Goal: Task Accomplishment & Management: Manage account settings

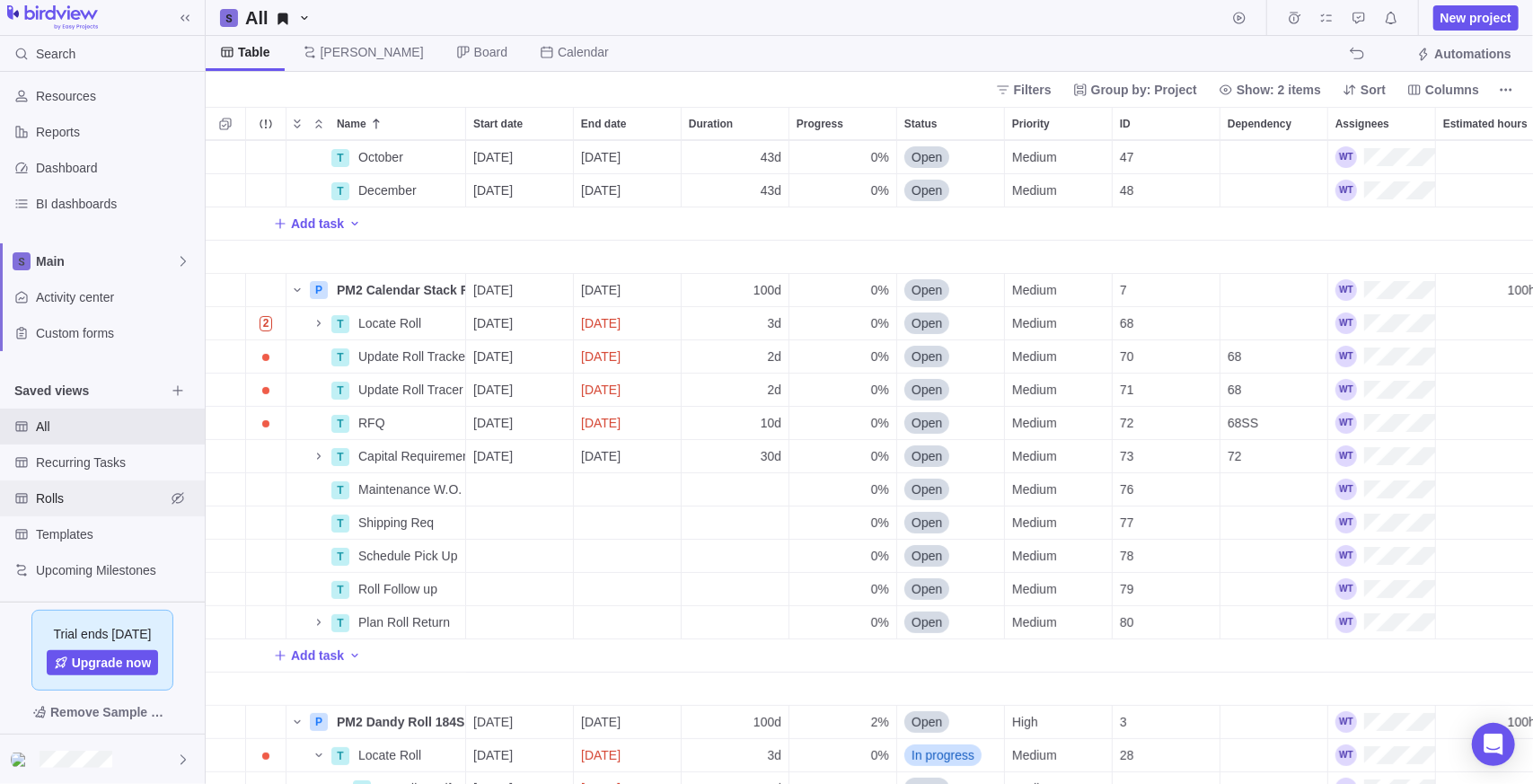
scroll to position [180, 0]
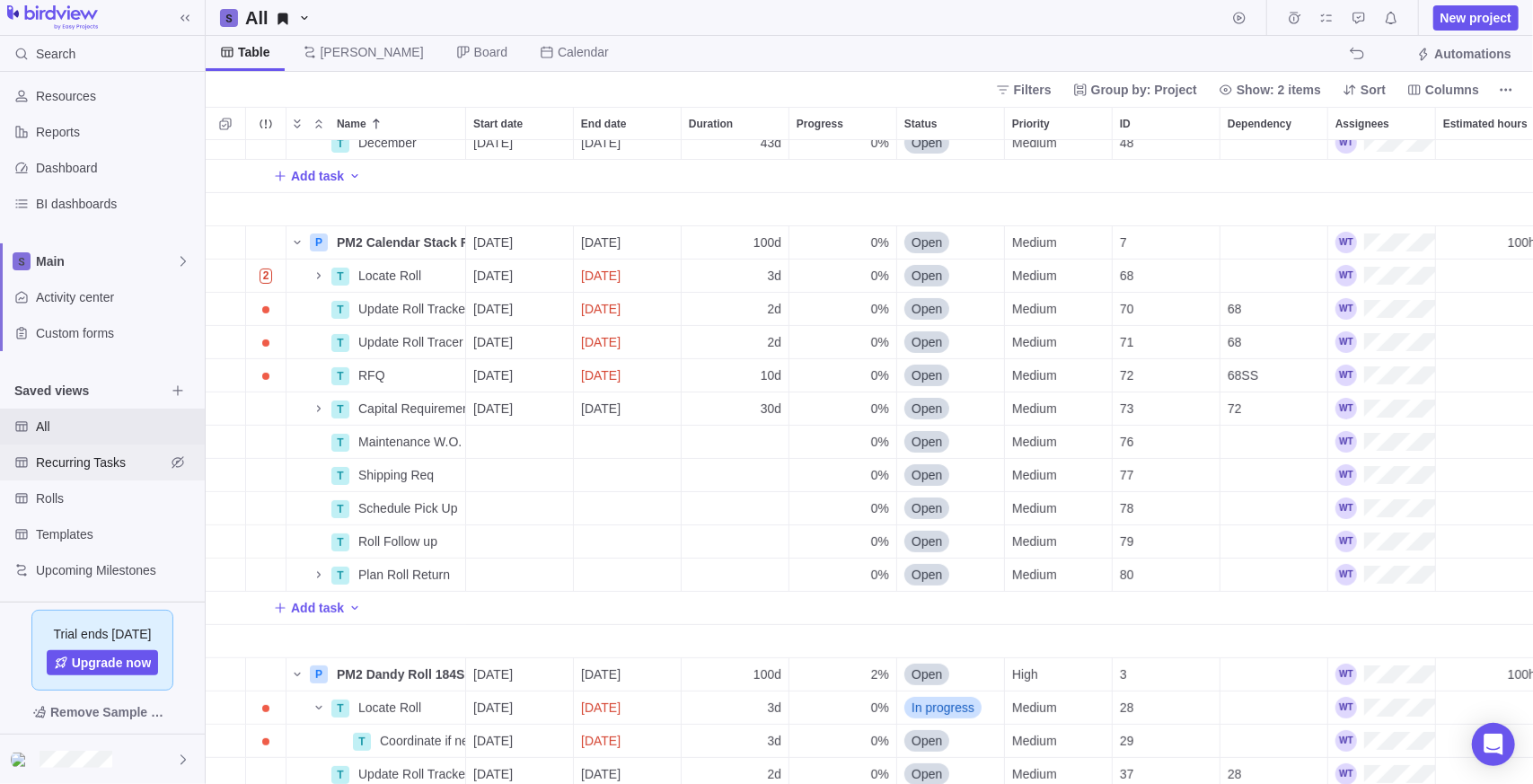
click at [104, 463] on span "Recurring Tasks" at bounding box center [101, 462] width 129 height 18
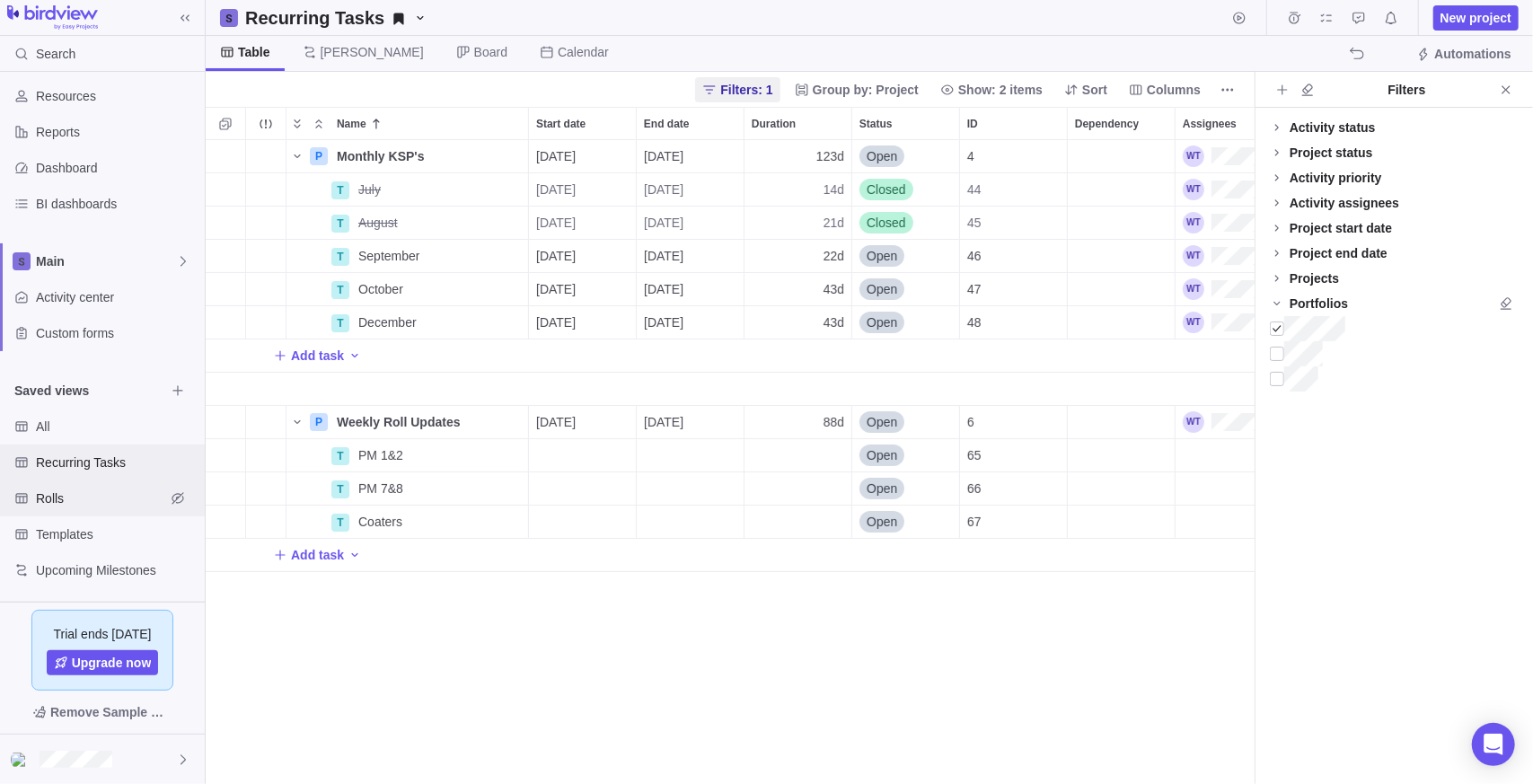
scroll to position [630, 1035]
click at [97, 498] on span "Rolls" at bounding box center [101, 498] width 129 height 18
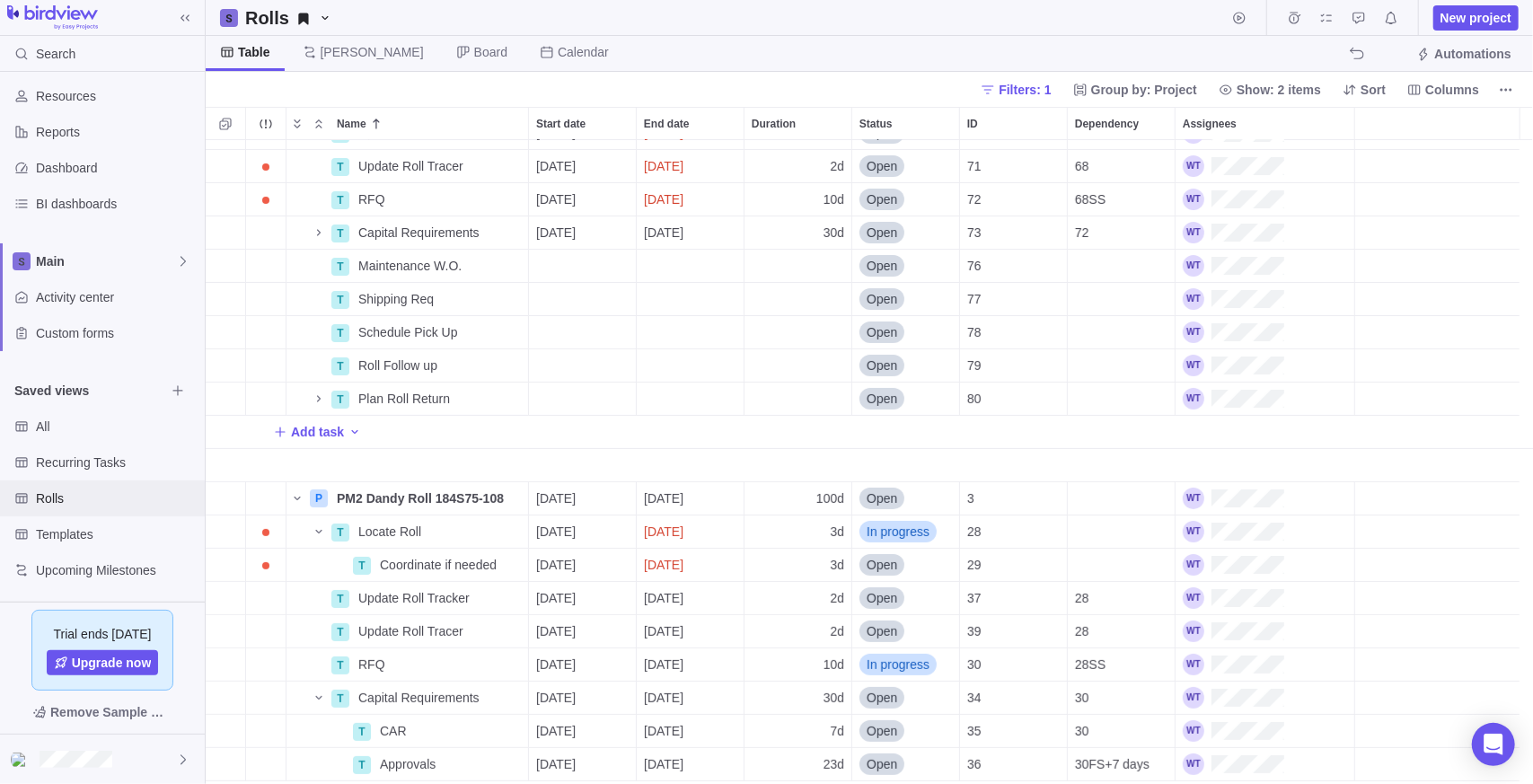
scroll to position [0, 0]
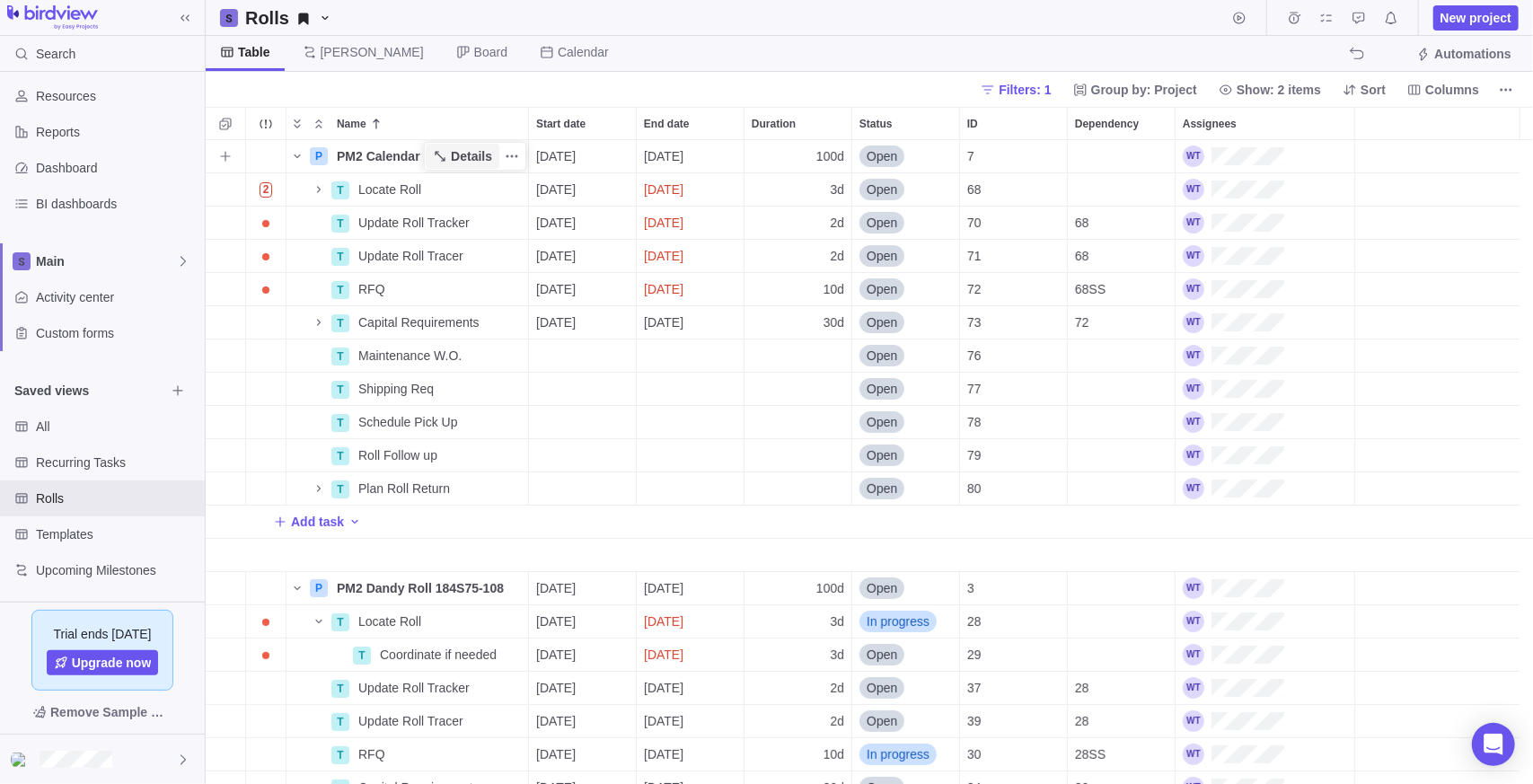
click at [480, 147] on span "Details" at bounding box center [471, 156] width 41 height 18
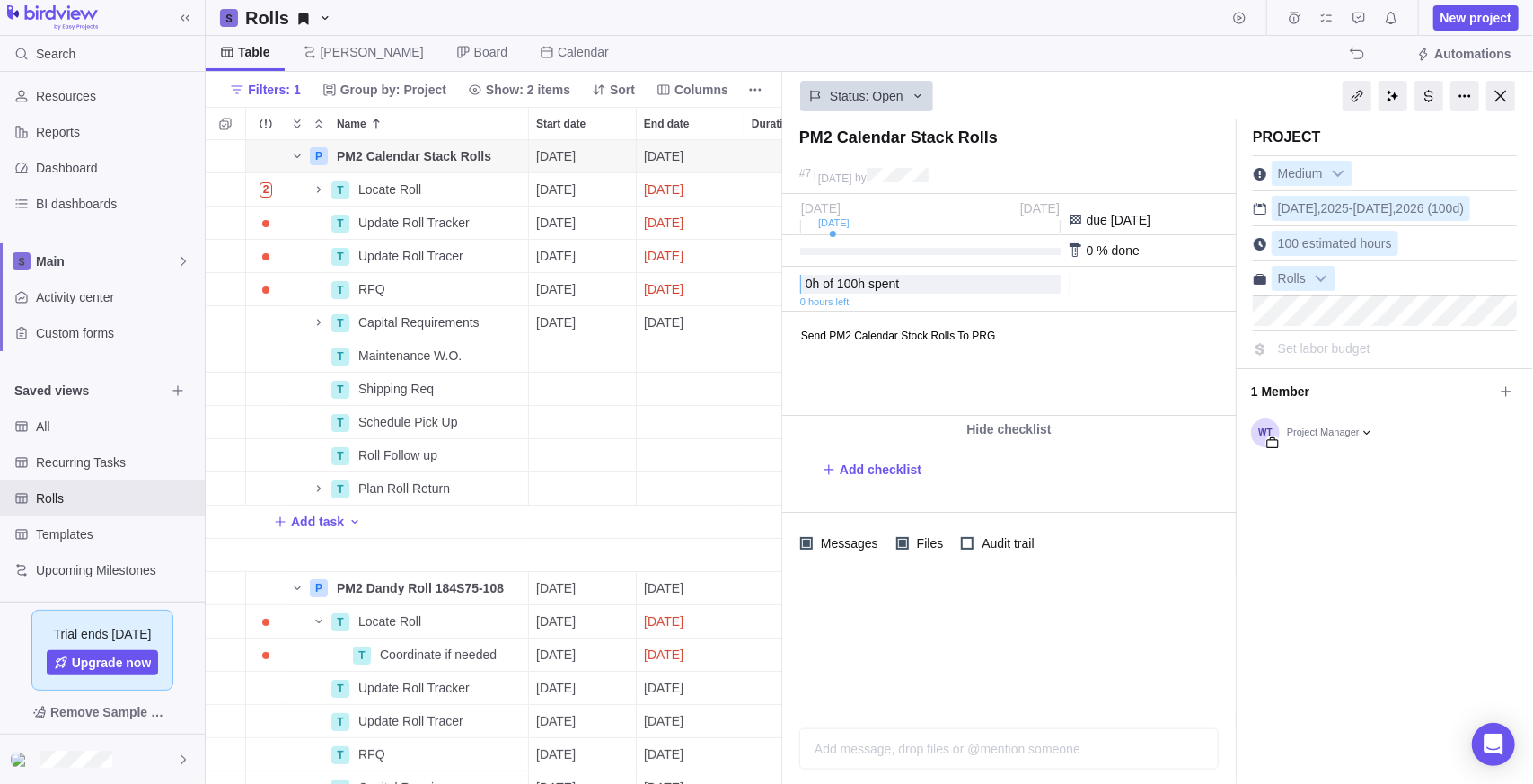
click at [1363, 502] on div "Project Medium [DATE] - [DATE] (100d) 100 estimated hours Rolls Set labor budge…" at bounding box center [1384, 452] width 296 height 664
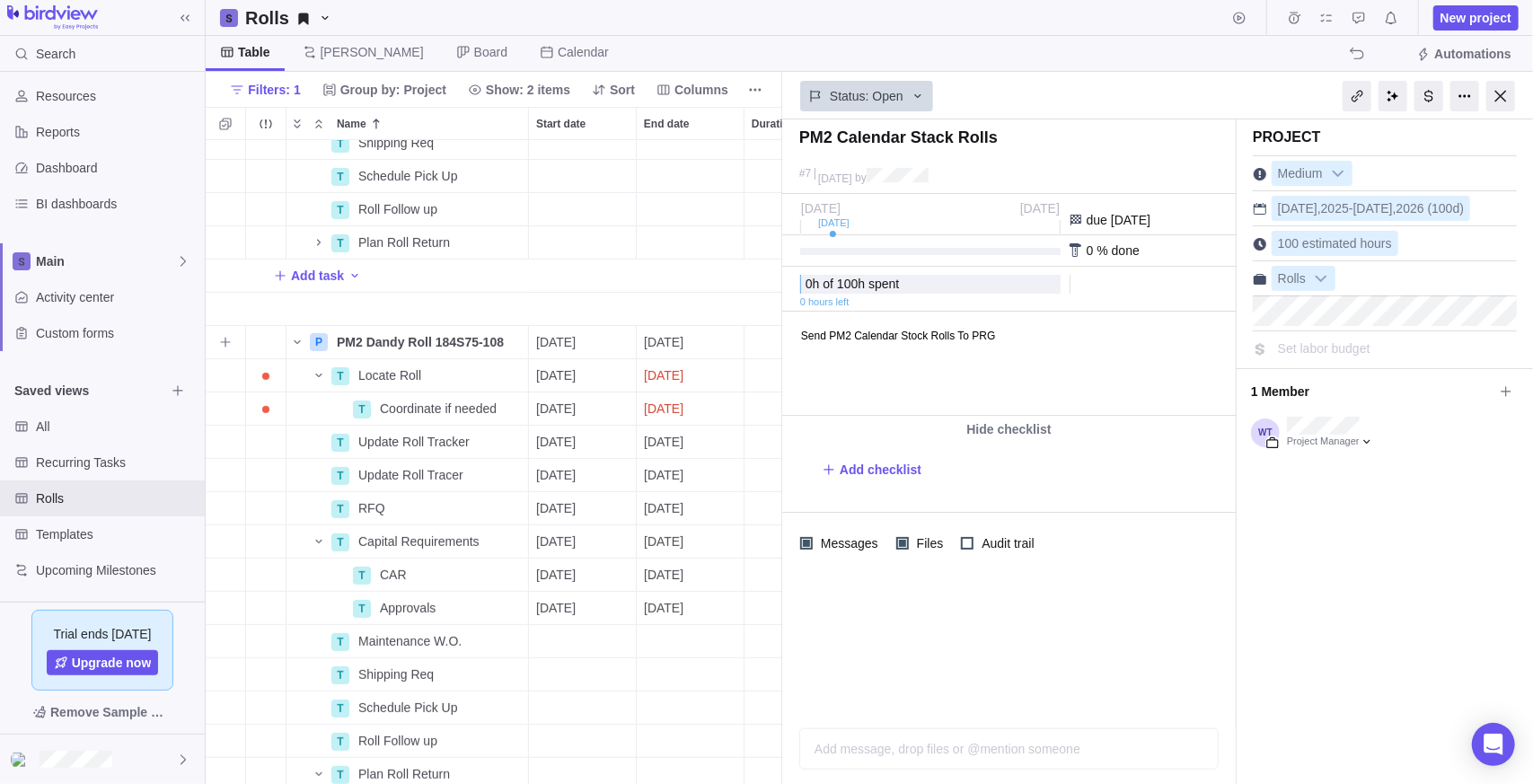
scroll to position [269, 0]
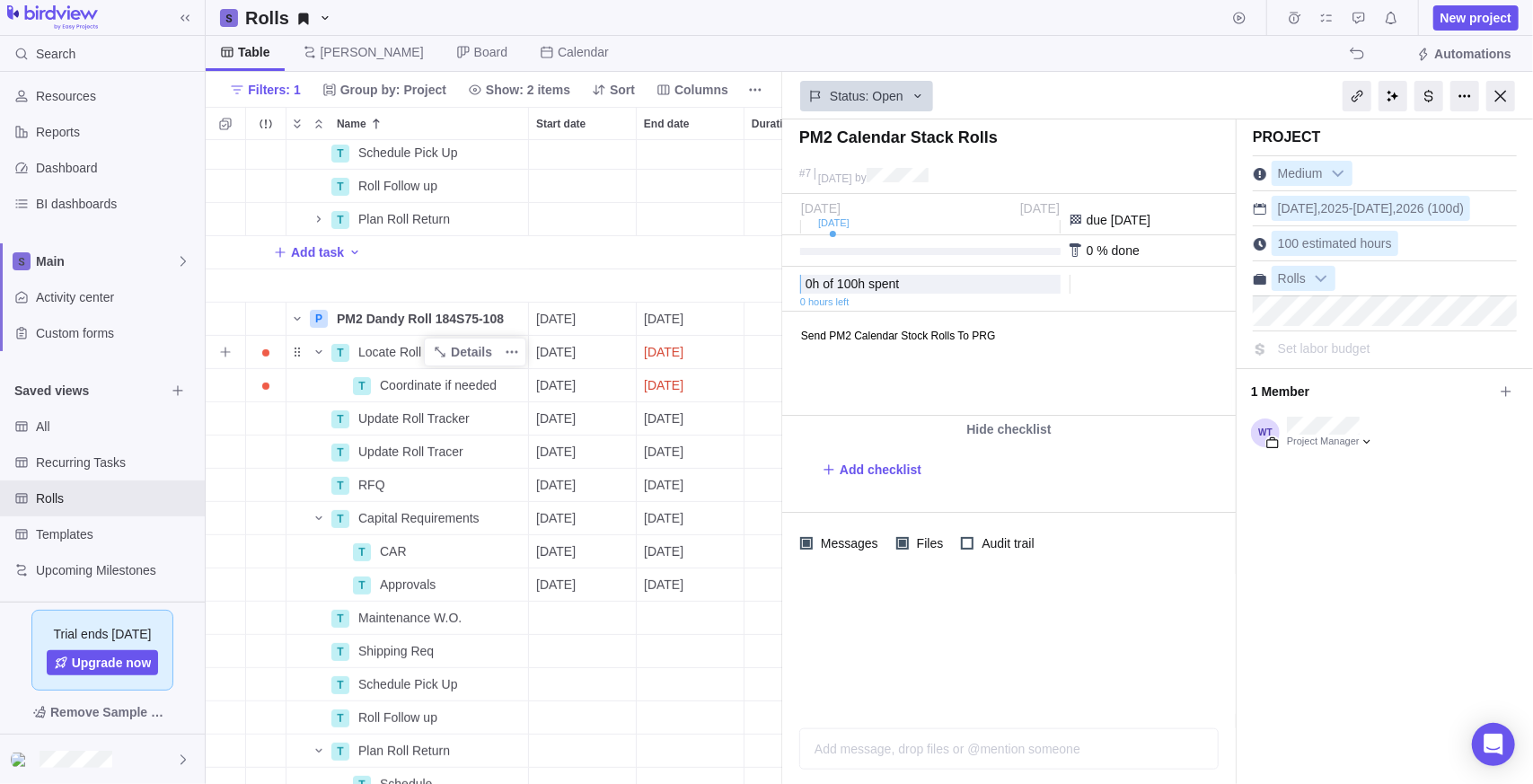
click at [502, 335] on div "T Locate Roll" at bounding box center [407, 352] width 244 height 34
click at [458, 319] on span "Details" at bounding box center [471, 319] width 41 height 18
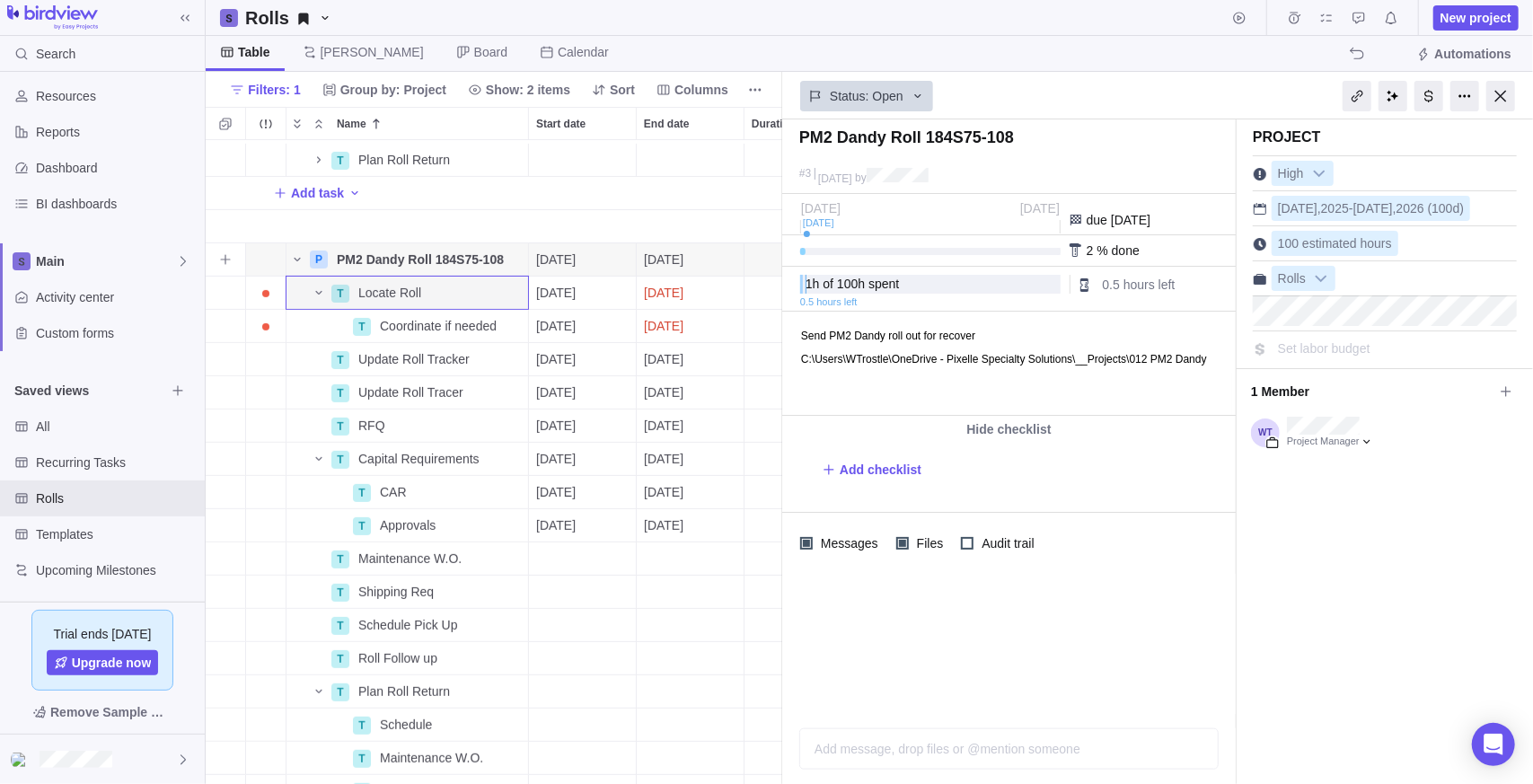
scroll to position [359, 0]
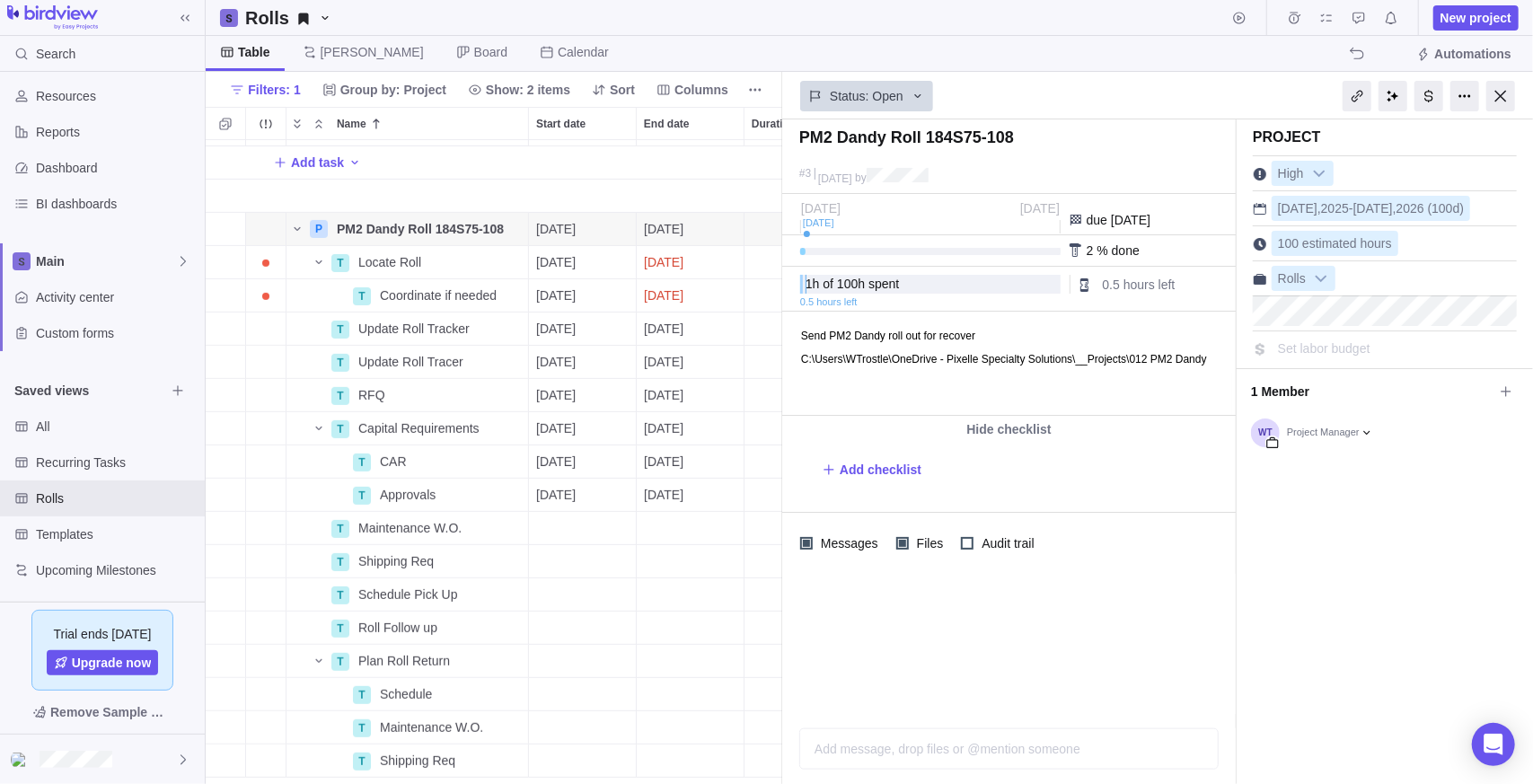
drag, startPoint x: 1358, startPoint y: 549, endPoint x: 1327, endPoint y: 550, distance: 31.0
click at [1357, 547] on div "Project High [DATE] - [DATE] (100d) 100 estimated hours Rolls Set labor budget" at bounding box center [1384, 452] width 296 height 664
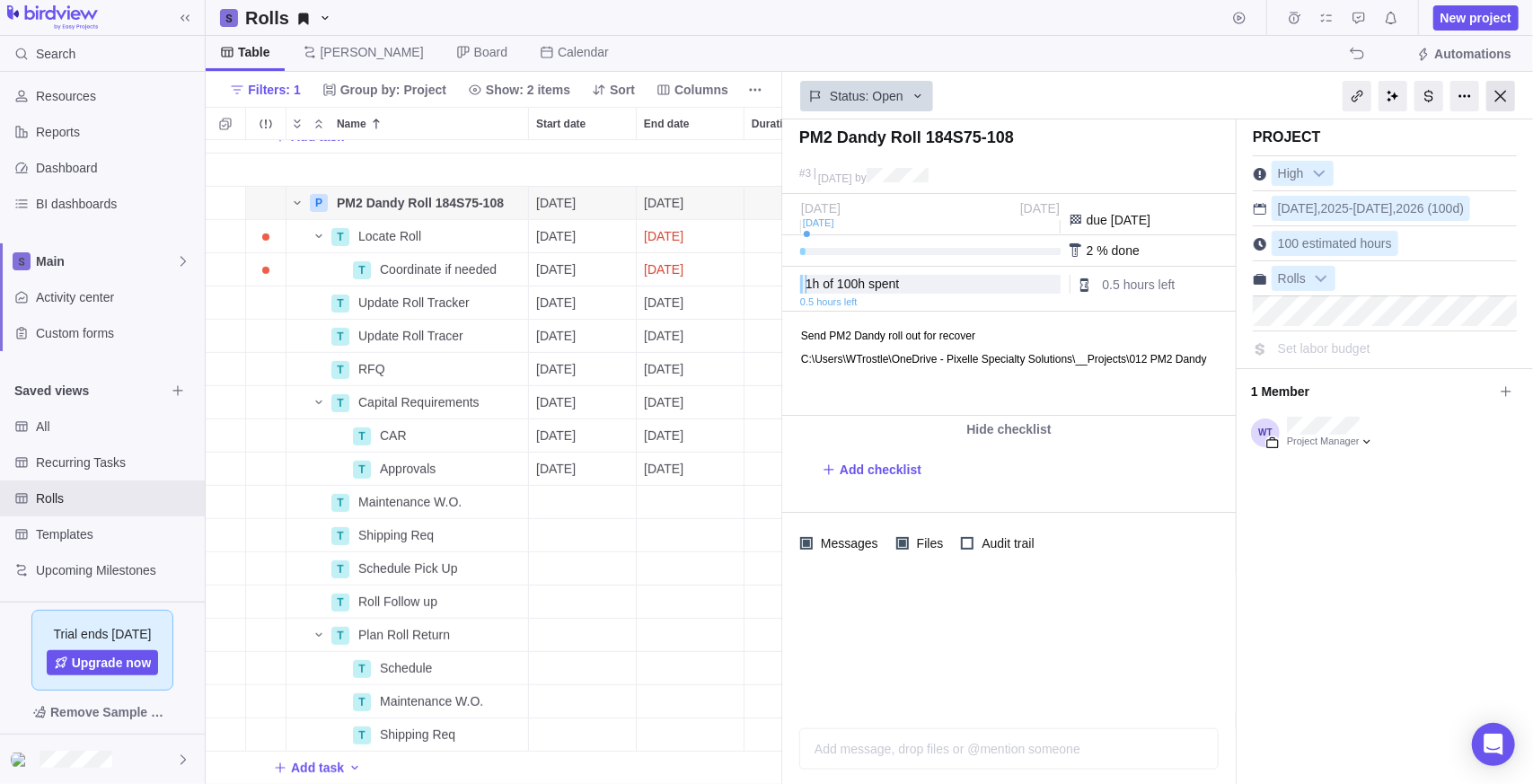
click at [1501, 88] on div at bounding box center [1501, 96] width 29 height 30
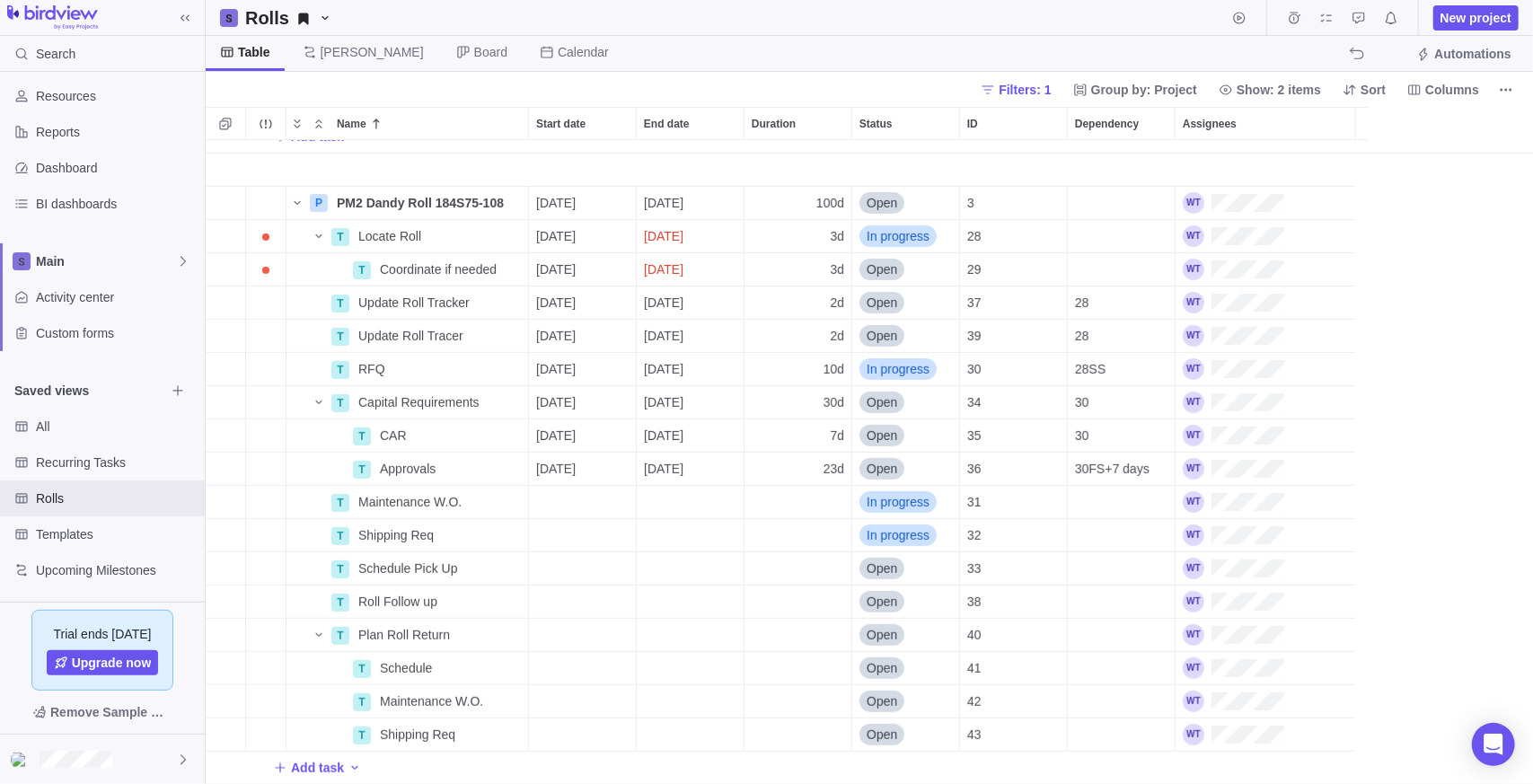
scroll to position [384, 0]
click at [455, 233] on span "Details" at bounding box center [471, 237] width 41 height 18
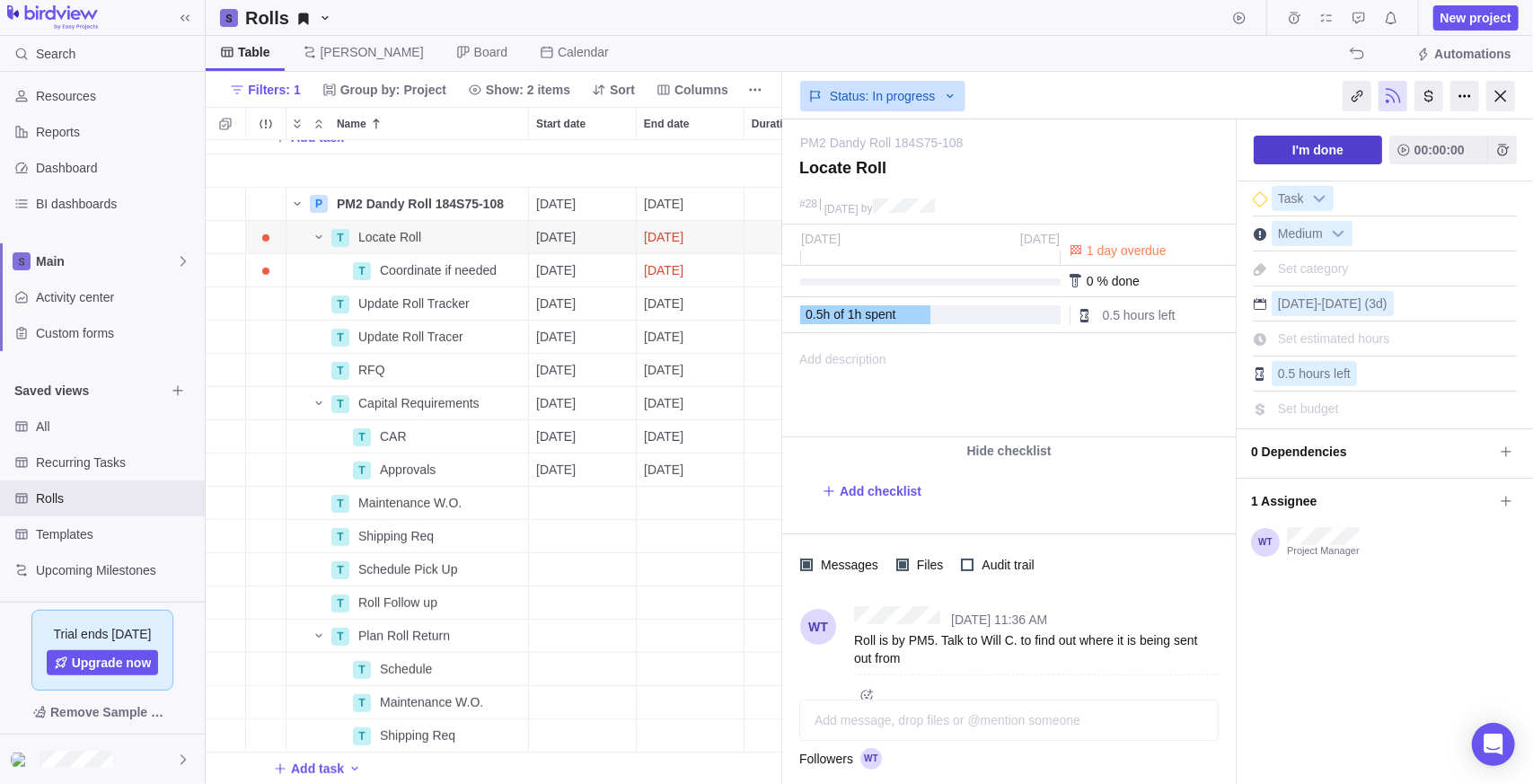
click at [1300, 146] on span "I'm done" at bounding box center [1318, 149] width 51 height 22
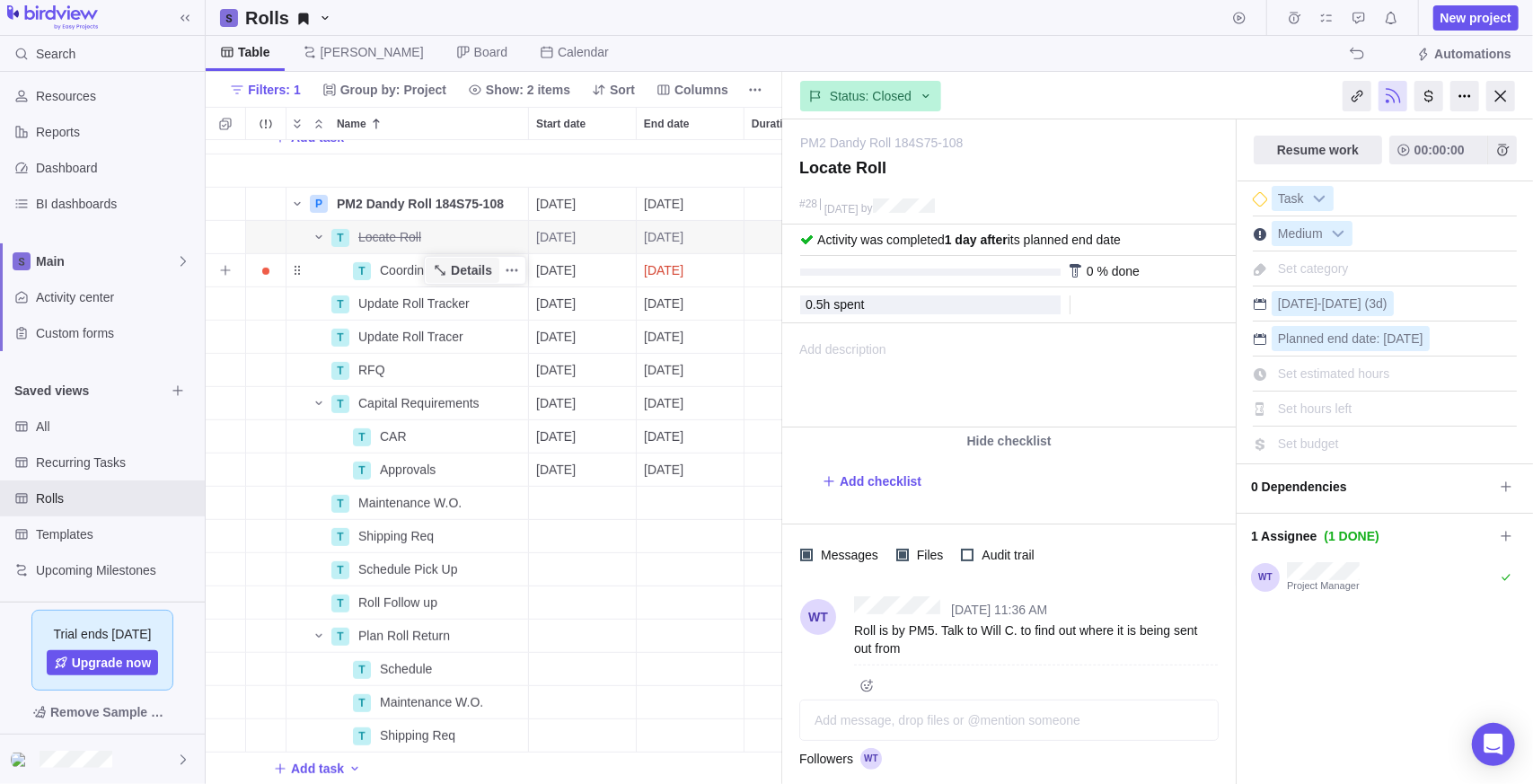
click at [464, 277] on span "Details" at bounding box center [471, 270] width 41 height 18
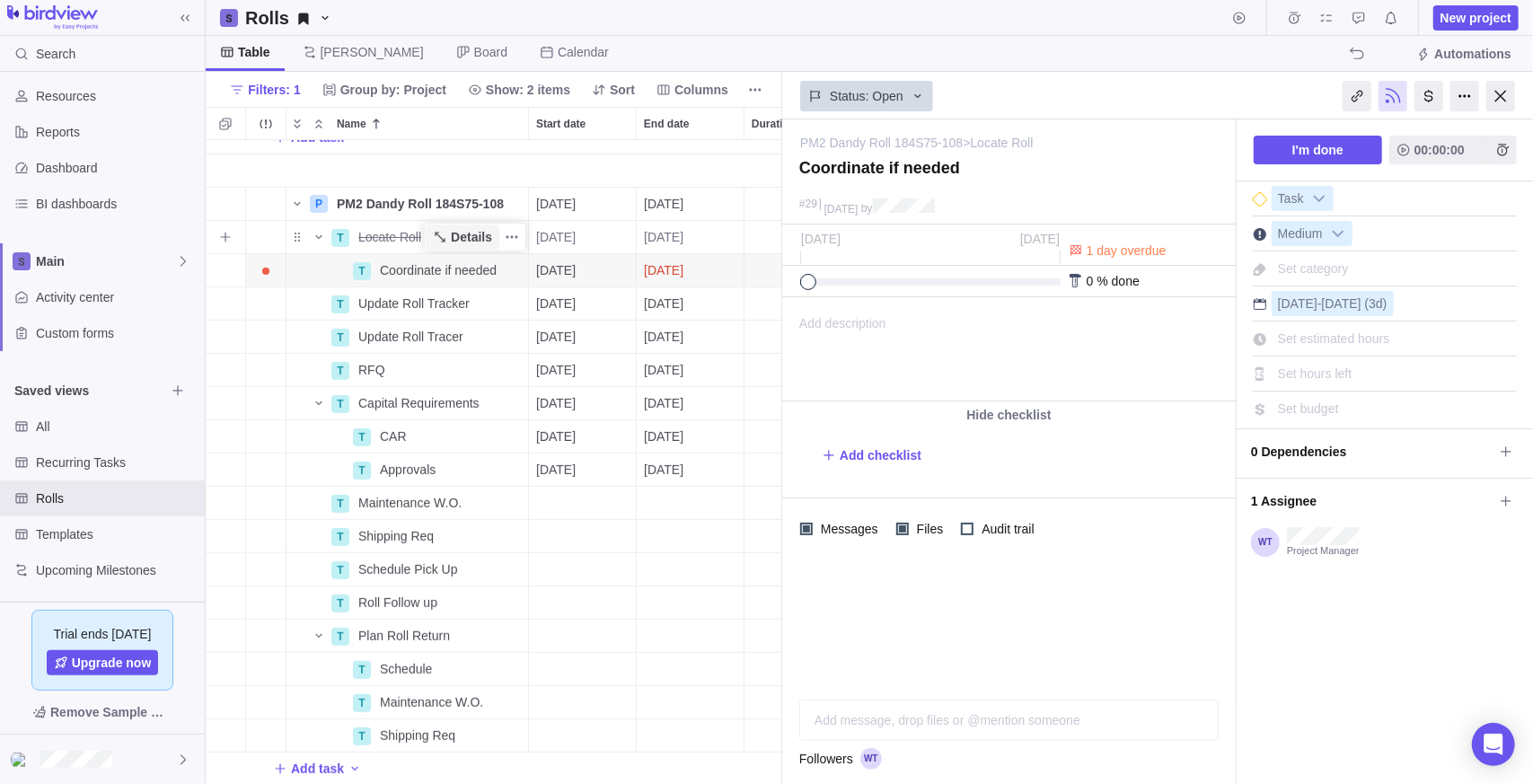
click at [453, 227] on span "Details" at bounding box center [462, 237] width 73 height 25
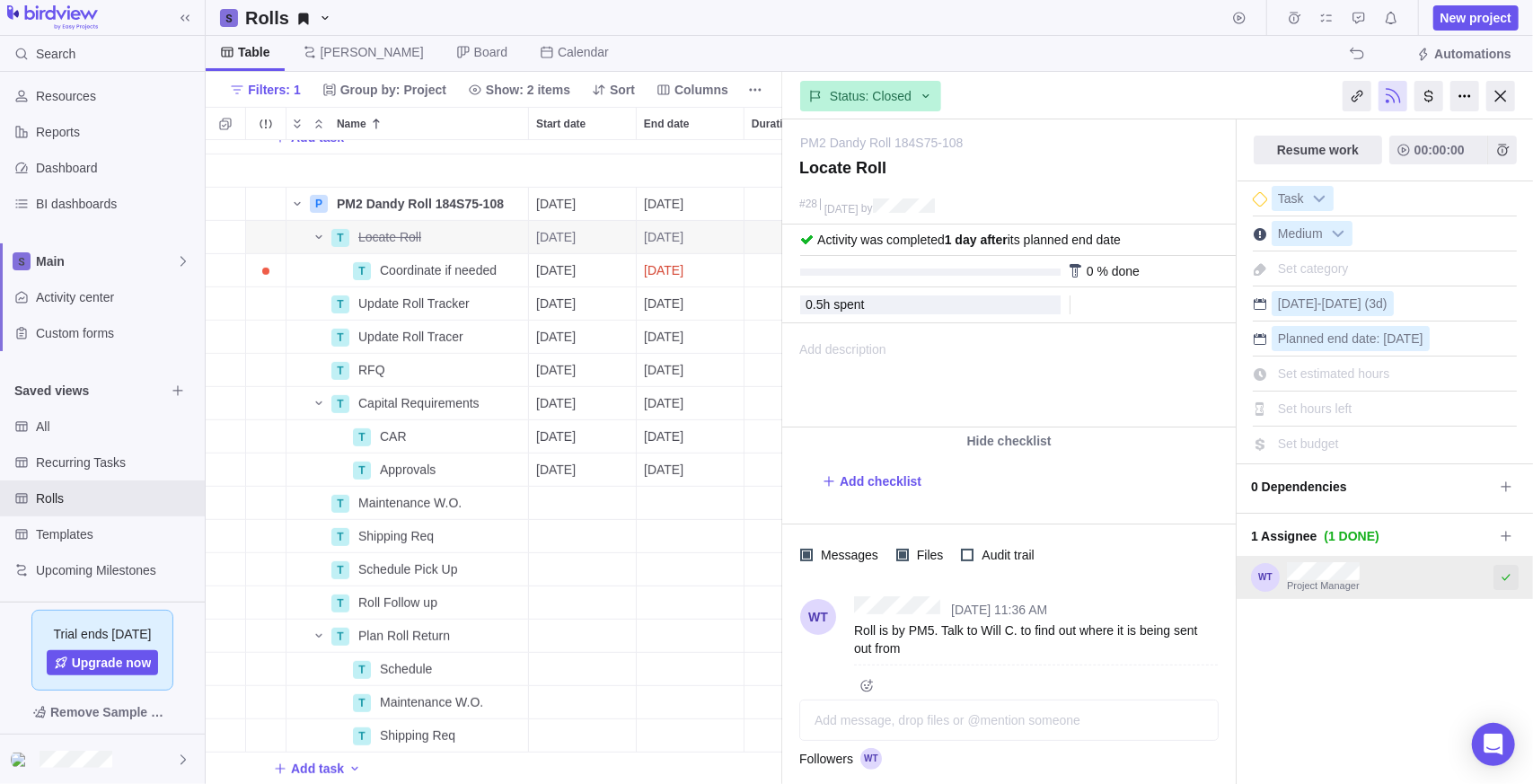
click at [1499, 575] on icon "Select to mark an assignee's portion of work as completed (reciprocal with I'm …" at bounding box center [1505, 577] width 14 height 14
click at [1396, 659] on div "Resume work 00:00:00 Task Medium Set category [DATE] - [DATE] (3d) Planned end …" at bounding box center [1384, 465] width 296 height 691
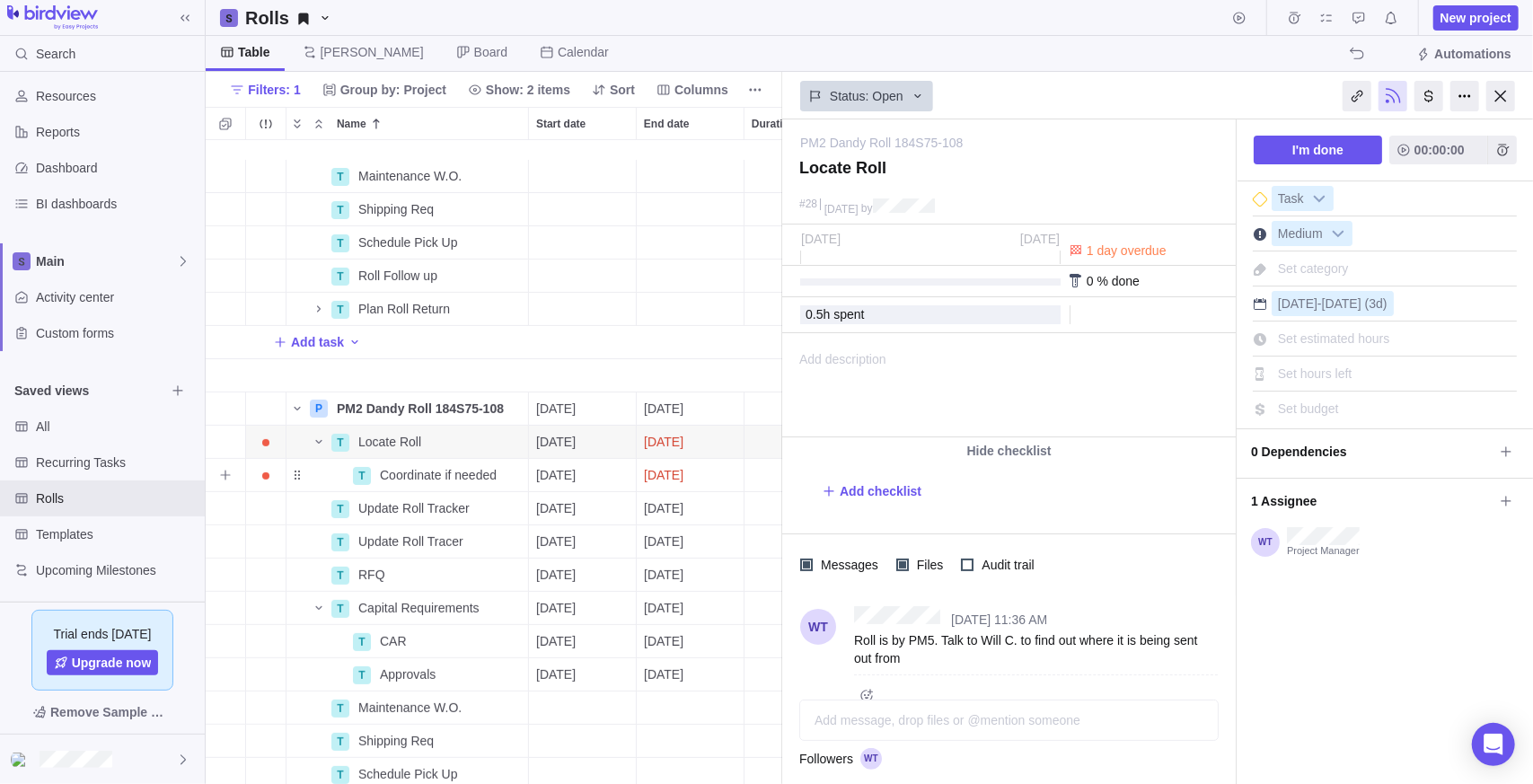
scroll to position [269, 0]
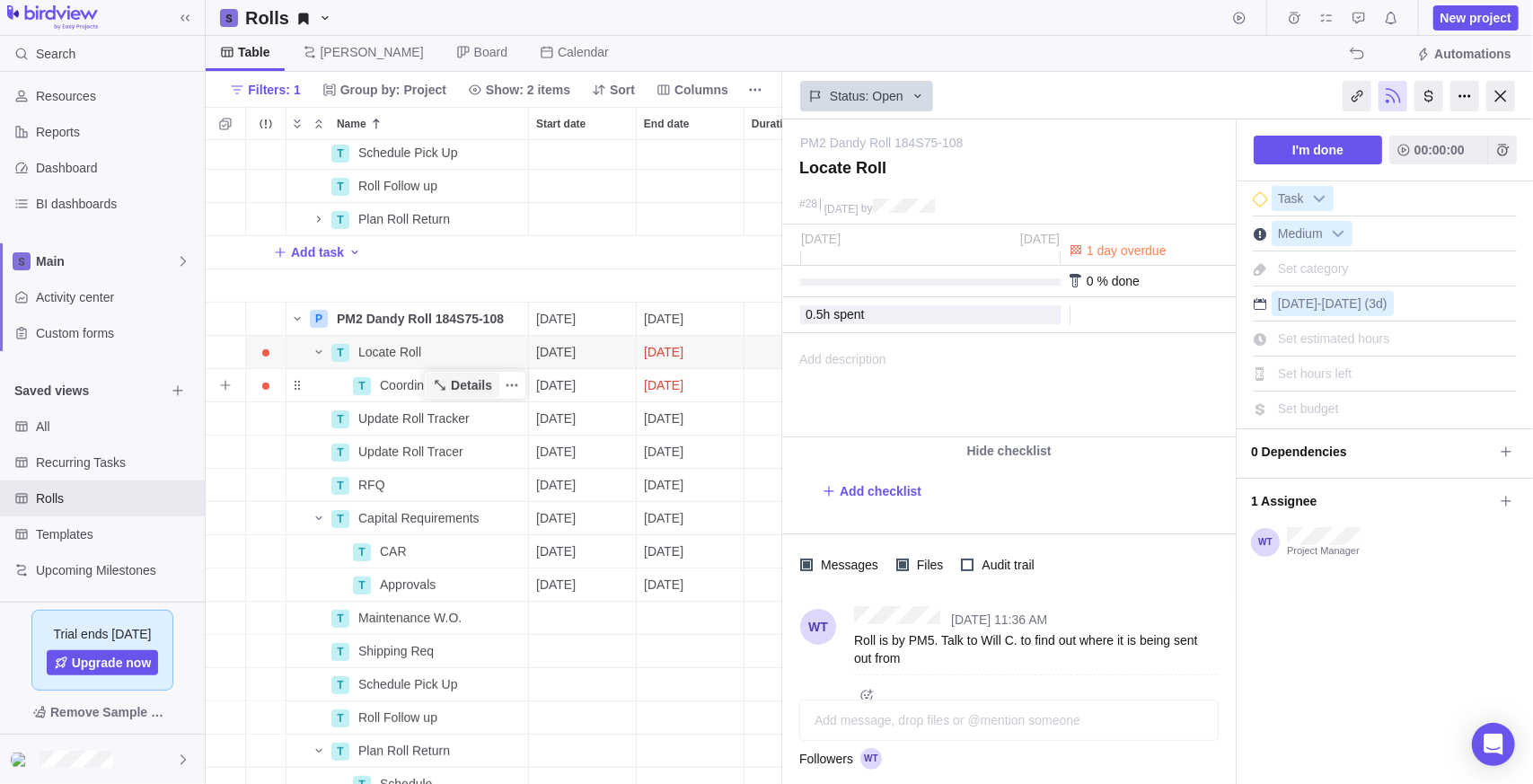
click at [454, 391] on span "Details" at bounding box center [471, 384] width 41 height 18
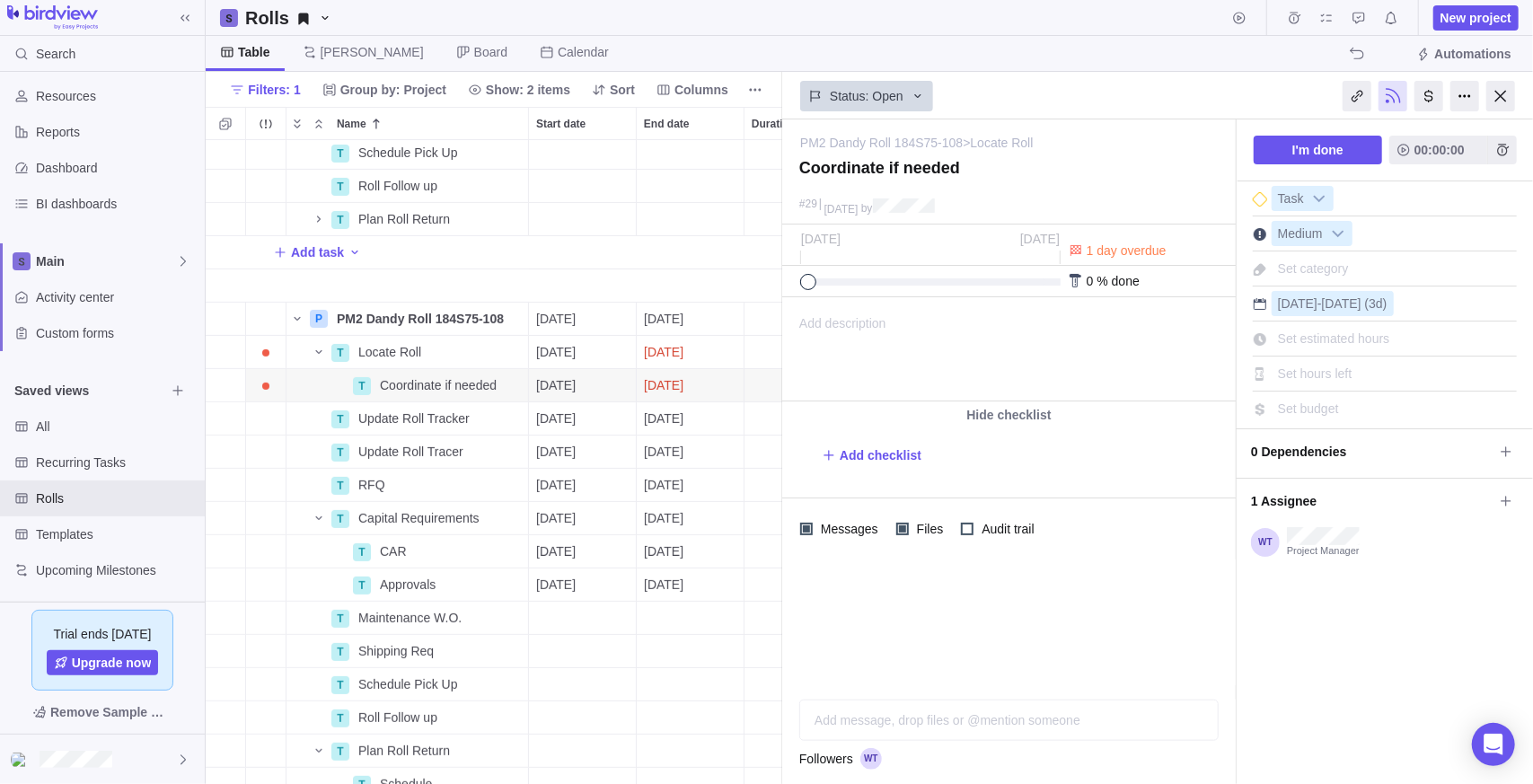
click at [908, 725] on div "Add message, drop files or @mention someone AI" at bounding box center [1009, 719] width 420 height 41
click at [1204, 719] on icon "Post" at bounding box center [1197, 719] width 14 height 14
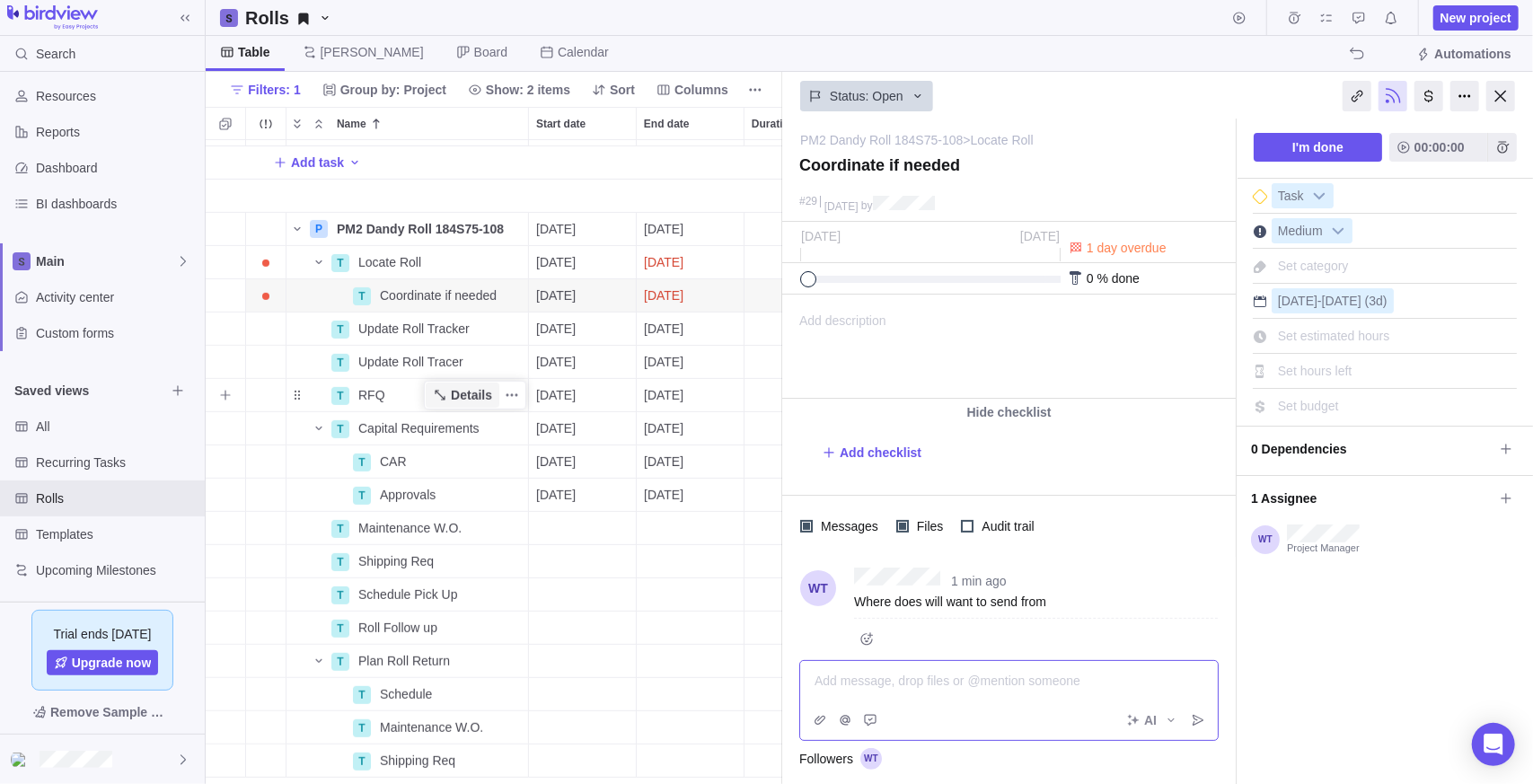
drag, startPoint x: 442, startPoint y: 392, endPoint x: 454, endPoint y: 390, distance: 12.2
click at [442, 392] on icon "Name" at bounding box center [440, 395] width 14 height 14
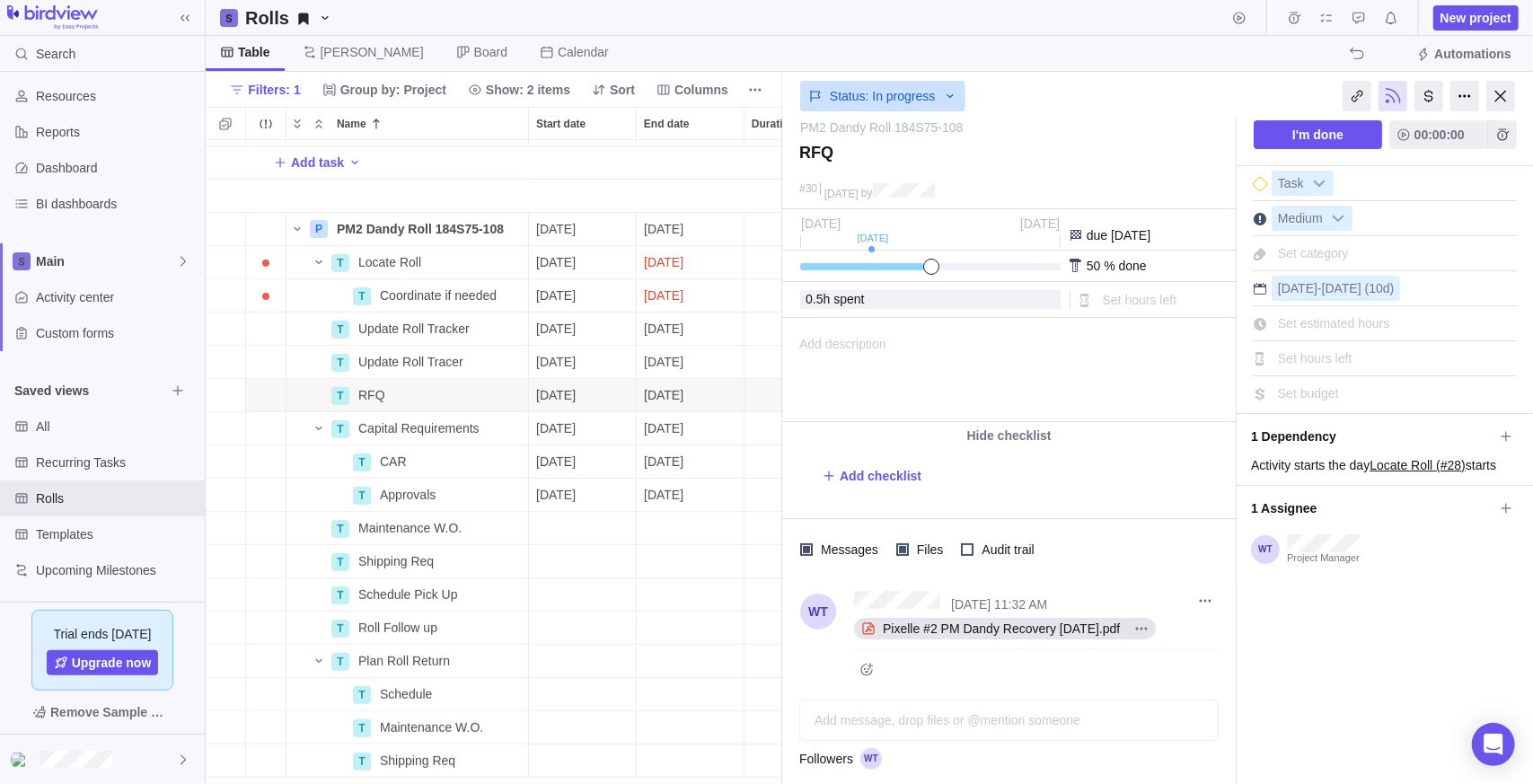
scroll to position [20, 0]
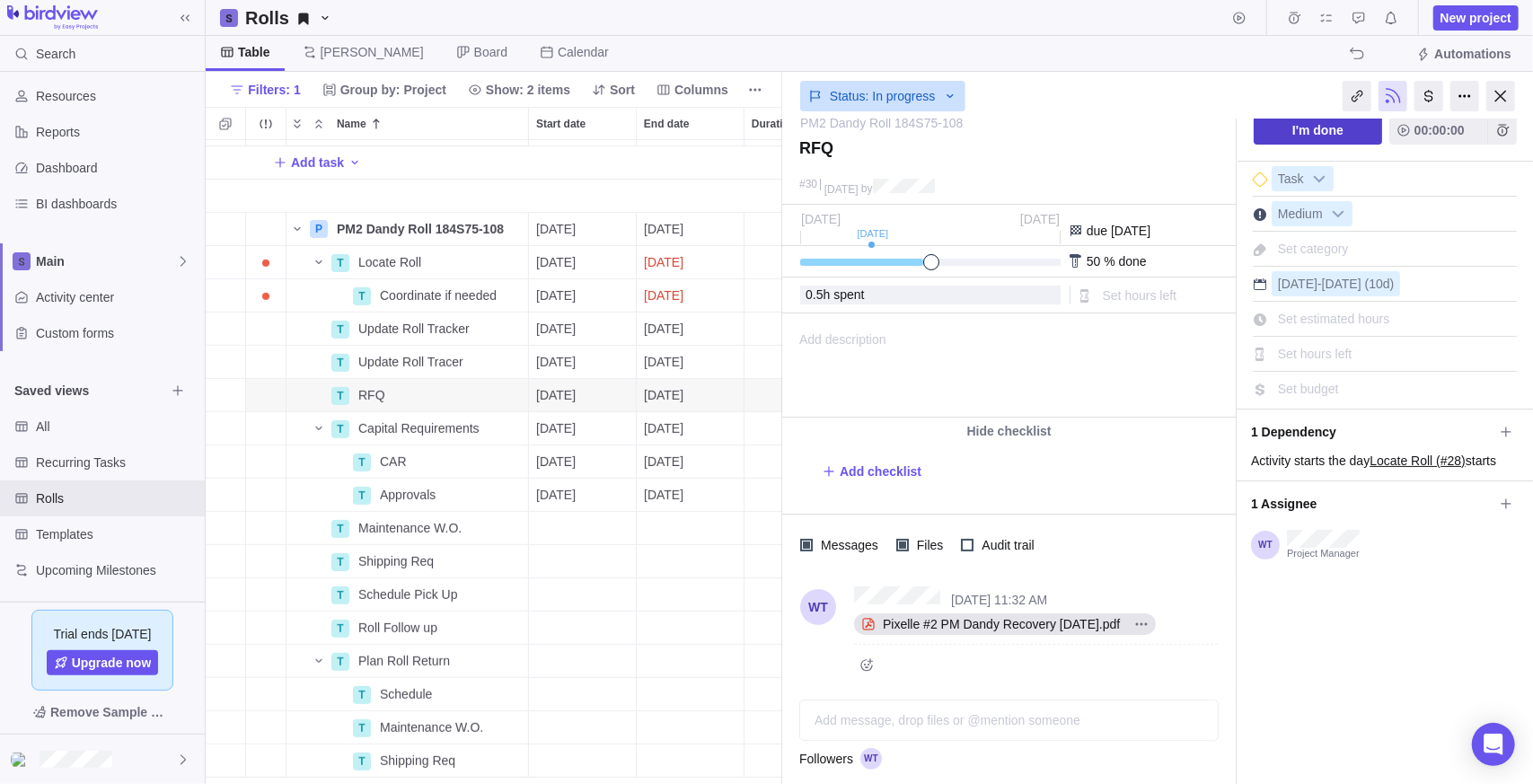
click at [1338, 138] on span "I'm done" at bounding box center [1318, 130] width 51 height 22
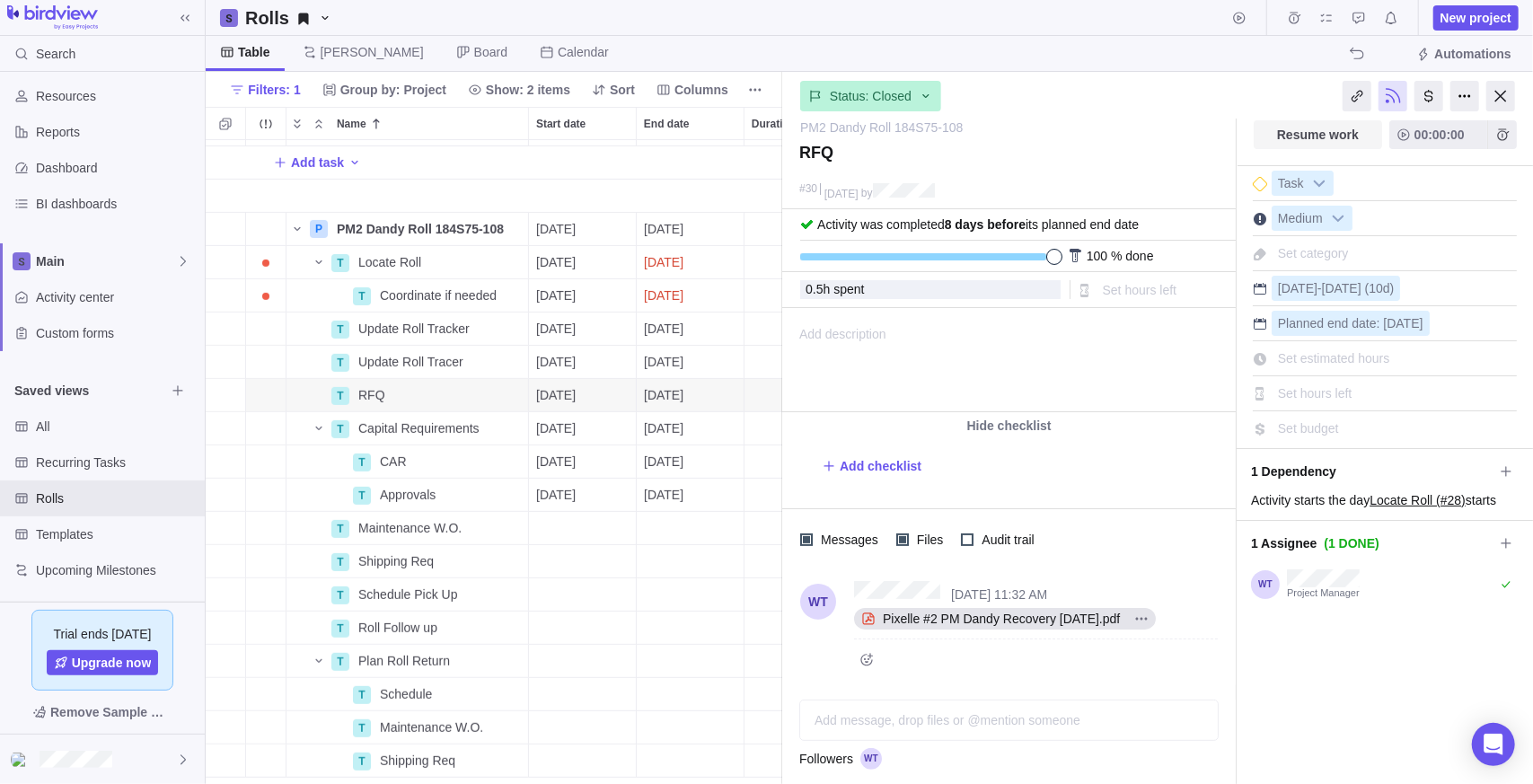
scroll to position [10, 0]
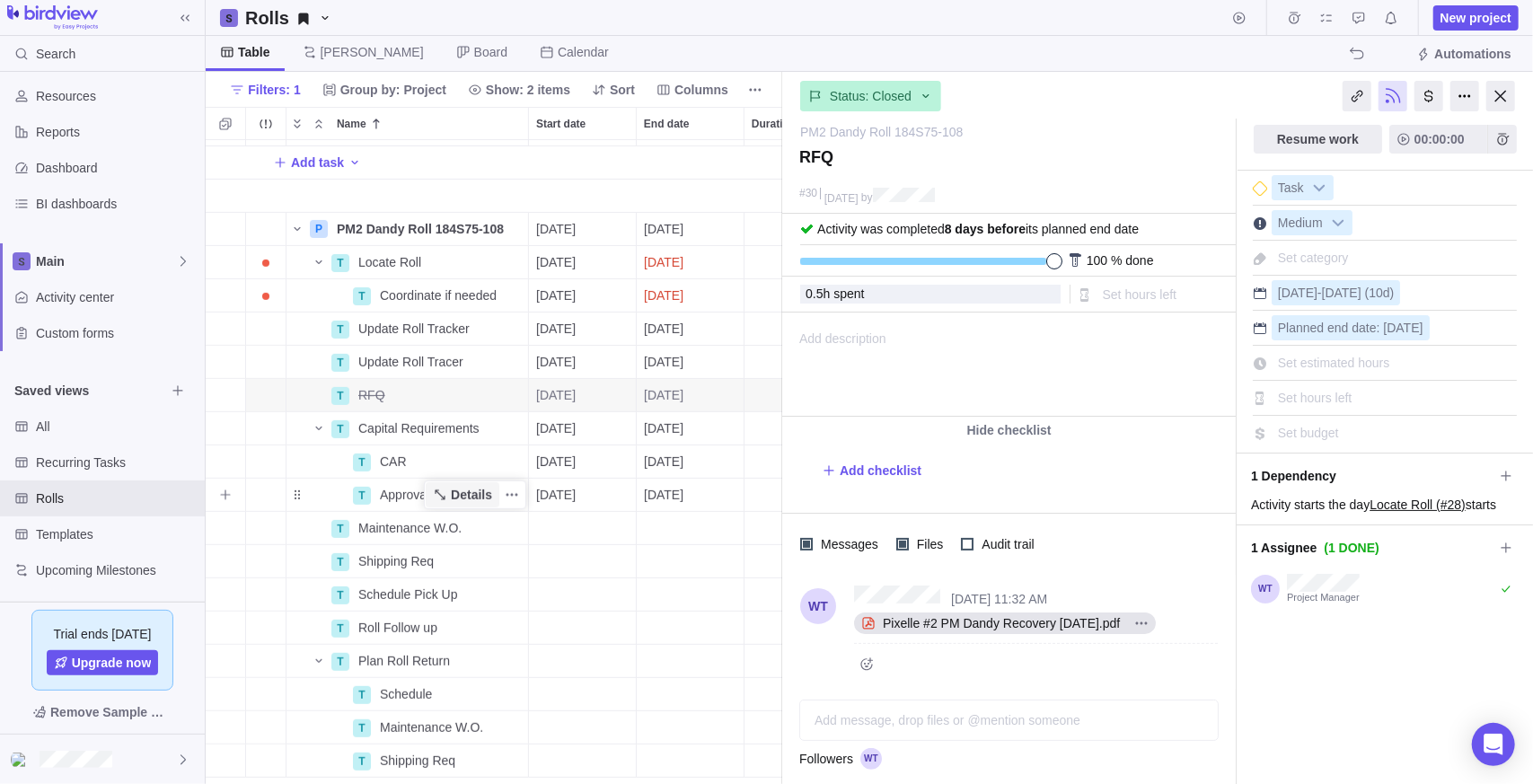
click at [458, 495] on span "Details" at bounding box center [471, 495] width 41 height 18
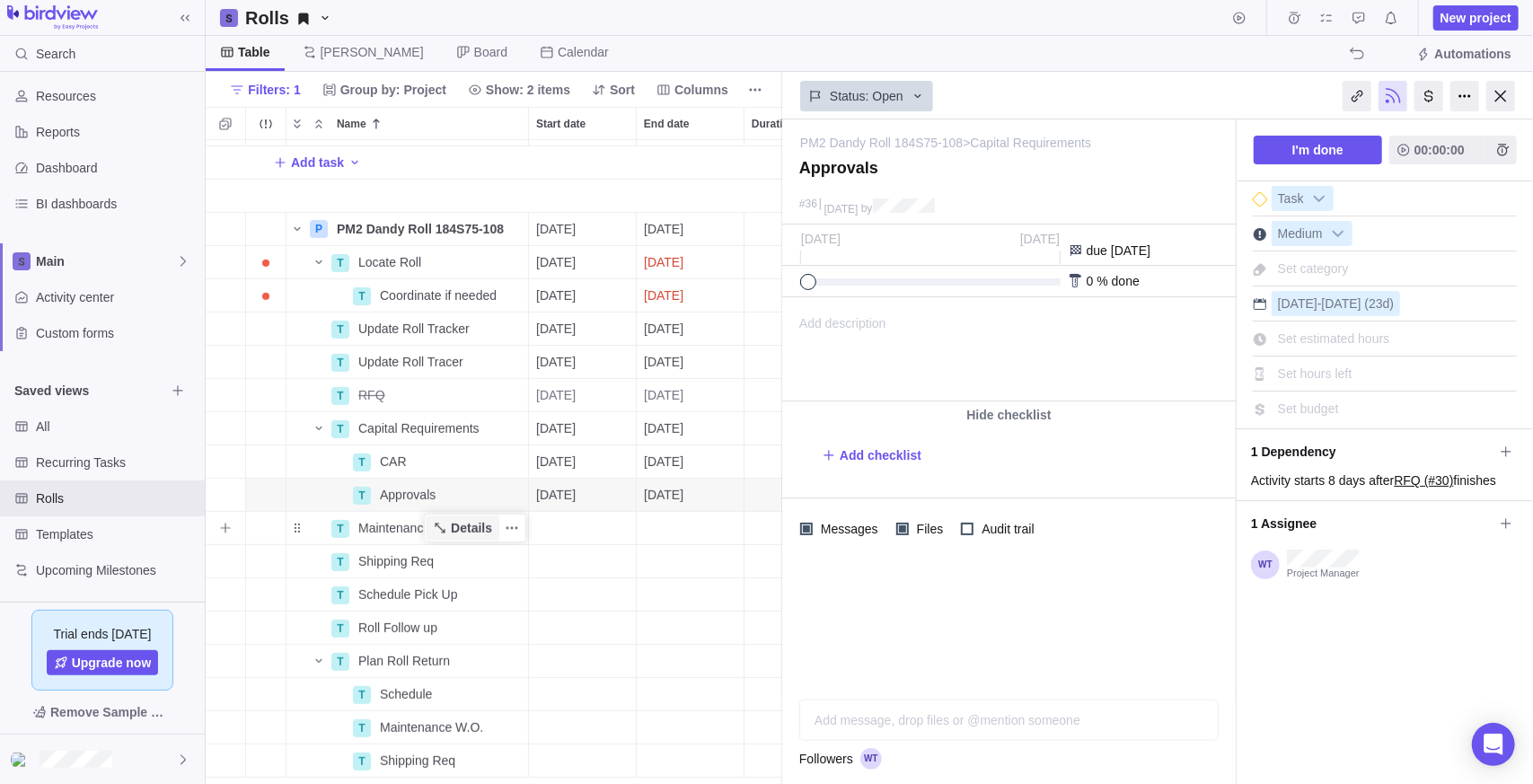
click at [459, 519] on span "Details" at bounding box center [471, 527] width 41 height 18
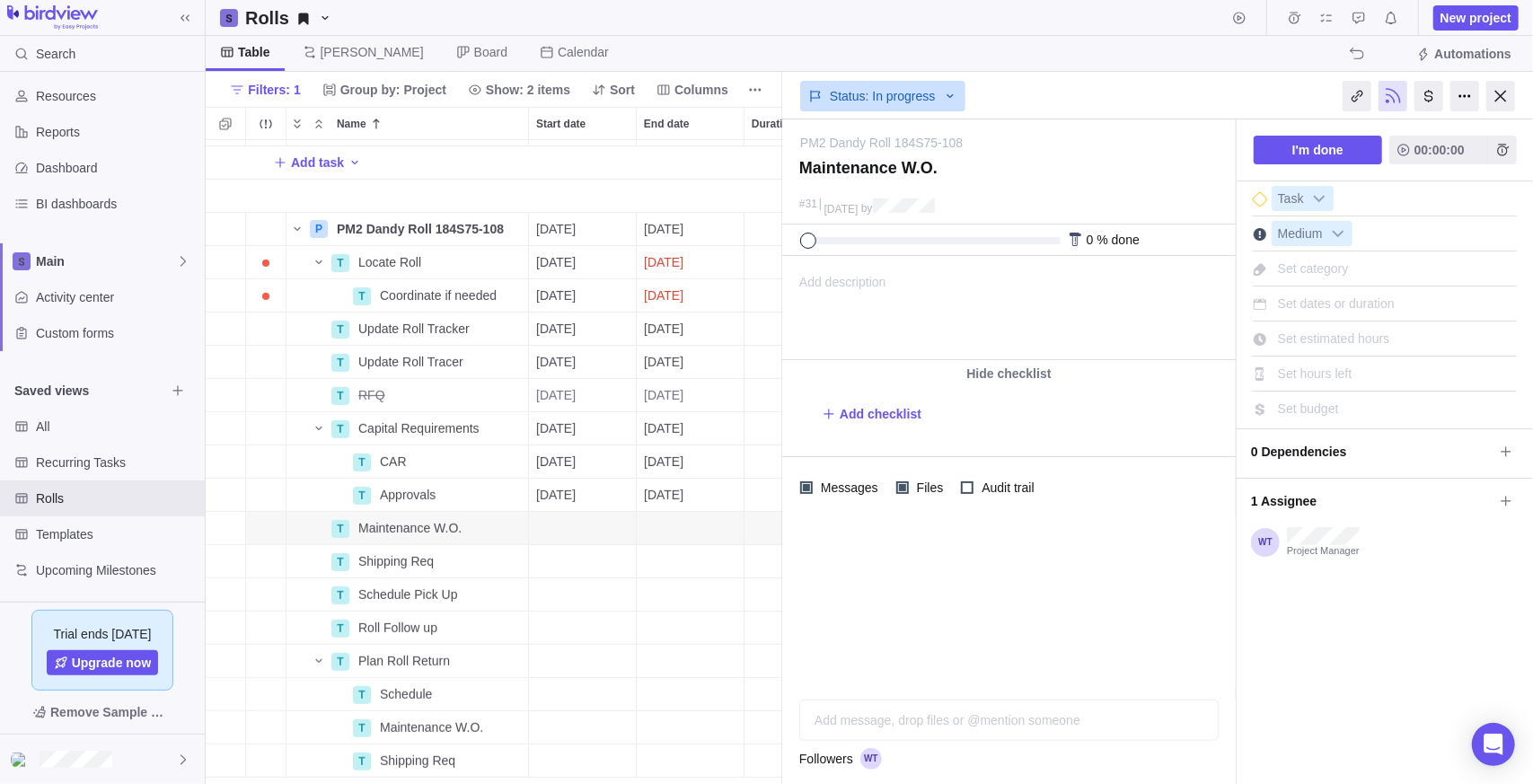
drag, startPoint x: 869, startPoint y: 735, endPoint x: 869, endPoint y: 722, distance: 13.0
click at [869, 734] on div "Add message, drop files or @mention someone" at bounding box center [1009, 720] width 418 height 40
click at [869, 722] on icon "Request approval" at bounding box center [870, 719] width 14 height 14
drag, startPoint x: 846, startPoint y: 543, endPoint x: 840, endPoint y: 649, distance: 106.2
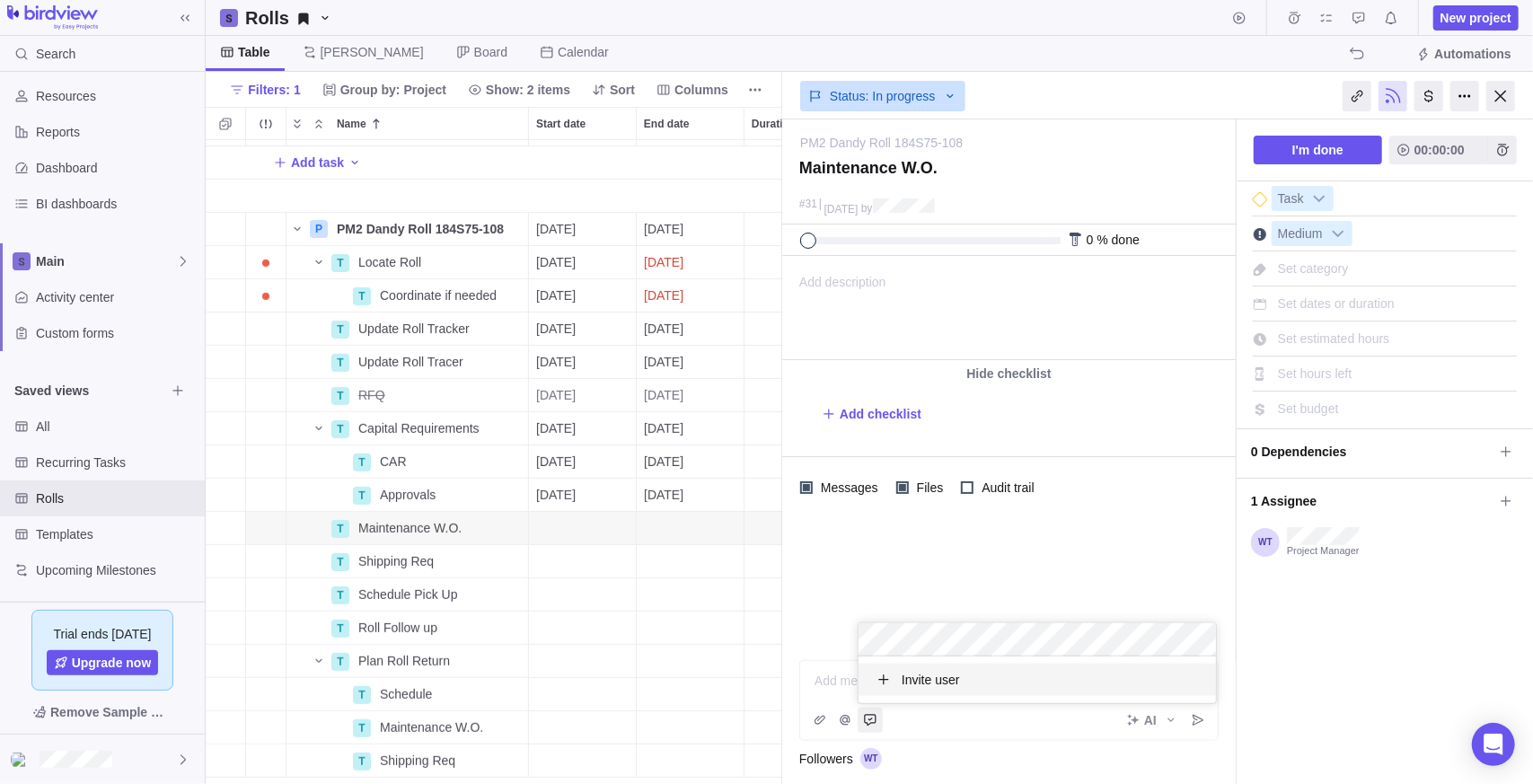
click at [846, 544] on div "PM2 Dandy Roll 184S75-108 — change Maintenance W.O. #31 [DATE] by Activity was …" at bounding box center [1157, 452] width 751 height 664
click at [840, 668] on div "Add message, drop files or @mention someone" at bounding box center [1009, 681] width 418 height 40
click at [853, 677] on div at bounding box center [1010, 680] width 388 height 18
click at [1204, 727] on span "Post" at bounding box center [1198, 720] width 25 height 25
click at [1506, 147] on icon "Add time entry" at bounding box center [1503, 149] width 11 height 11
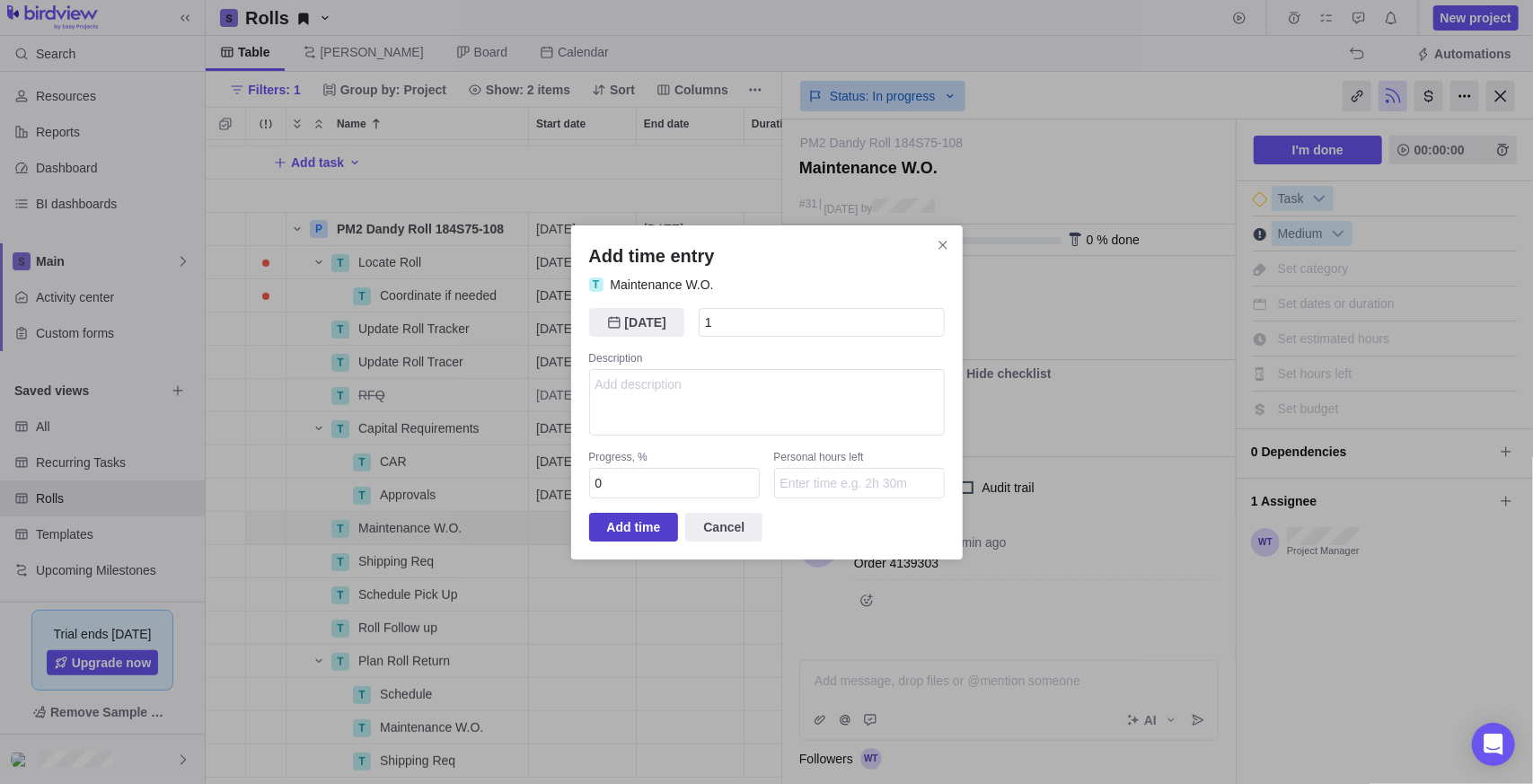
type input "1h"
click at [651, 521] on span "Add time" at bounding box center [634, 527] width 54 height 22
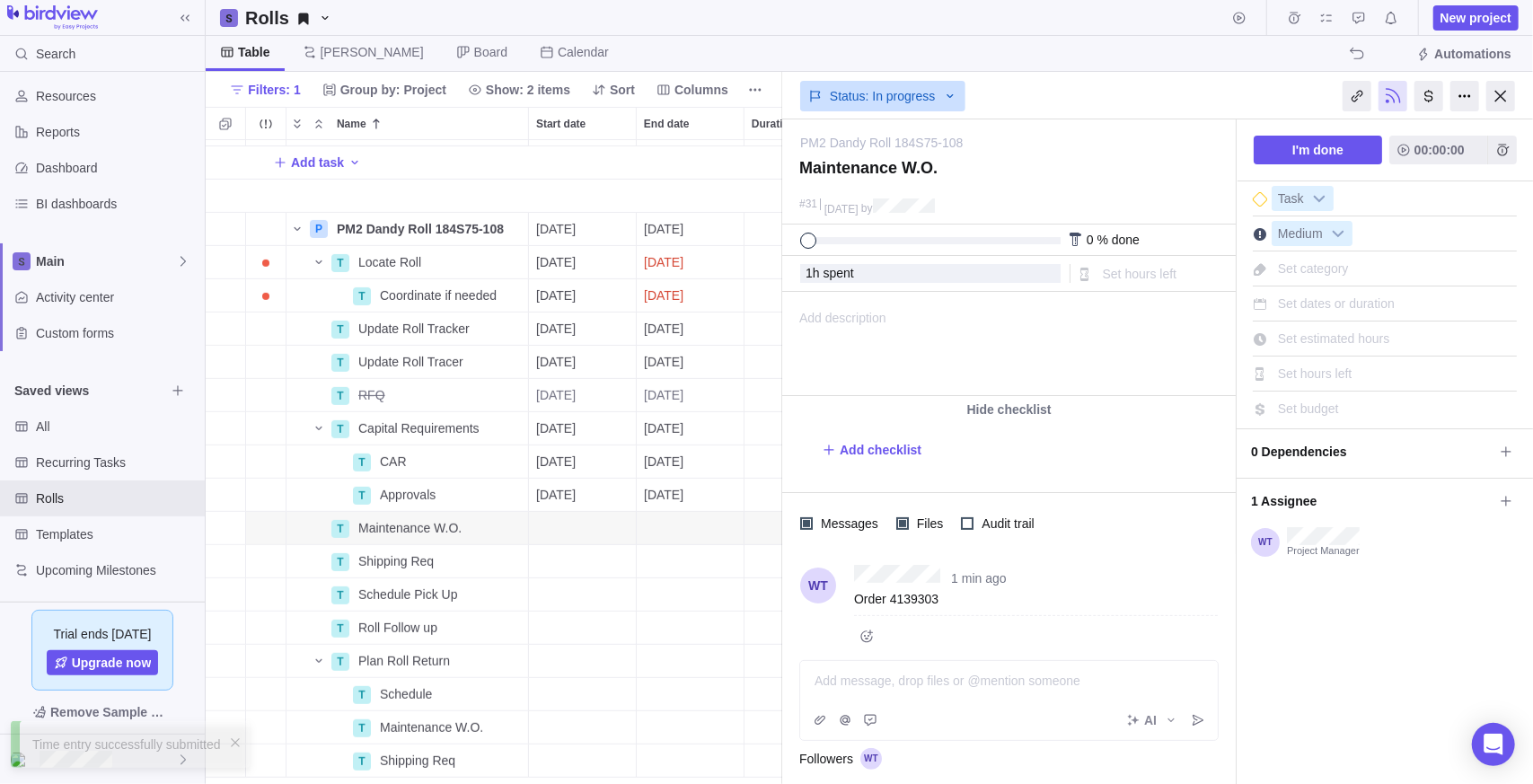
click at [1348, 326] on div "Set estimated hours" at bounding box center [1333, 339] width 125 height 25
click at [1317, 386] on div "Task Medium Set category Set dates or duration Set estimated hours 0 Set hours …" at bounding box center [1384, 302] width 296 height 240
click at [1315, 346] on div "Set estimated hours" at bounding box center [1333, 339] width 125 height 25
type input "1"
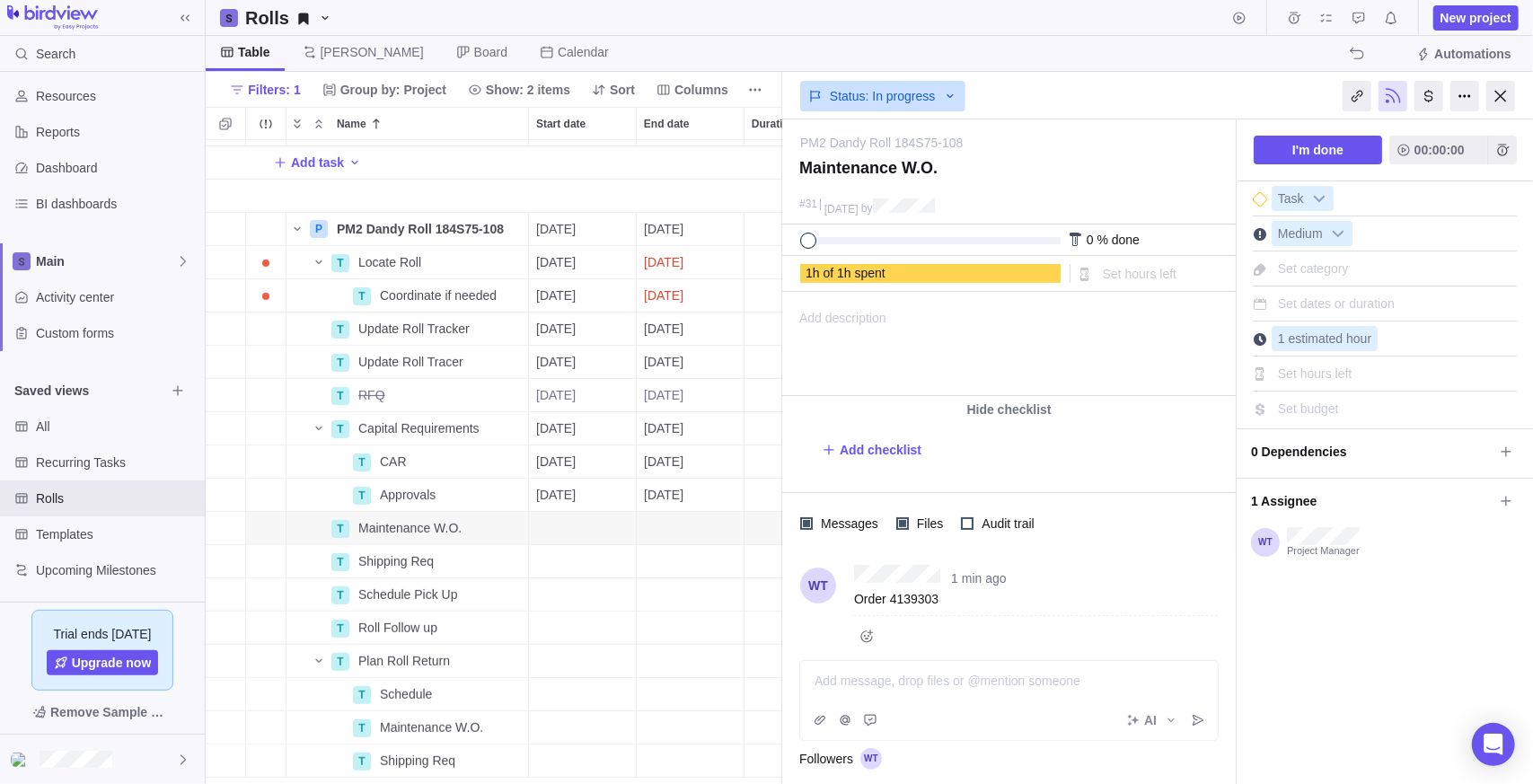
click at [1075, 328] on div "Add description ... read all" at bounding box center [1008, 344] width 449 height 103
click at [1091, 155] on div "Maintenance W.O." at bounding box center [1008, 173] width 427 height 41
click at [1301, 160] on span "I'm done" at bounding box center [1318, 149] width 51 height 22
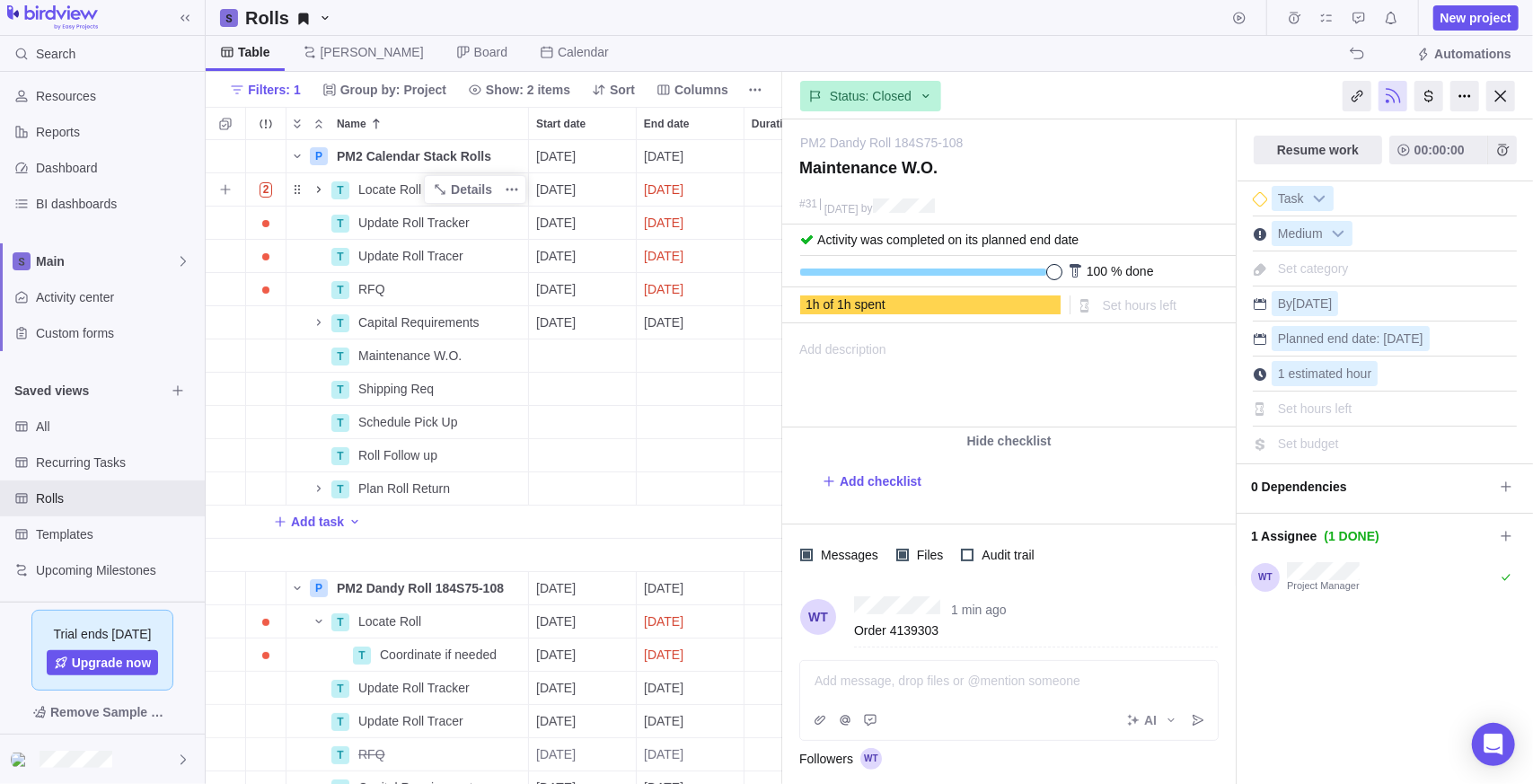
click at [319, 181] on span "Name" at bounding box center [319, 189] width 22 height 25
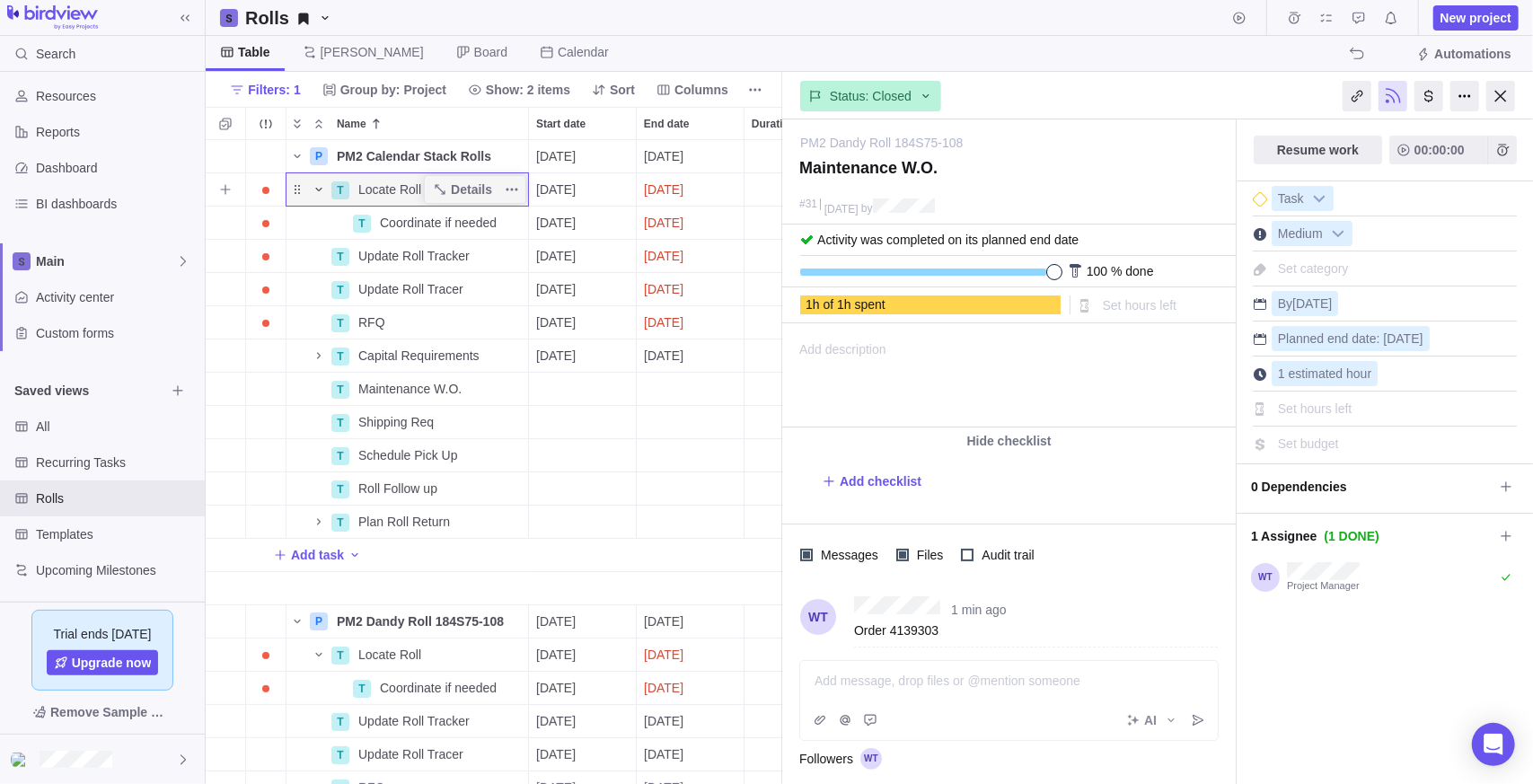
click at [317, 189] on icon "Name" at bounding box center [318, 189] width 14 height 14
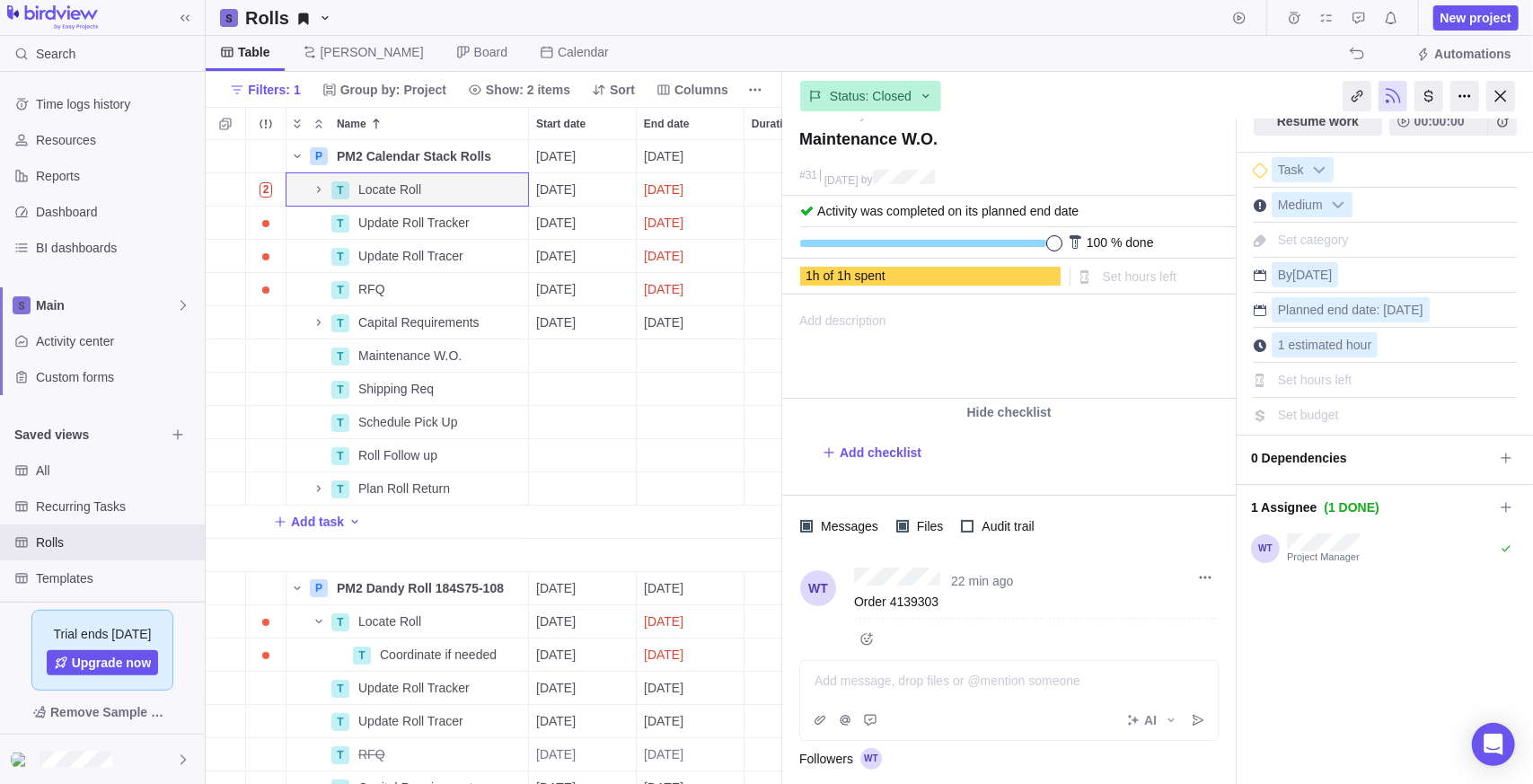
scroll to position [43, 0]
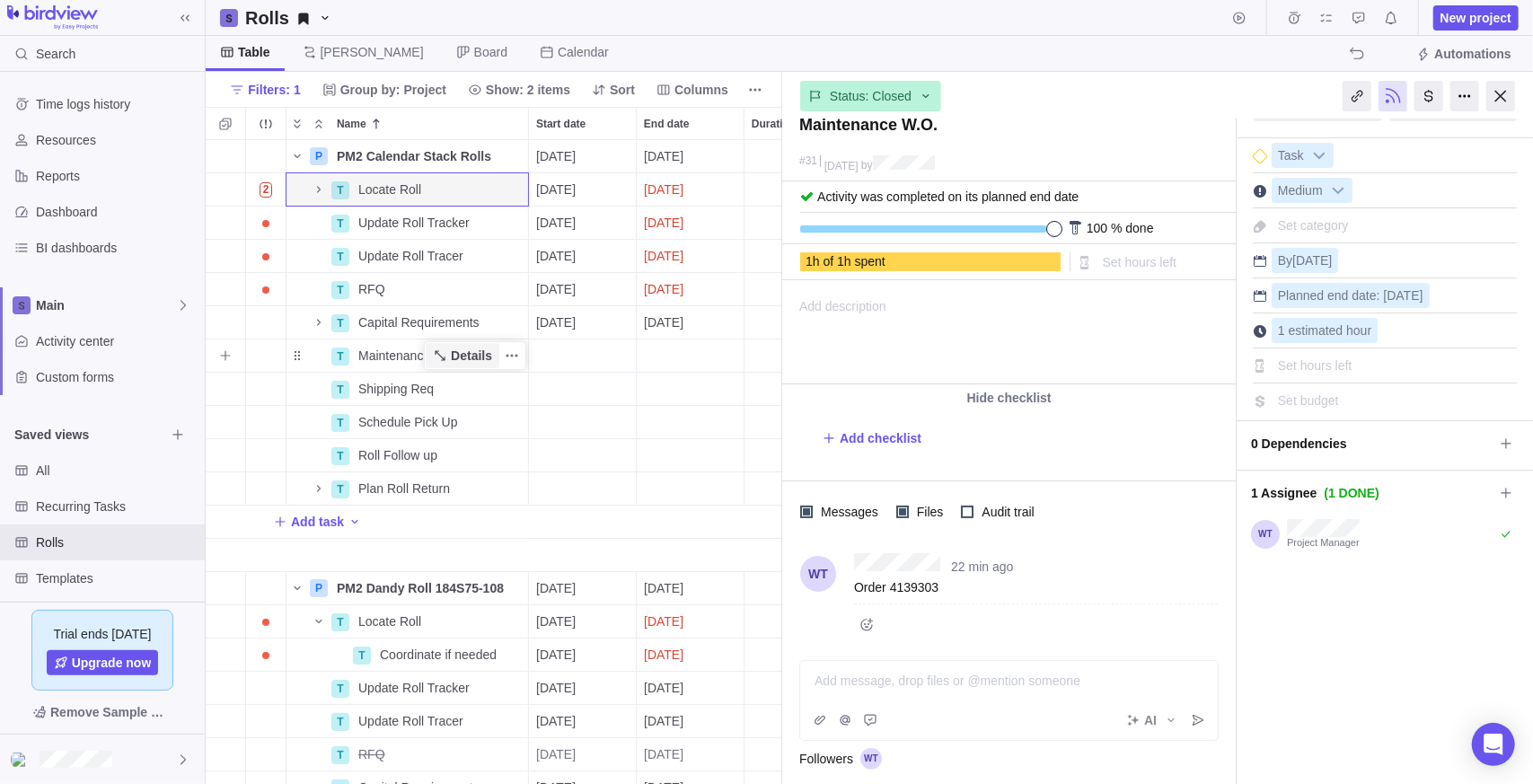
click at [486, 352] on span "Details" at bounding box center [471, 355] width 41 height 18
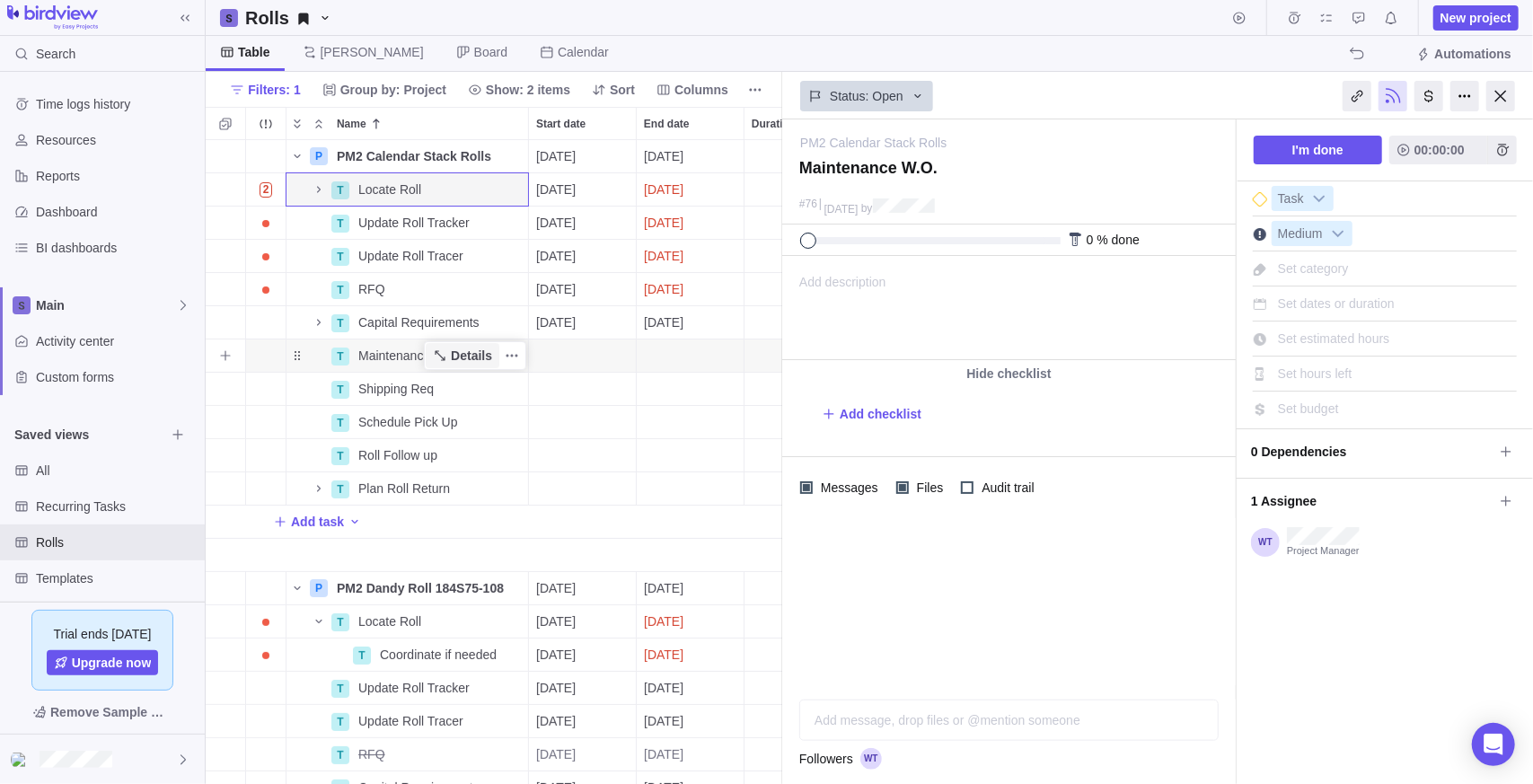
click at [459, 356] on span "Details" at bounding box center [471, 355] width 41 height 18
click at [560, 354] on div "Start date" at bounding box center [582, 356] width 107 height 32
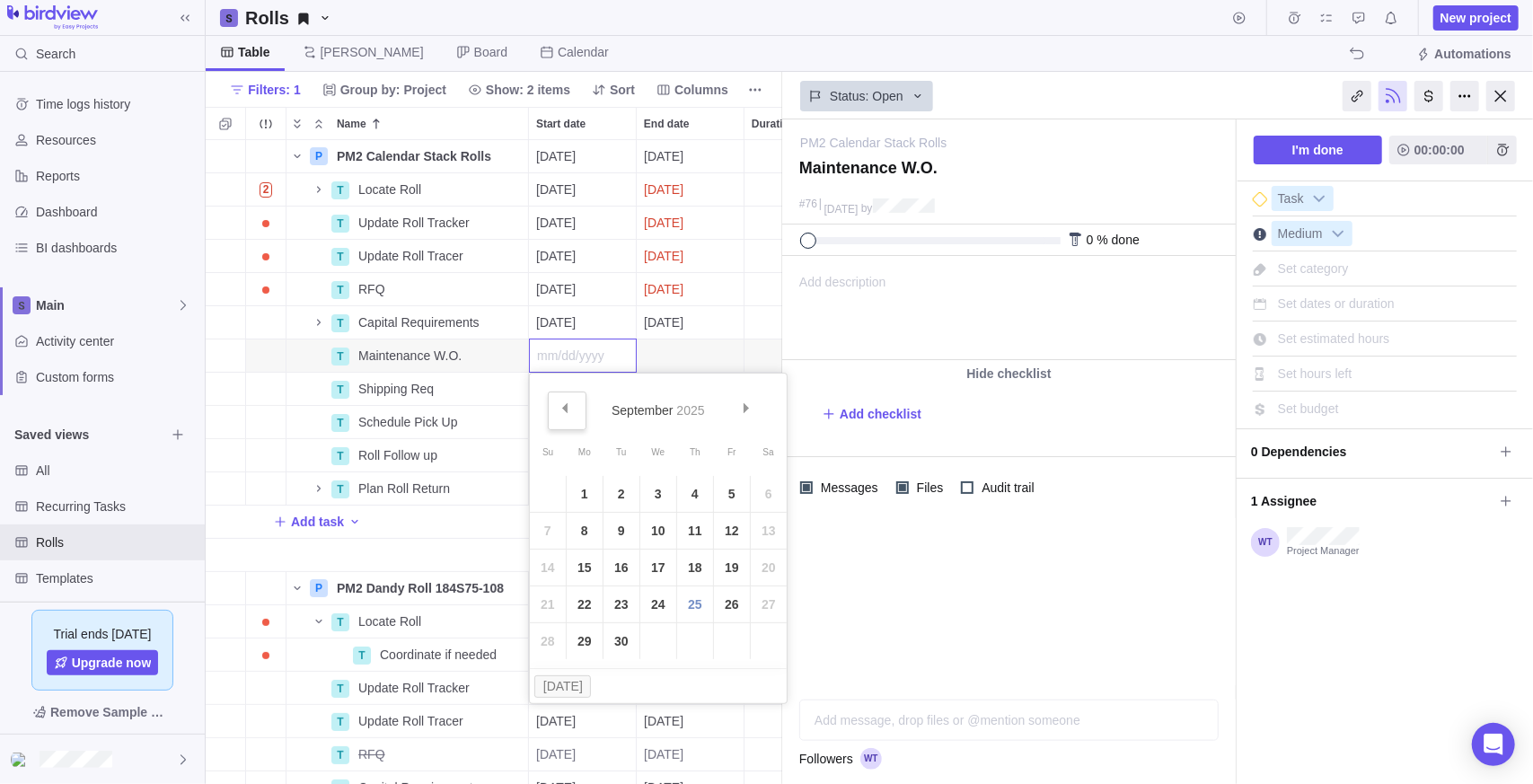
click at [572, 406] on link "Prev" at bounding box center [567, 410] width 39 height 39
click at [662, 640] on link "27" at bounding box center [658, 641] width 36 height 36
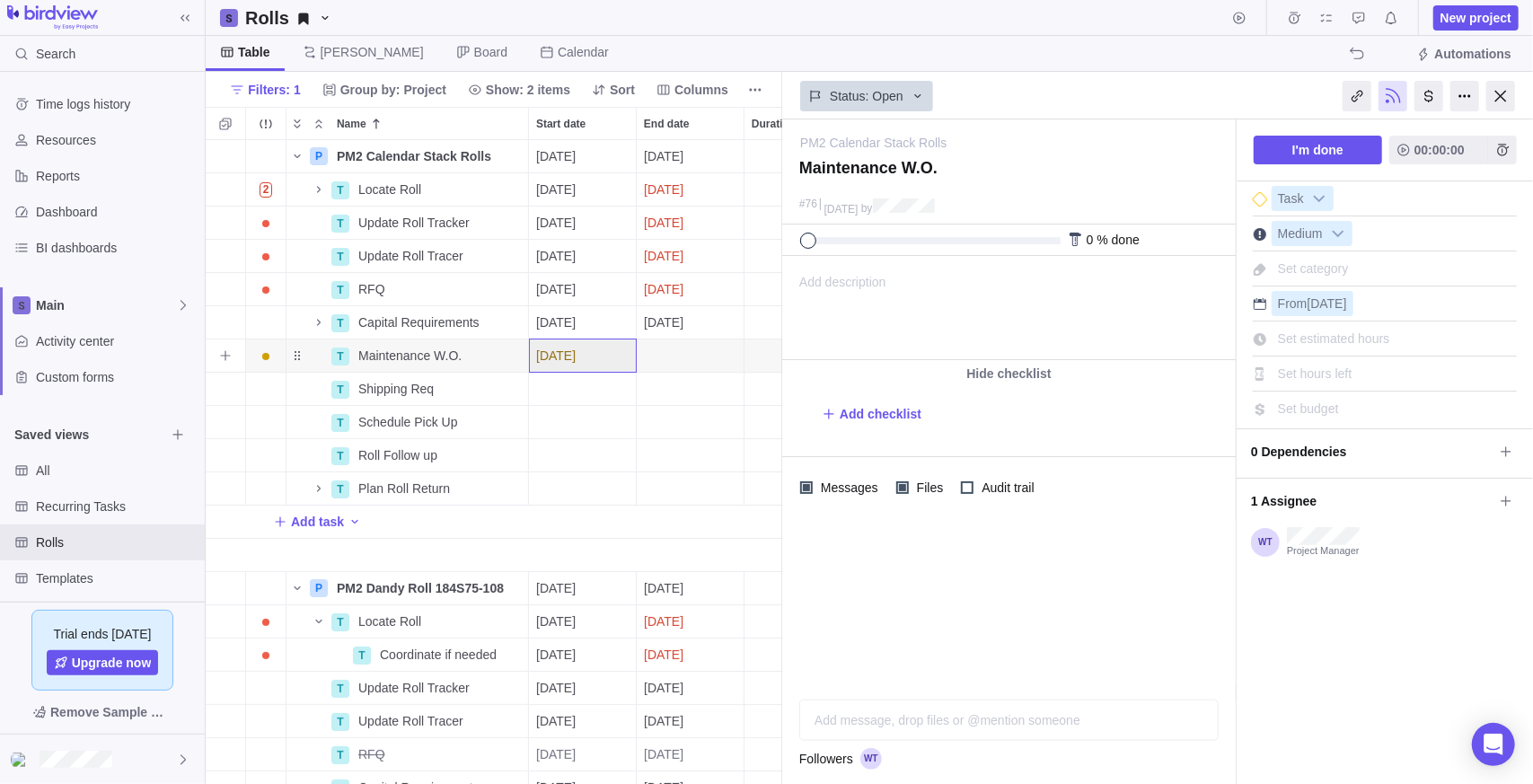
click at [691, 353] on div "End date" at bounding box center [690, 356] width 107 height 32
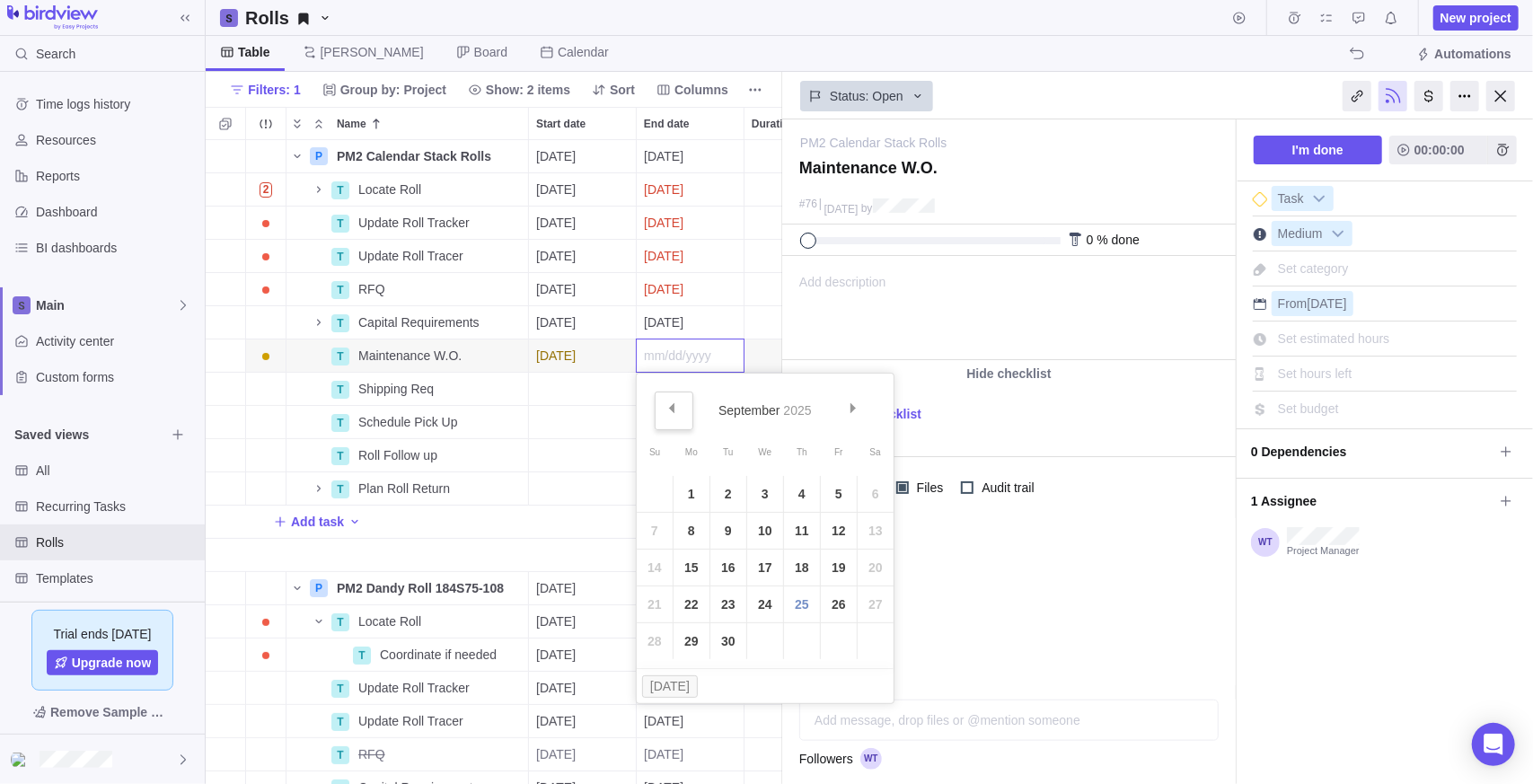
click at [656, 414] on link "Prev" at bounding box center [674, 410] width 39 height 39
click at [797, 645] on link "28" at bounding box center [802, 641] width 36 height 36
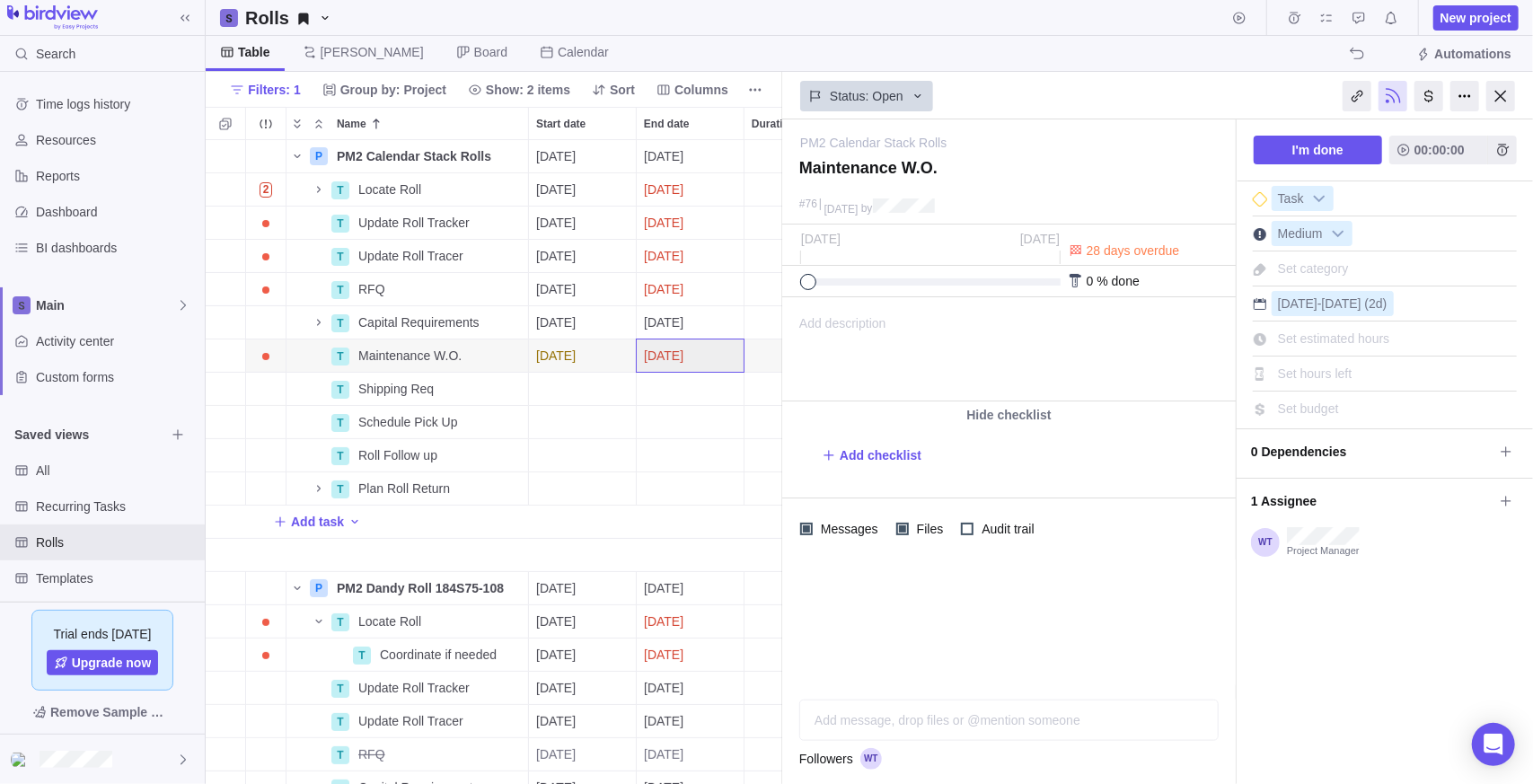
click at [968, 725] on div "Add message, drop files or @mention someone AI" at bounding box center [1009, 719] width 420 height 41
click at [1202, 720] on icon "Post" at bounding box center [1197, 719] width 10 height 10
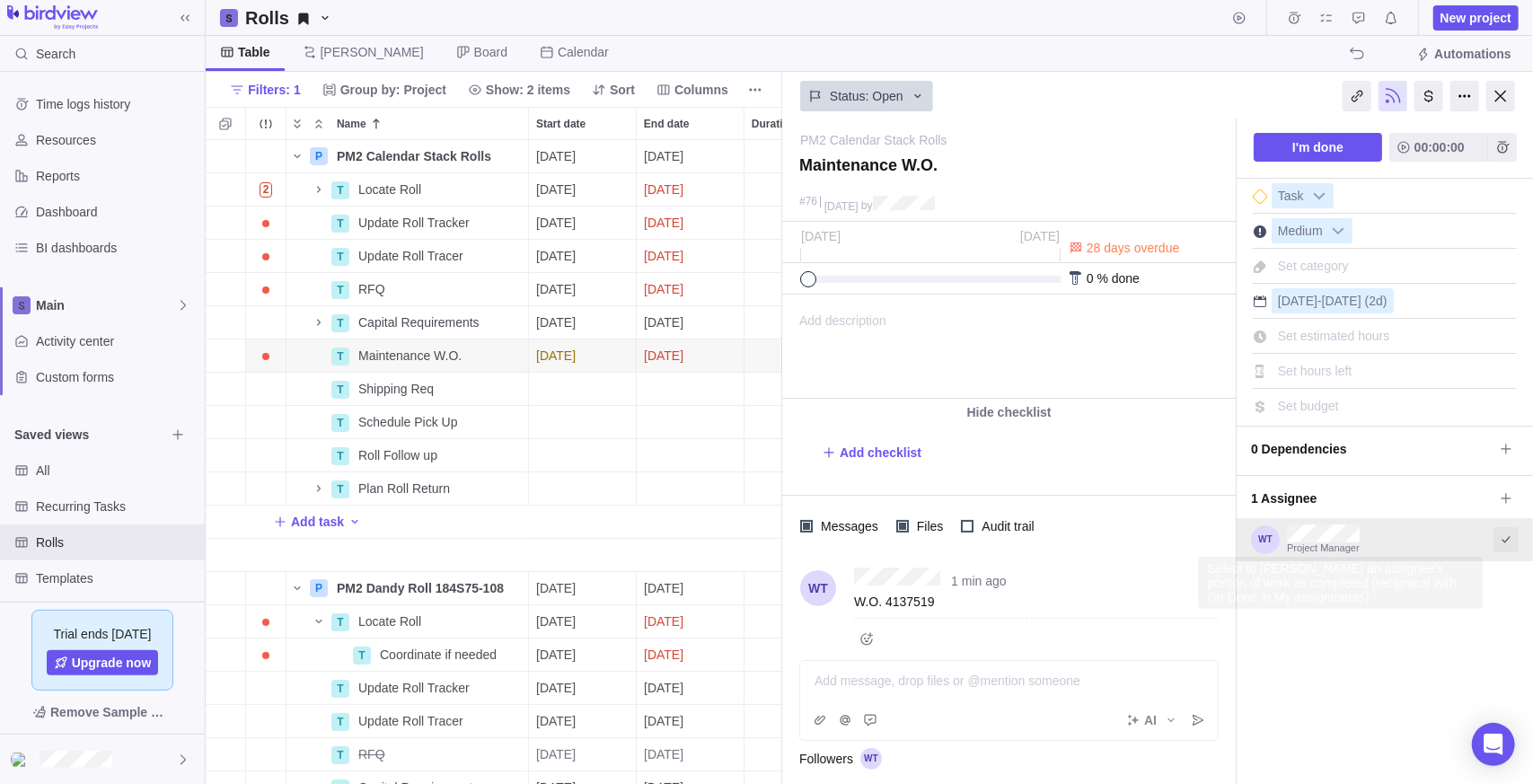
click at [1499, 537] on icon "Select to mark an assignee's portion of work as completed (reciprocal with I'm …" at bounding box center [1505, 539] width 14 height 14
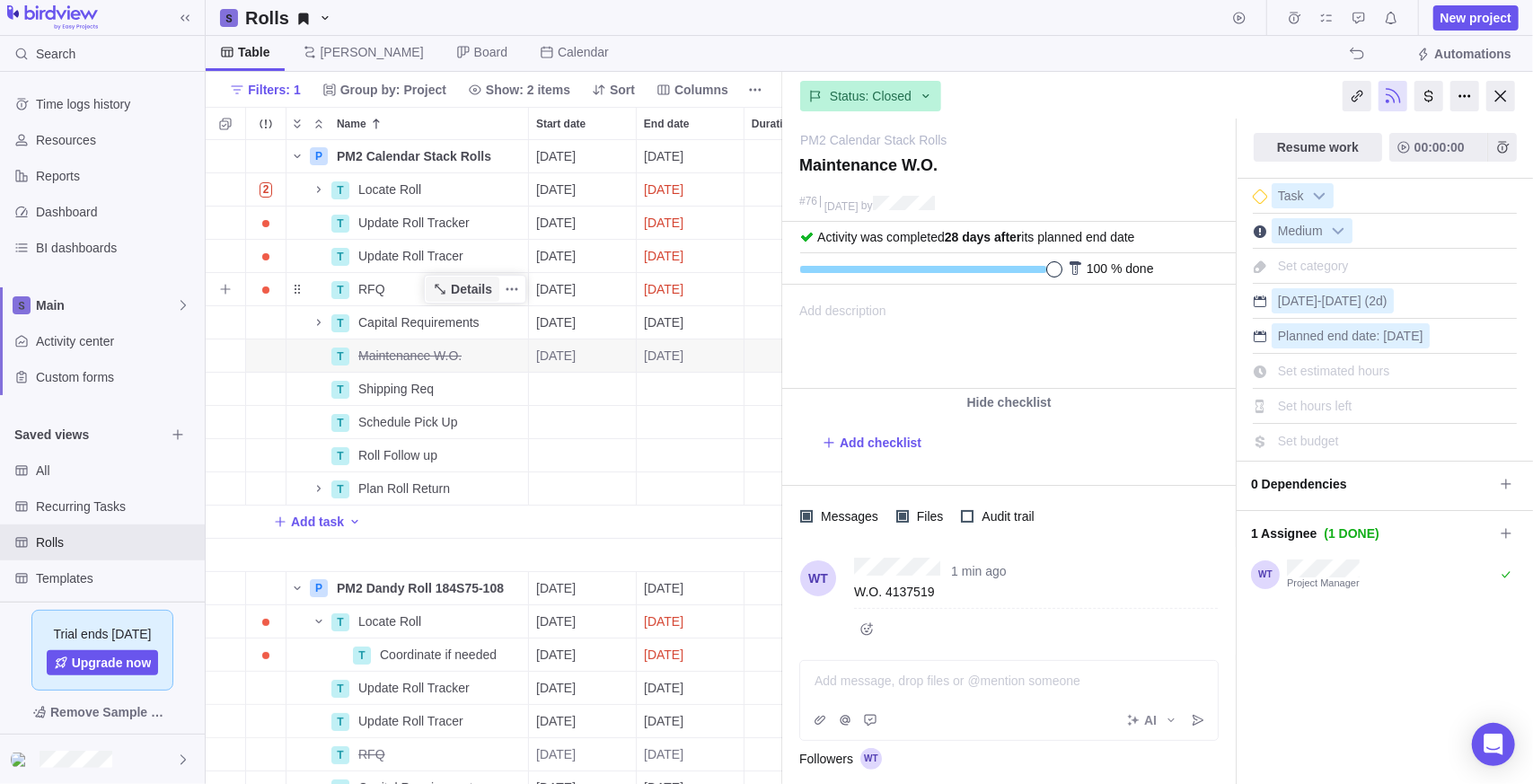
click at [462, 291] on span "Details" at bounding box center [471, 288] width 41 height 18
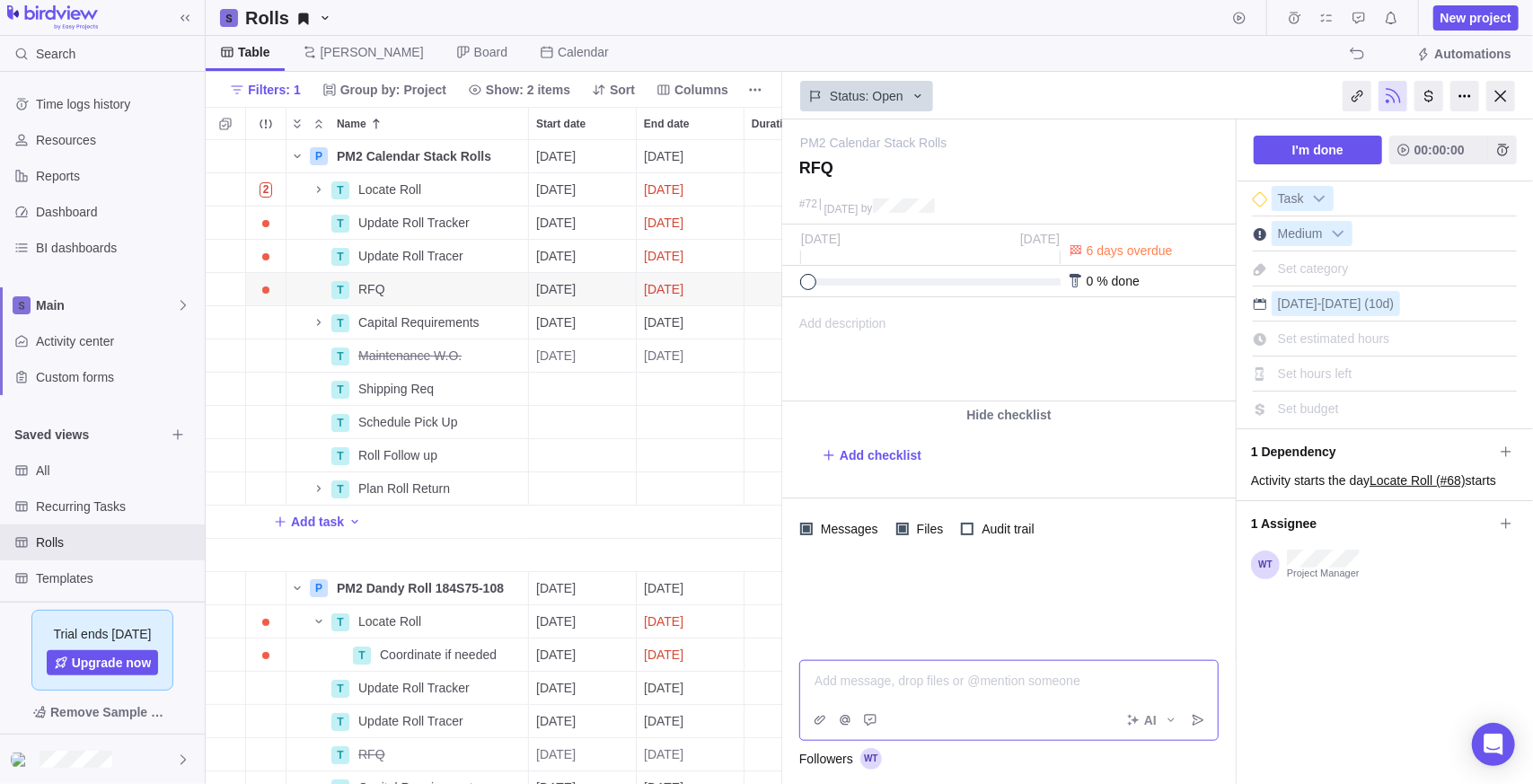
click at [936, 723] on div "Add message, drop files or @mention someone AI" at bounding box center [1009, 700] width 420 height 81
click at [1191, 727] on span "Post" at bounding box center [1198, 720] width 25 height 25
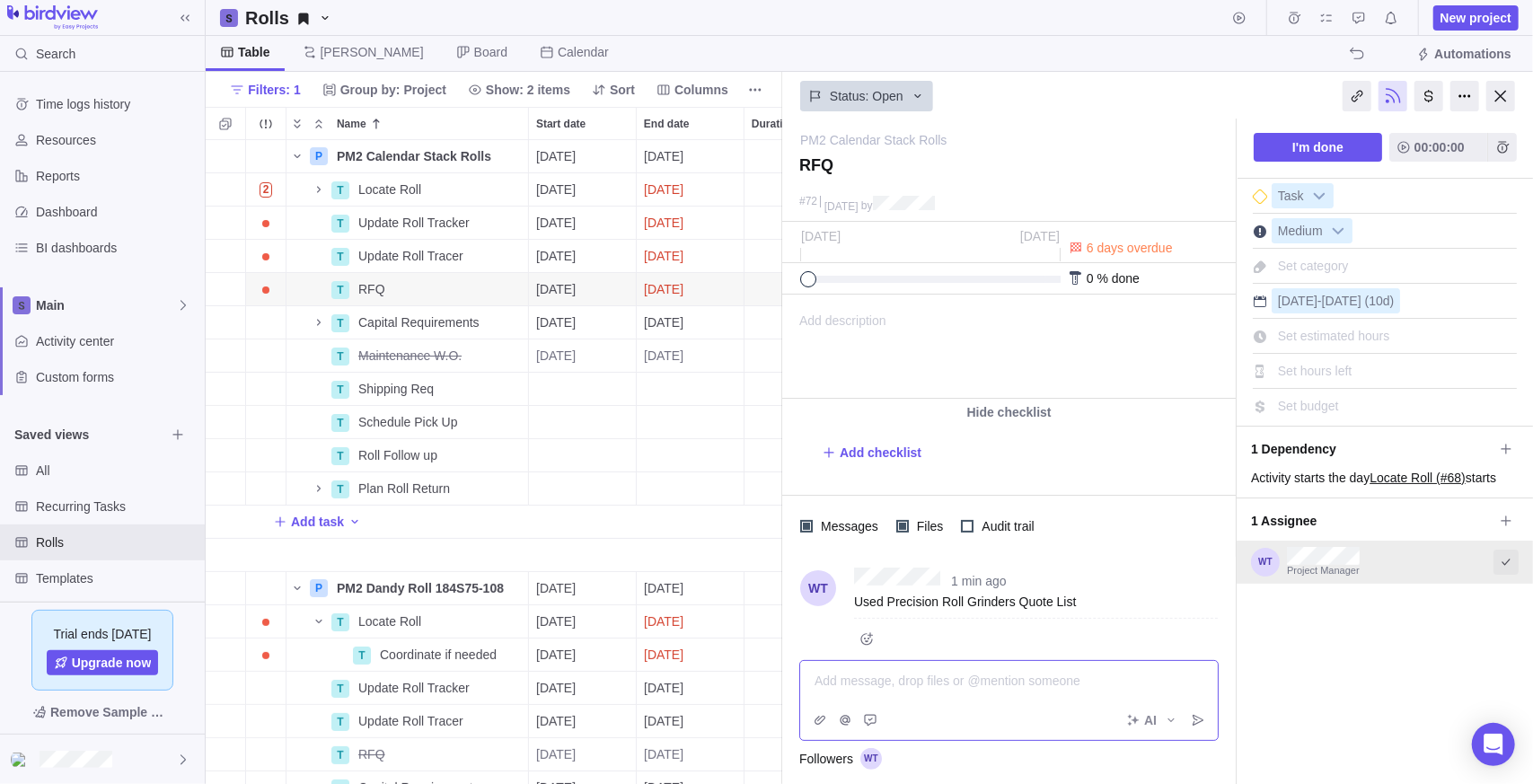
click at [1499, 561] on icon "Select to mark an assignee's portion of work as completed (reciprocal with I'm …" at bounding box center [1505, 561] width 14 height 14
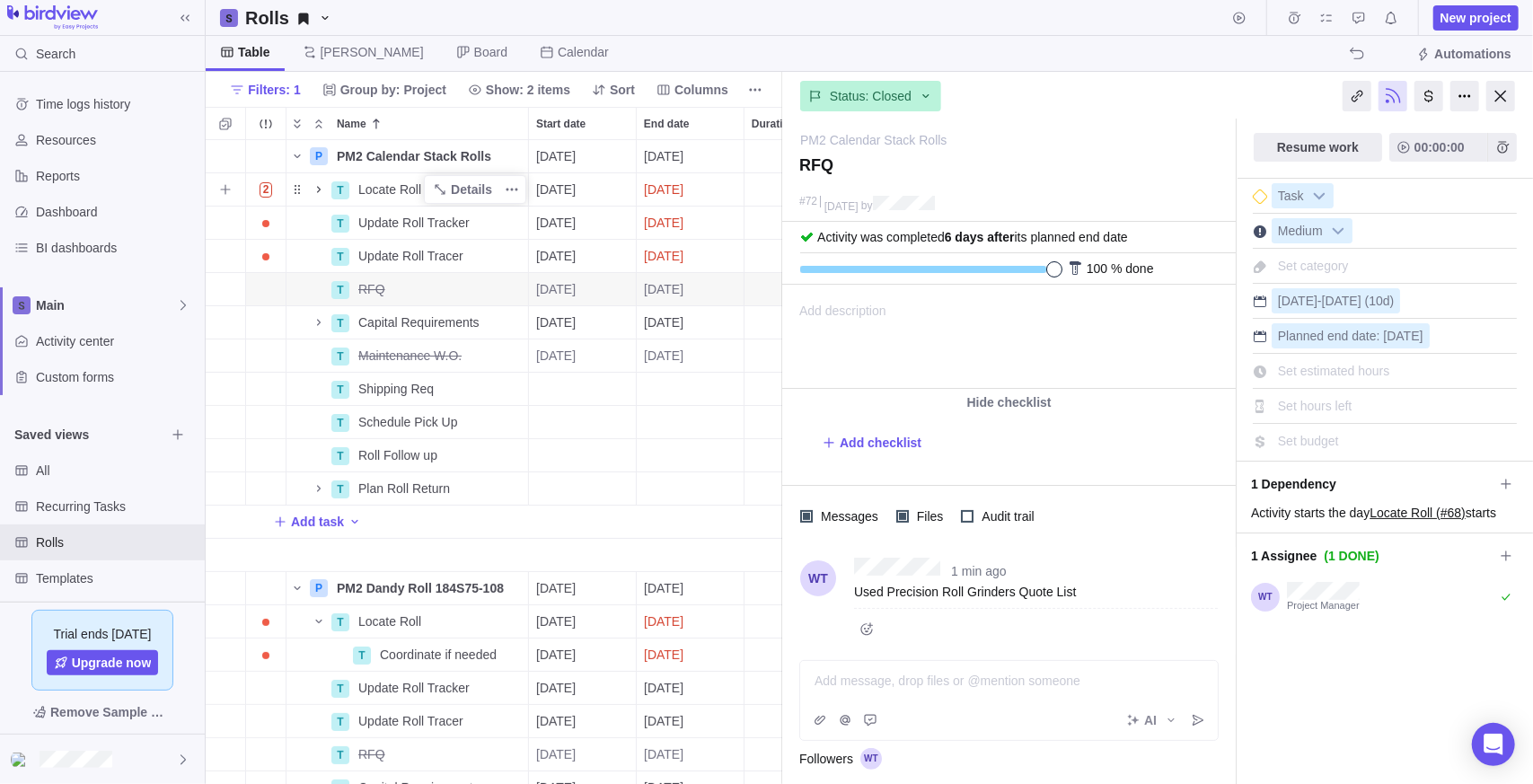
click at [323, 192] on icon "Name" at bounding box center [318, 189] width 14 height 14
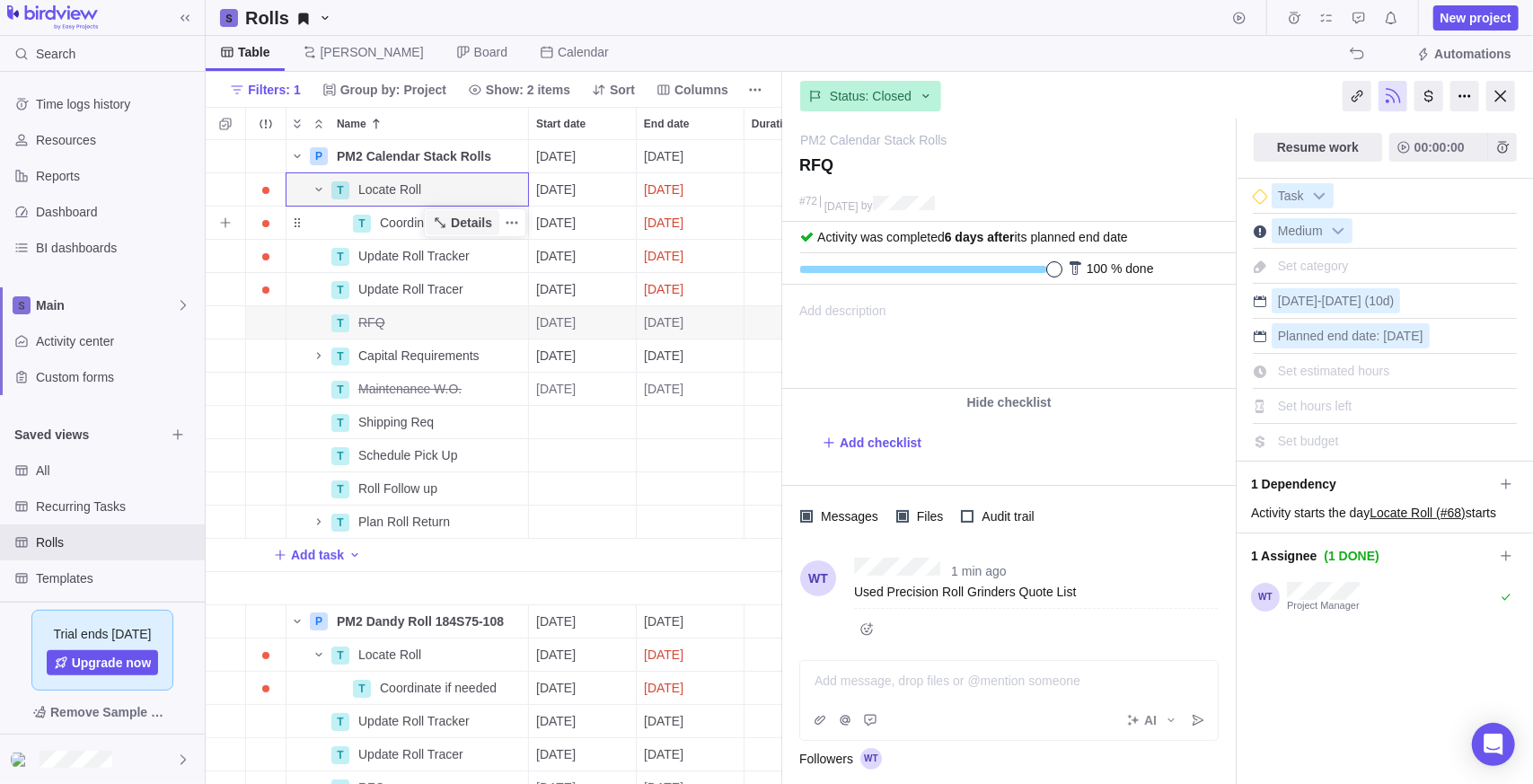
click at [476, 218] on span "Details" at bounding box center [471, 223] width 41 height 18
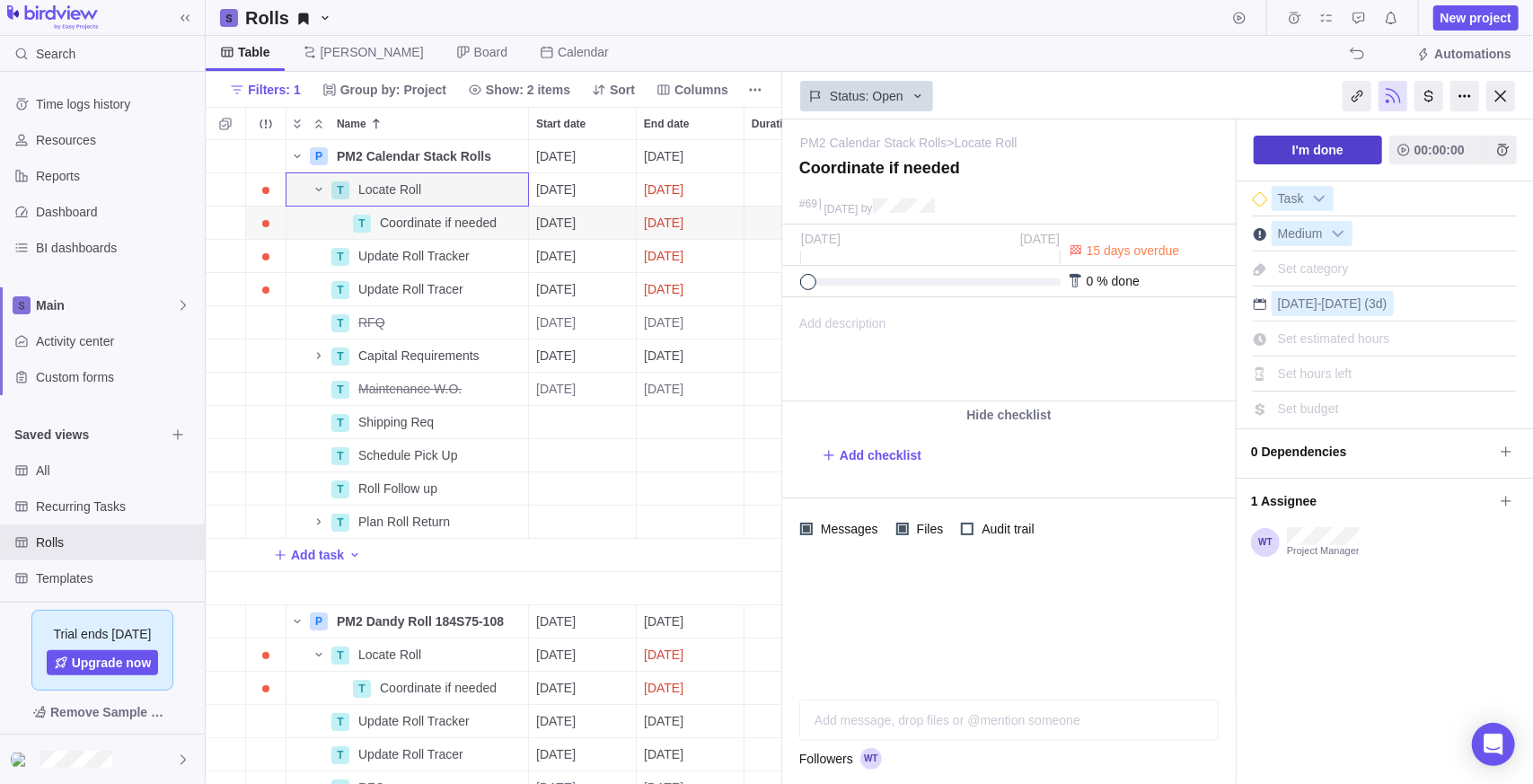
click at [1358, 145] on span "I'm done" at bounding box center [1317, 149] width 128 height 29
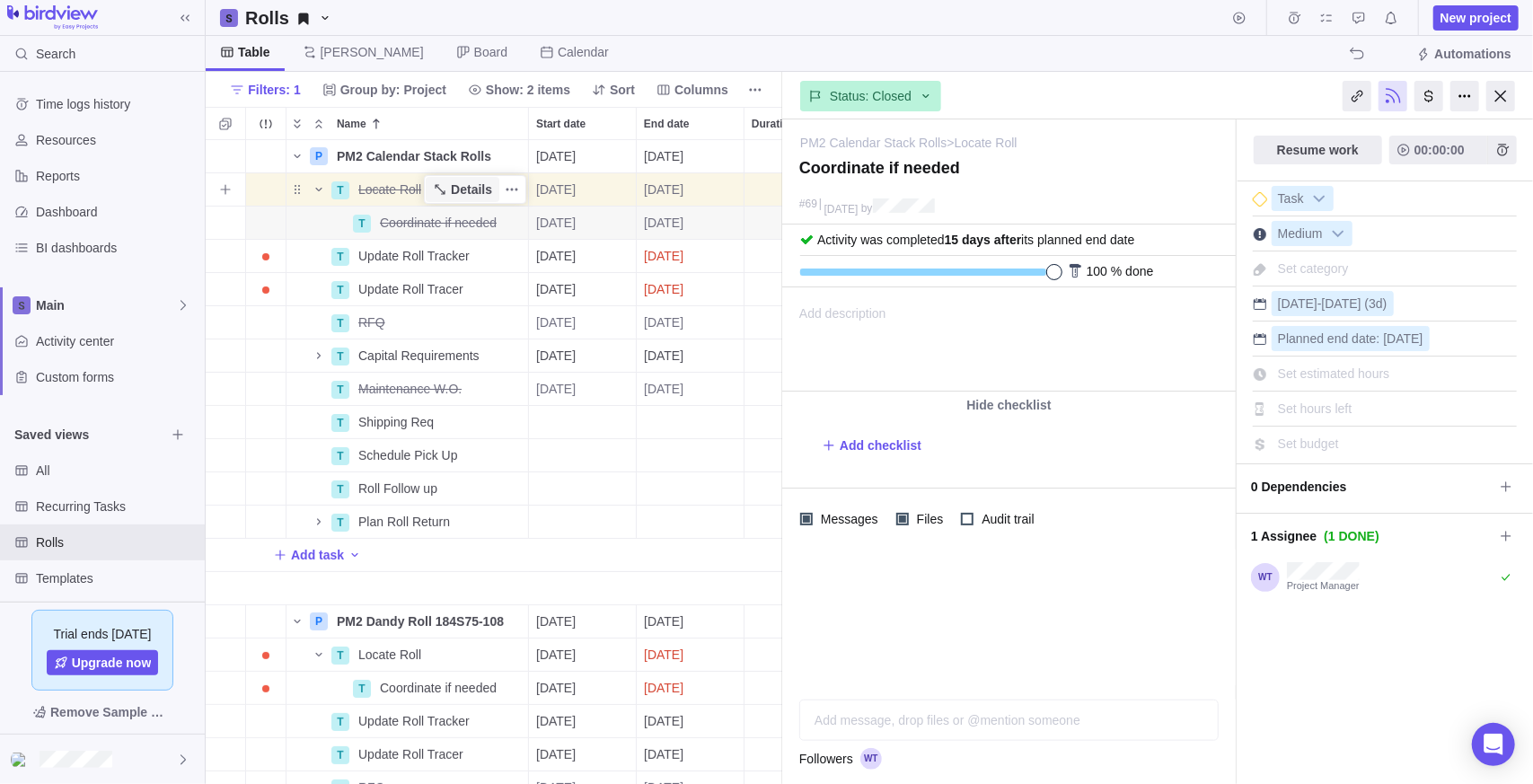
click at [478, 193] on span "Details" at bounding box center [471, 189] width 41 height 18
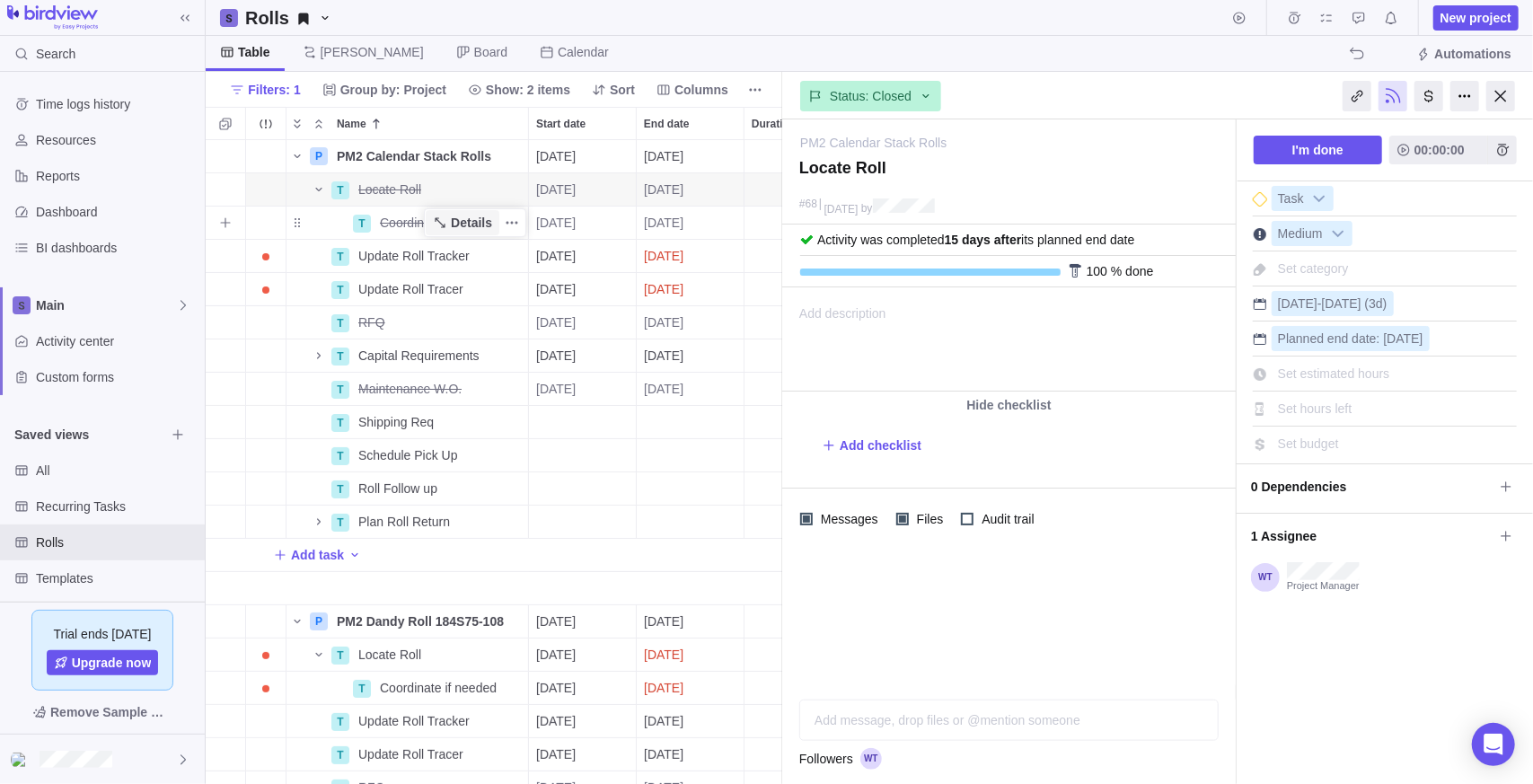
click at [456, 220] on span "Details" at bounding box center [471, 223] width 41 height 18
click at [454, 189] on span "Details" at bounding box center [471, 189] width 41 height 18
click at [1287, 149] on span "I'm done" at bounding box center [1317, 149] width 128 height 29
click at [316, 358] on icon "Name" at bounding box center [318, 355] width 14 height 14
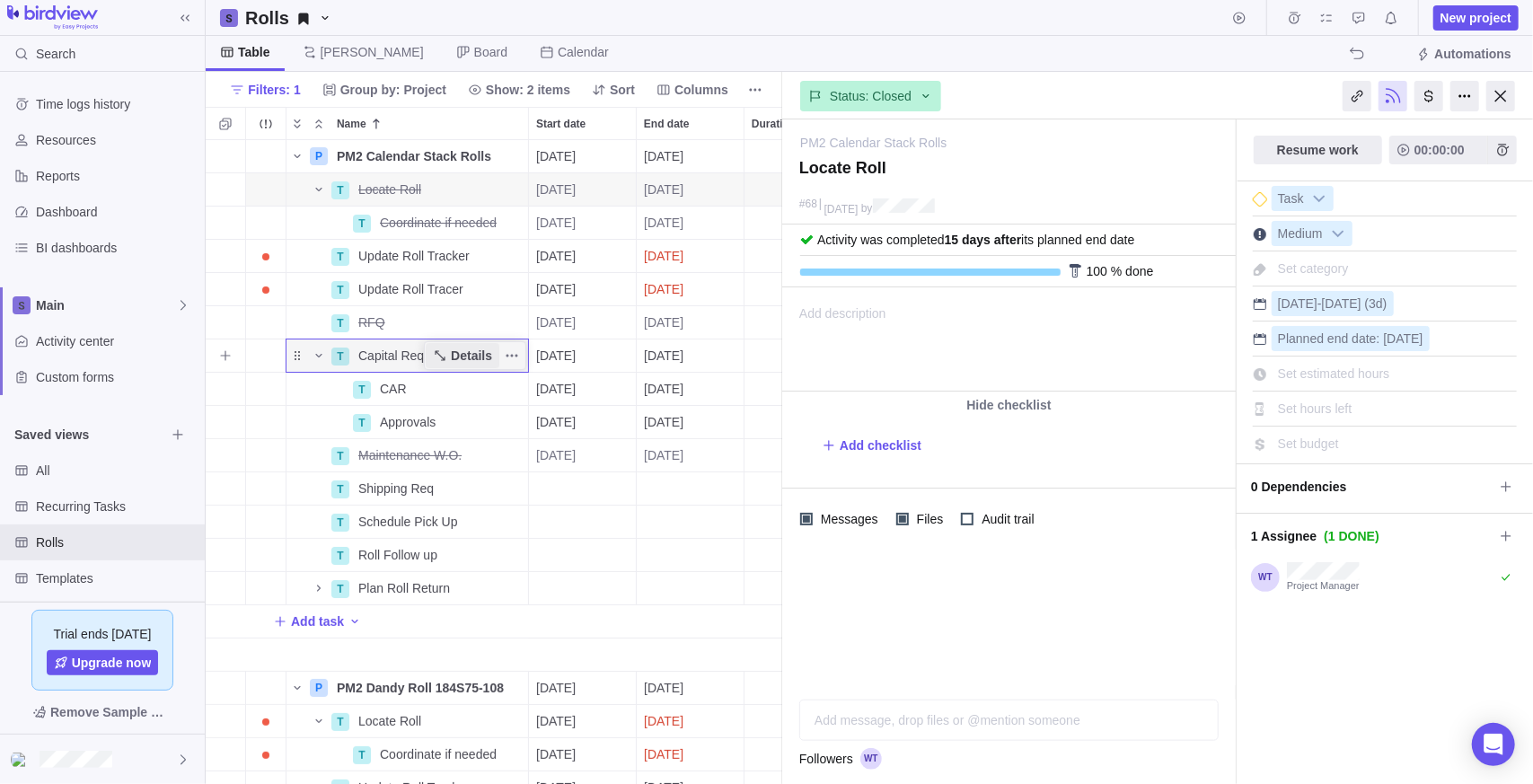
click at [471, 365] on span "Details" at bounding box center [462, 355] width 73 height 25
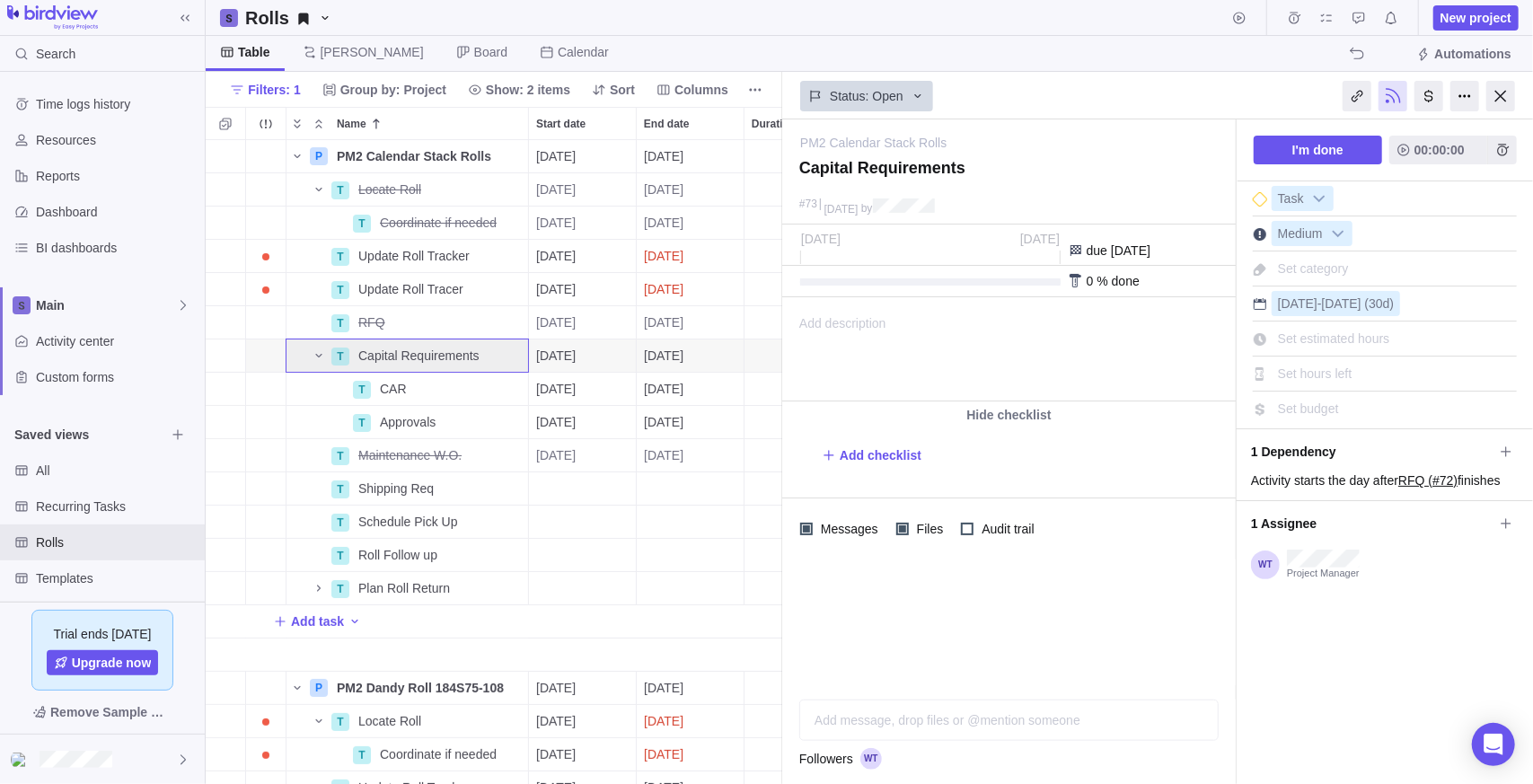
click at [993, 718] on div "Add message, drop files or @mention someone AI" at bounding box center [1009, 719] width 420 height 41
click at [1194, 729] on span "Post" at bounding box center [1198, 720] width 25 height 25
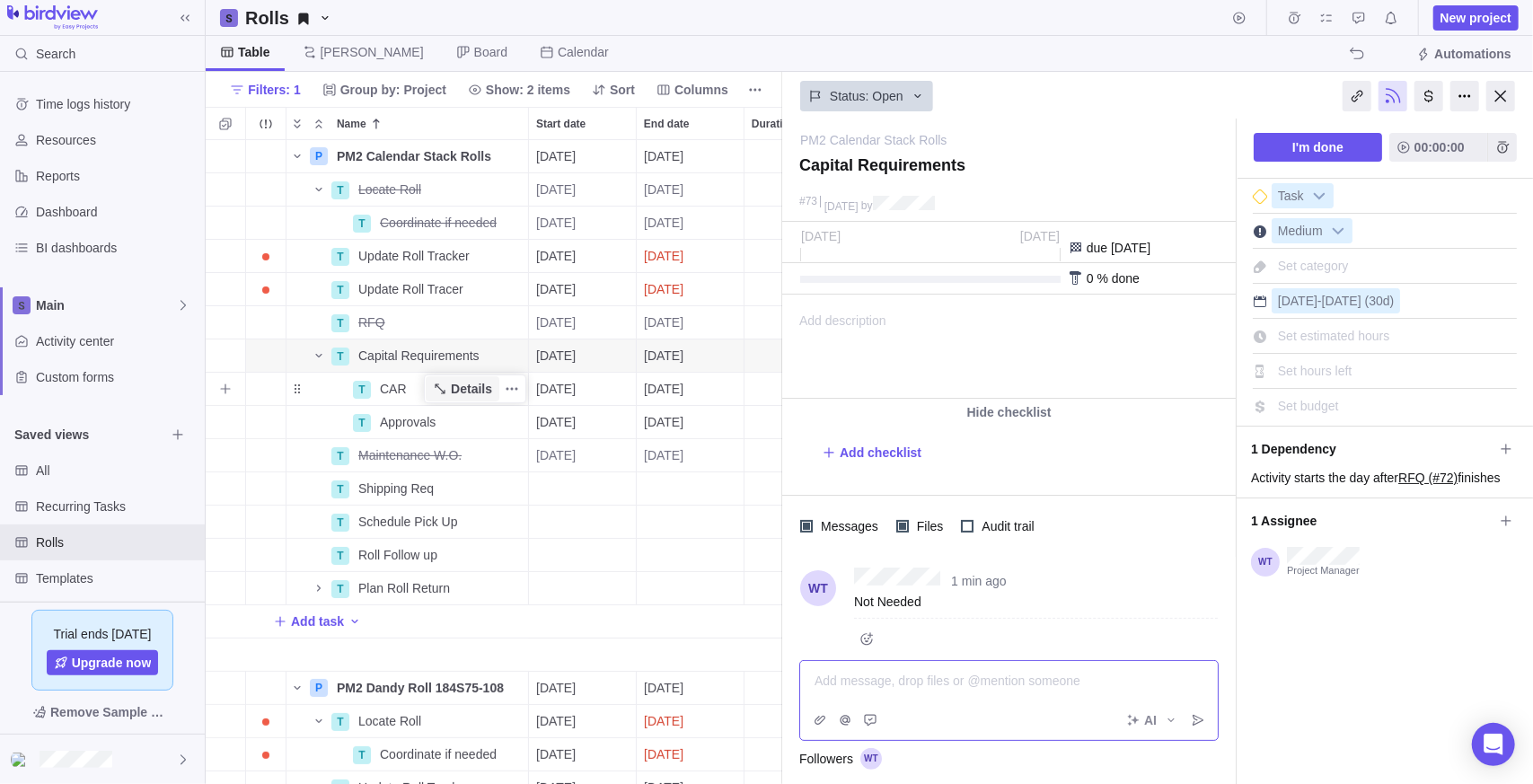
click at [462, 380] on span "Details" at bounding box center [471, 388] width 41 height 18
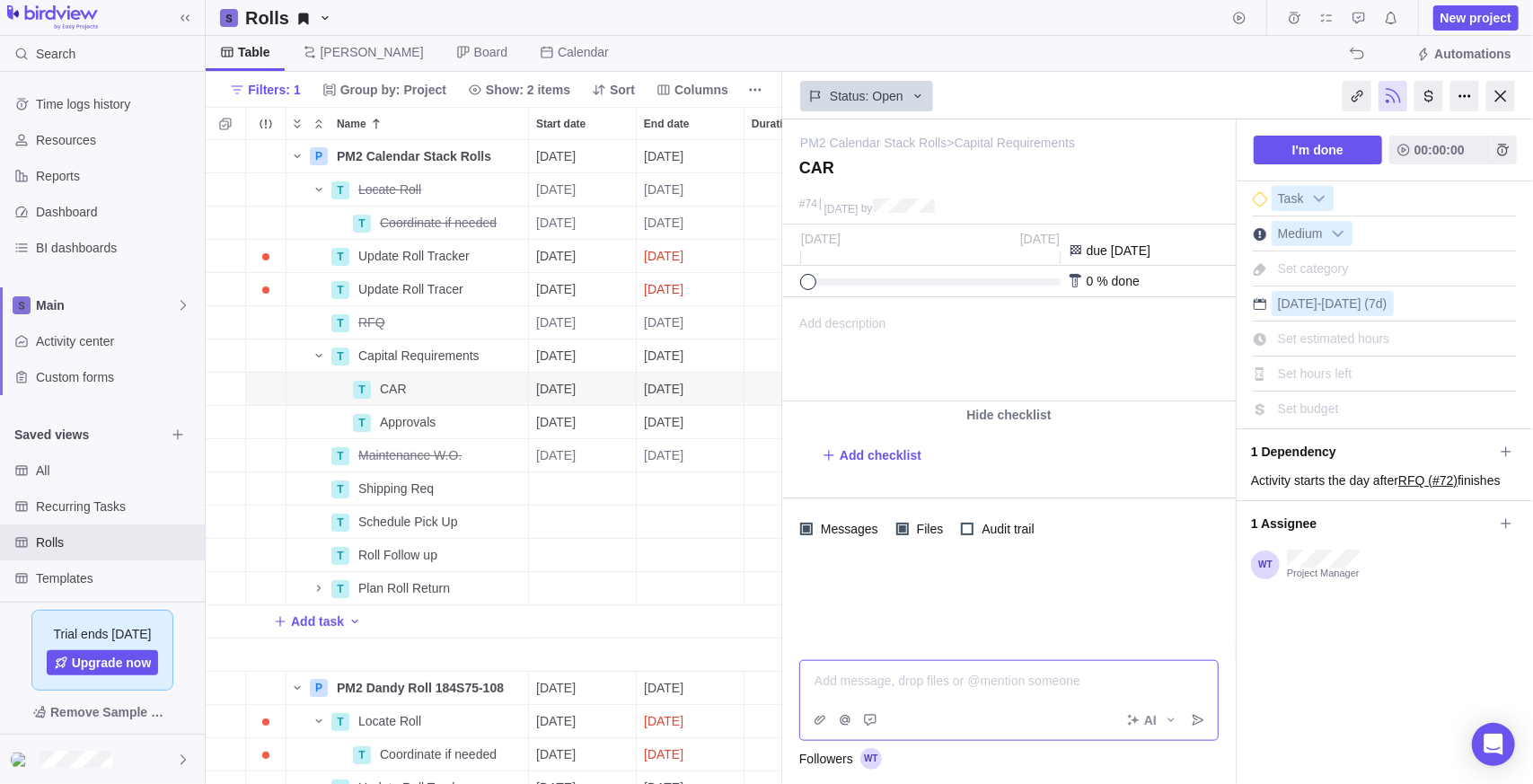
click at [917, 720] on div "Add message, drop files or @mention someone AI" at bounding box center [1009, 700] width 420 height 81
drag, startPoint x: 855, startPoint y: 685, endPoint x: 745, endPoint y: 666, distance: 111.6
click at [745, 666] on div "Rolls New project Table [PERSON_NAME] Board Calendar Automations Filters: 1 Gro…" at bounding box center [869, 392] width 1327 height 784
copy span "N/A"
drag, startPoint x: 817, startPoint y: 676, endPoint x: 1201, endPoint y: 712, distance: 385.7
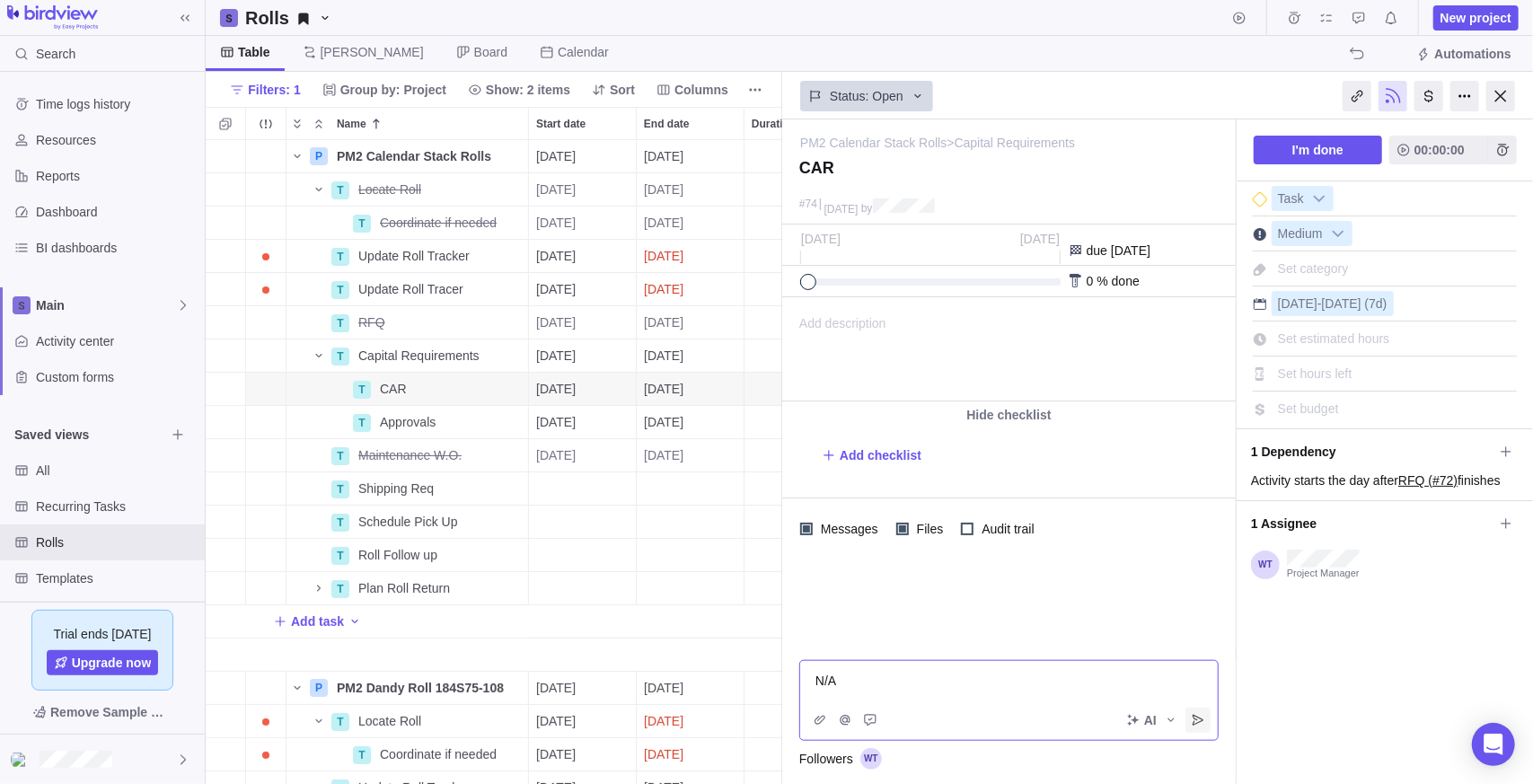
click at [1189, 696] on div "N/A" at bounding box center [1009, 681] width 418 height 40
click at [1201, 715] on icon "Post" at bounding box center [1197, 719] width 14 height 14
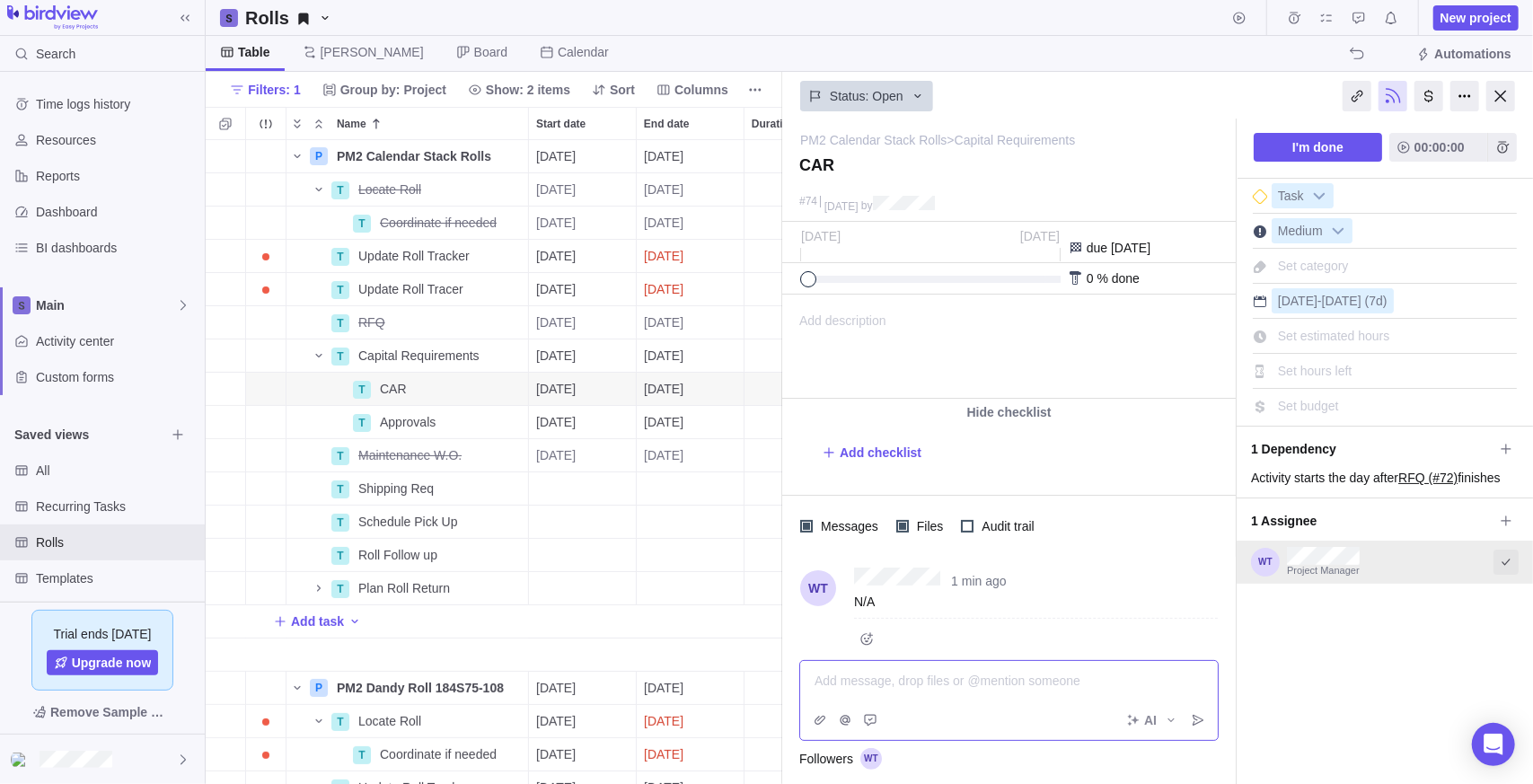
click at [1499, 558] on icon "Select to mark an assignee's portion of work as completed (reciprocal with I'm …" at bounding box center [1505, 561] width 14 height 14
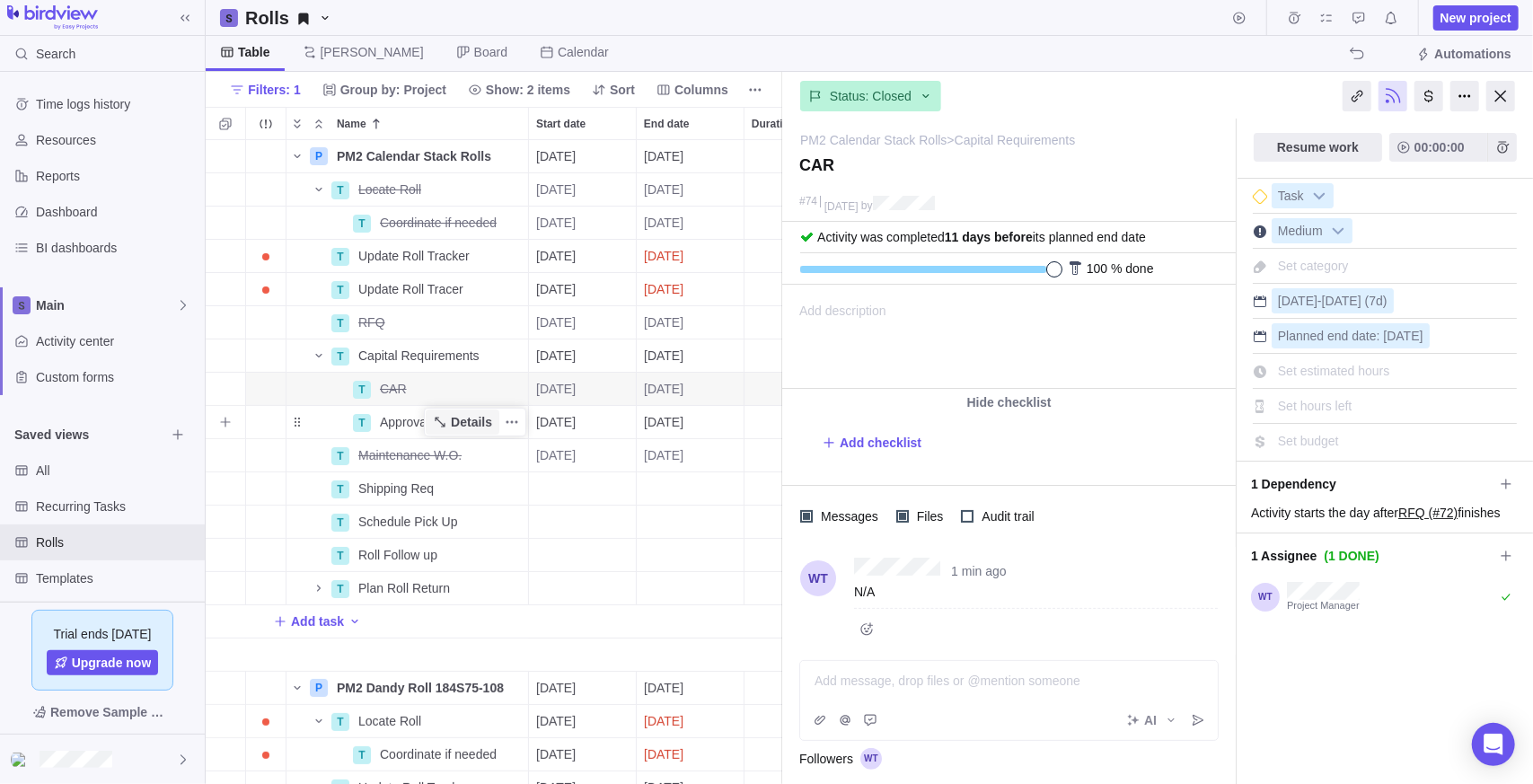
click at [451, 420] on span "Details" at bounding box center [462, 421] width 73 height 25
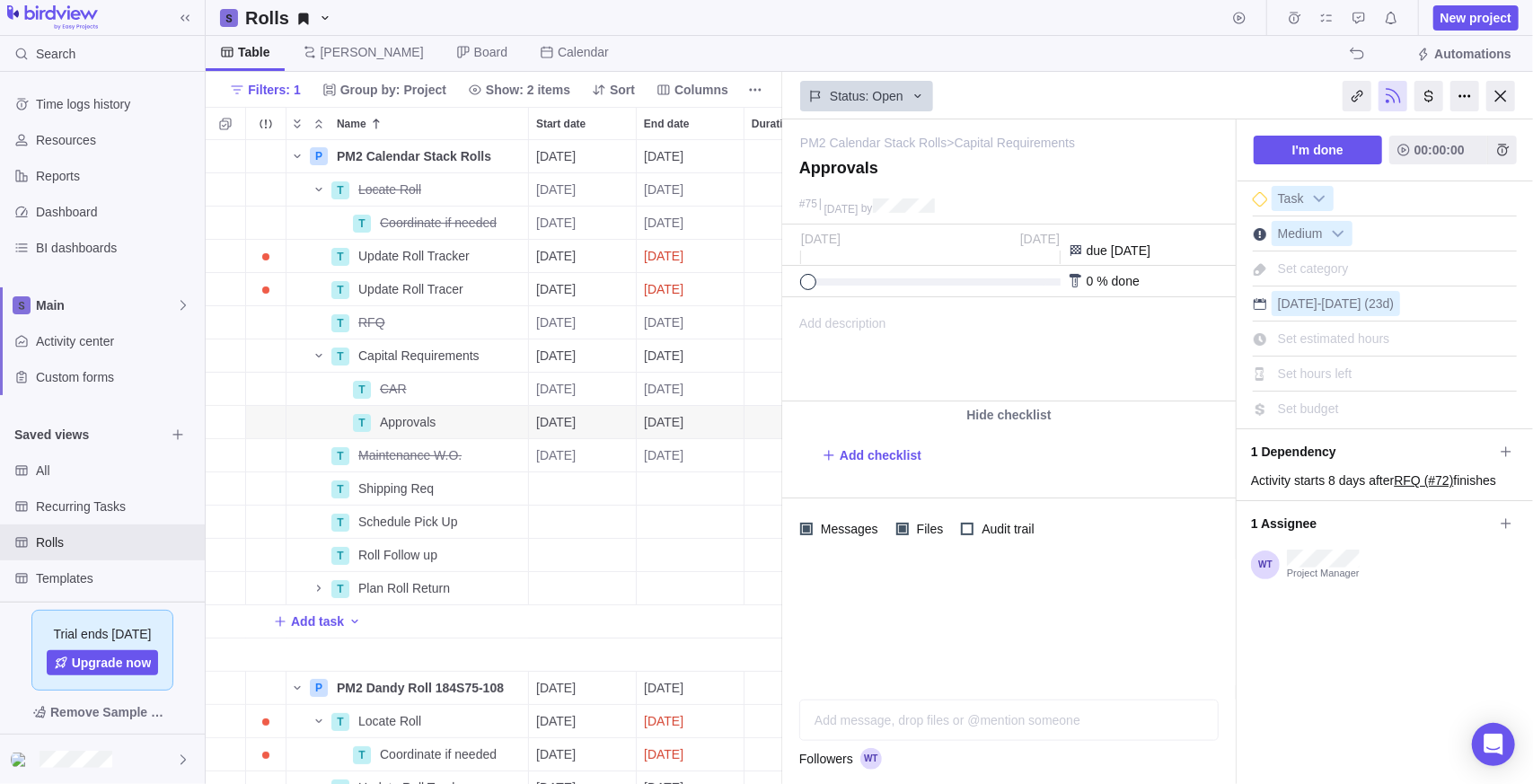
click at [1044, 718] on div "Add message, drop files or @mention someone AI" at bounding box center [1009, 719] width 420 height 41
click at [1195, 724] on icon "Post" at bounding box center [1197, 719] width 10 height 10
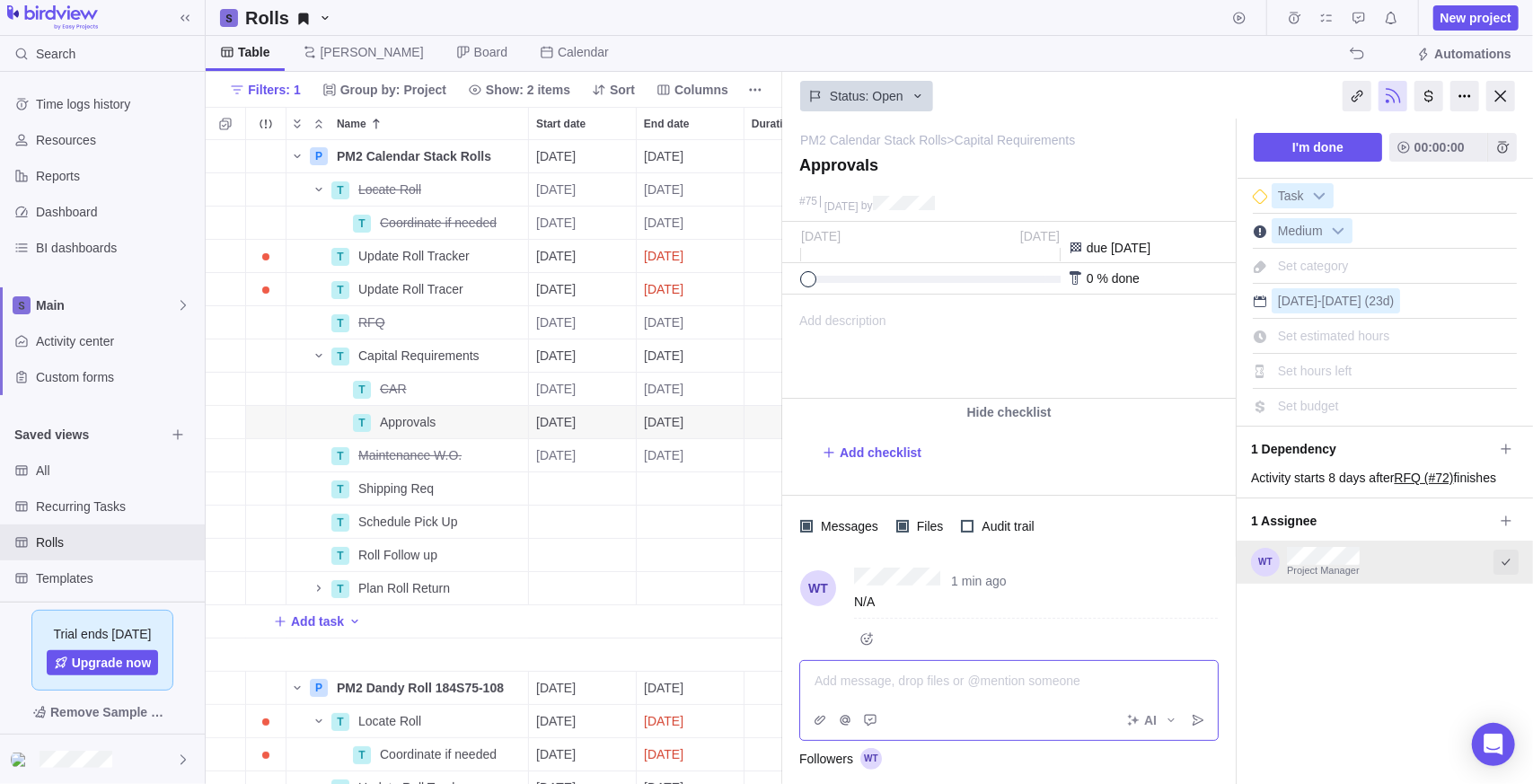
click at [1493, 551] on span "Select to mark an assignee's portion of work as completed (reciprocal with I'm …" at bounding box center [1505, 562] width 25 height 25
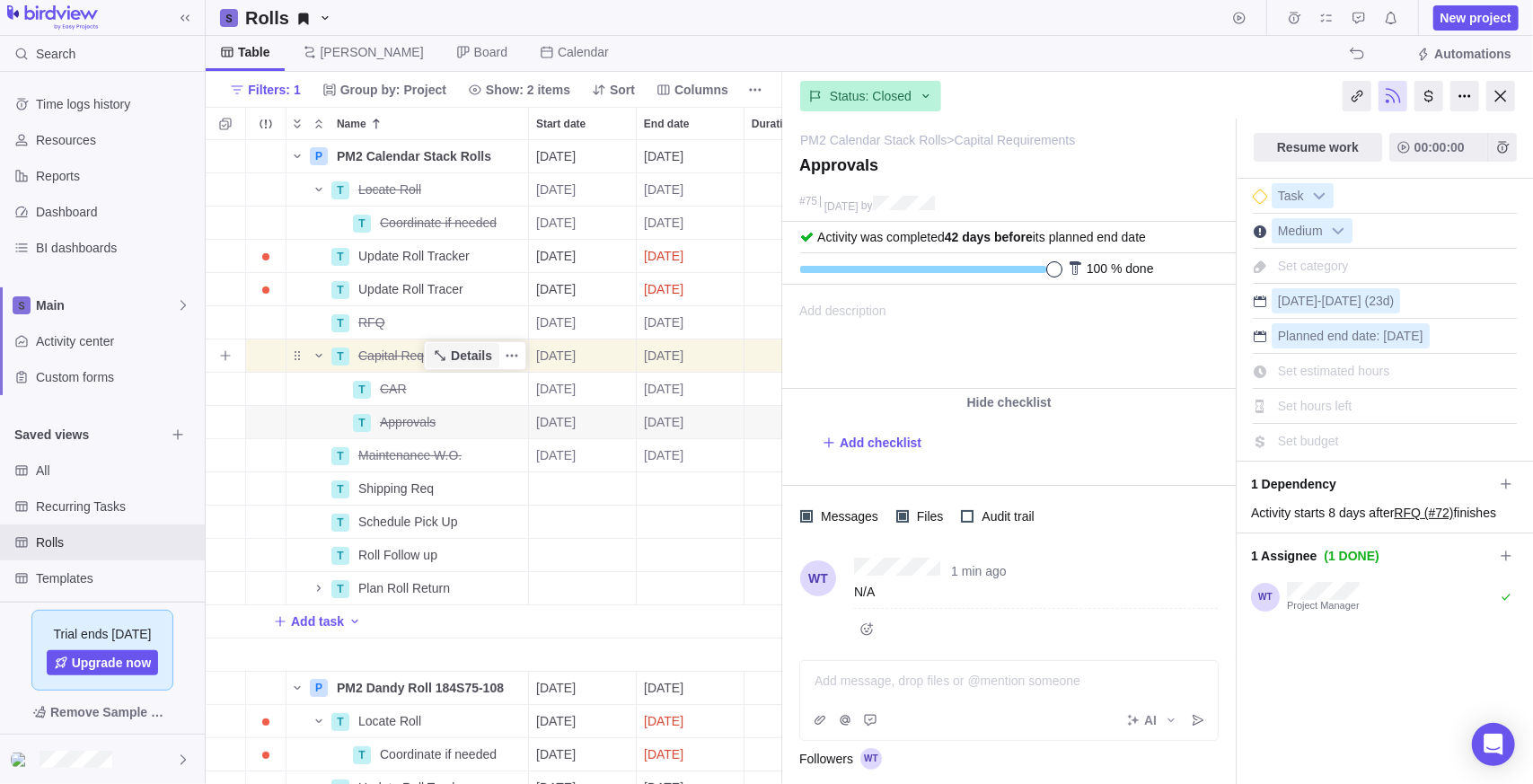
click at [458, 350] on span "Details" at bounding box center [471, 355] width 41 height 18
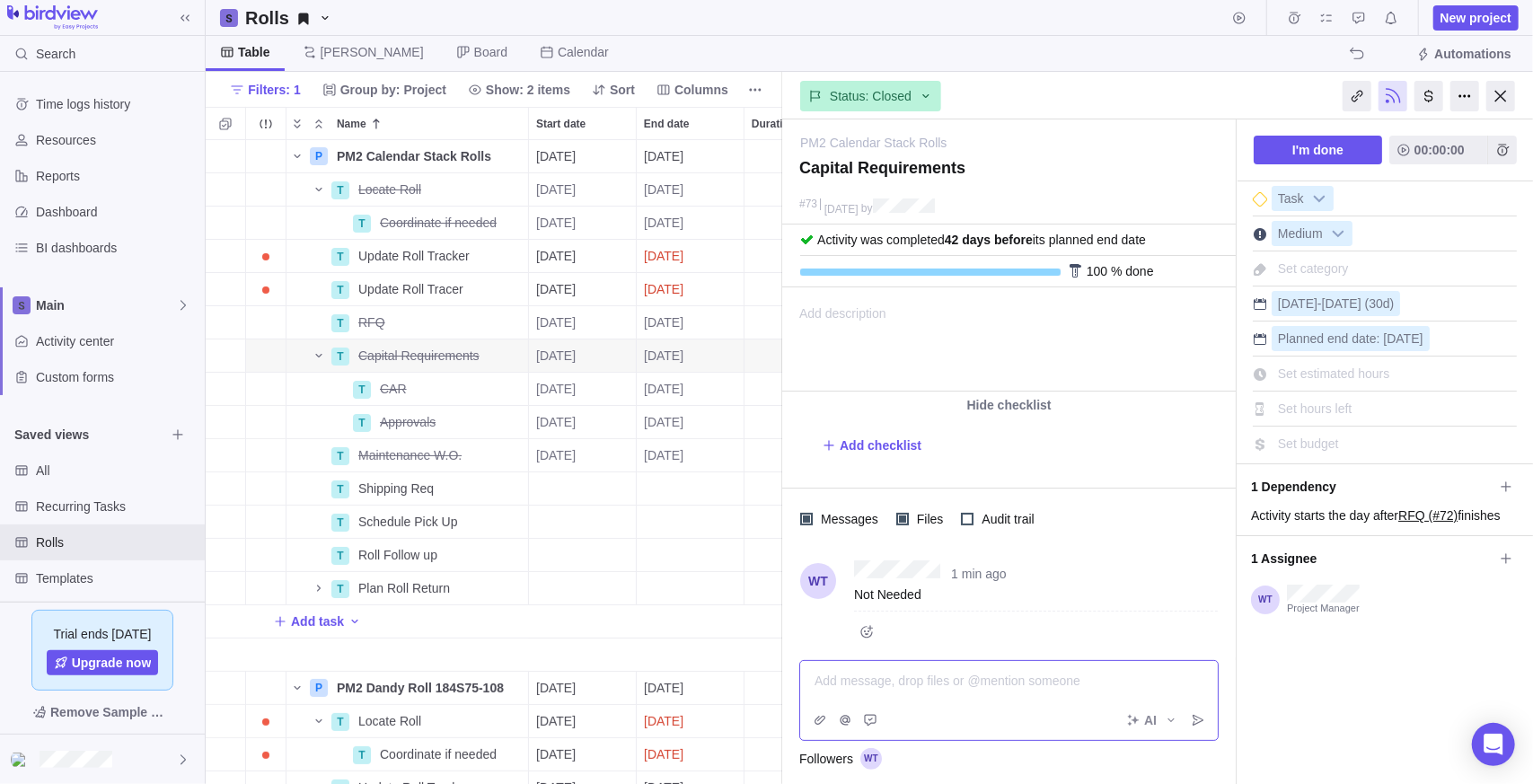
click at [1006, 715] on div "Add message, drop files or @mention someone AI" at bounding box center [1009, 700] width 420 height 81
click at [1196, 719] on icon "Post" at bounding box center [1197, 719] width 10 height 10
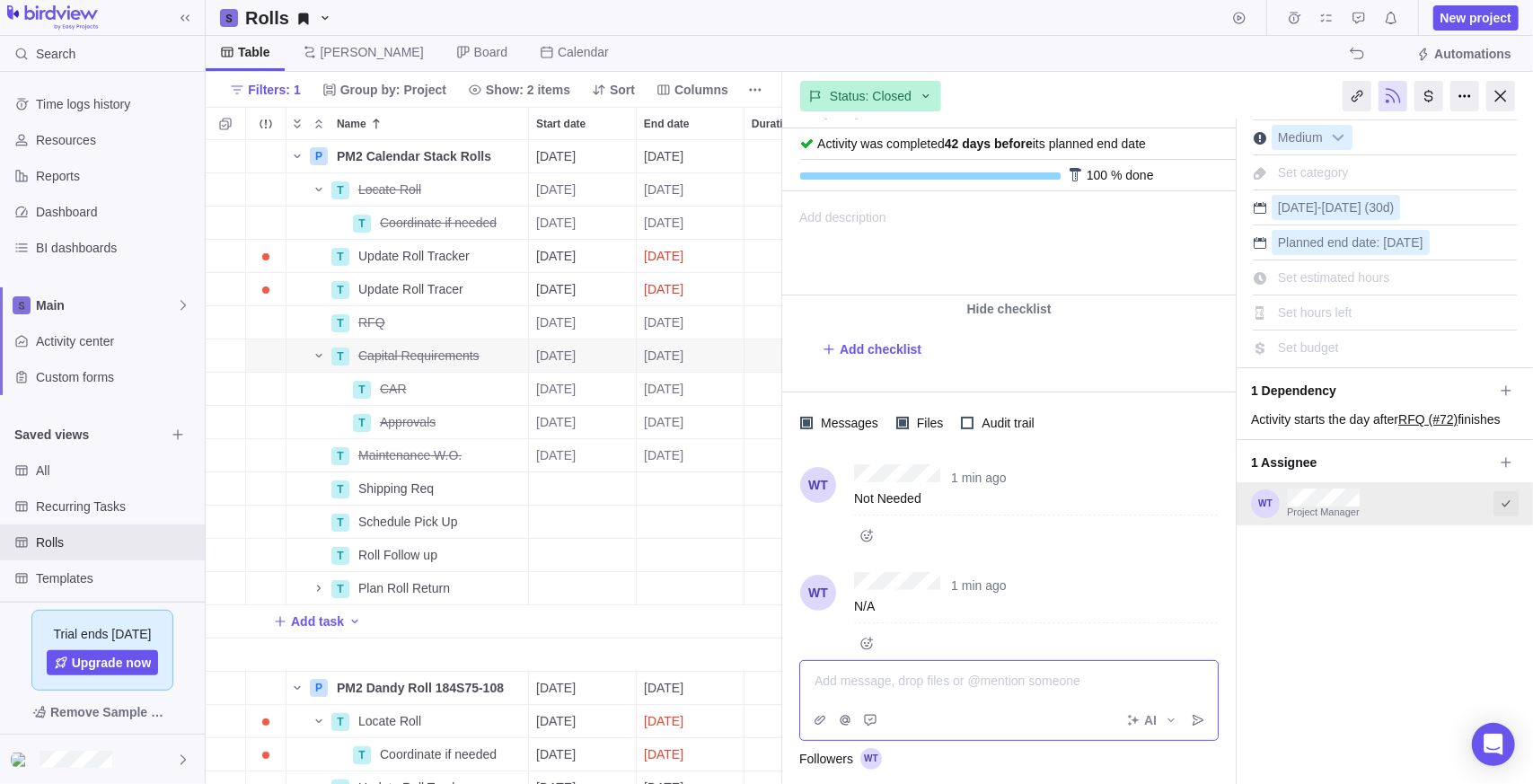
scroll to position [98, 0]
click at [1499, 500] on icon "Select to mark an assignee's portion of work as completed (reciprocal with I'm …" at bounding box center [1505, 501] width 14 height 14
click at [1203, 576] on icon "More actions" at bounding box center [1205, 579] width 14 height 14
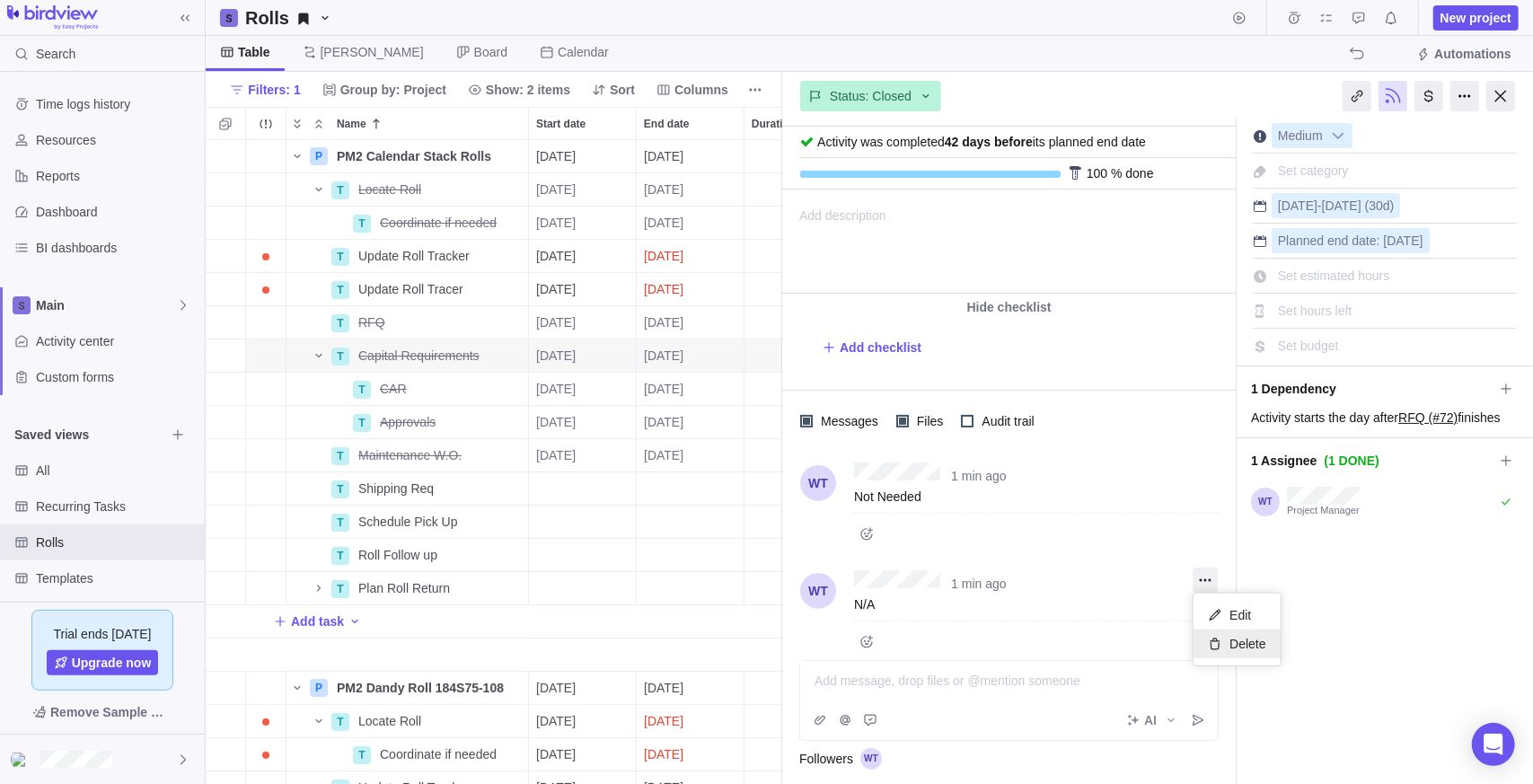
click at [1230, 635] on span "Delete" at bounding box center [1248, 643] width 36 height 18
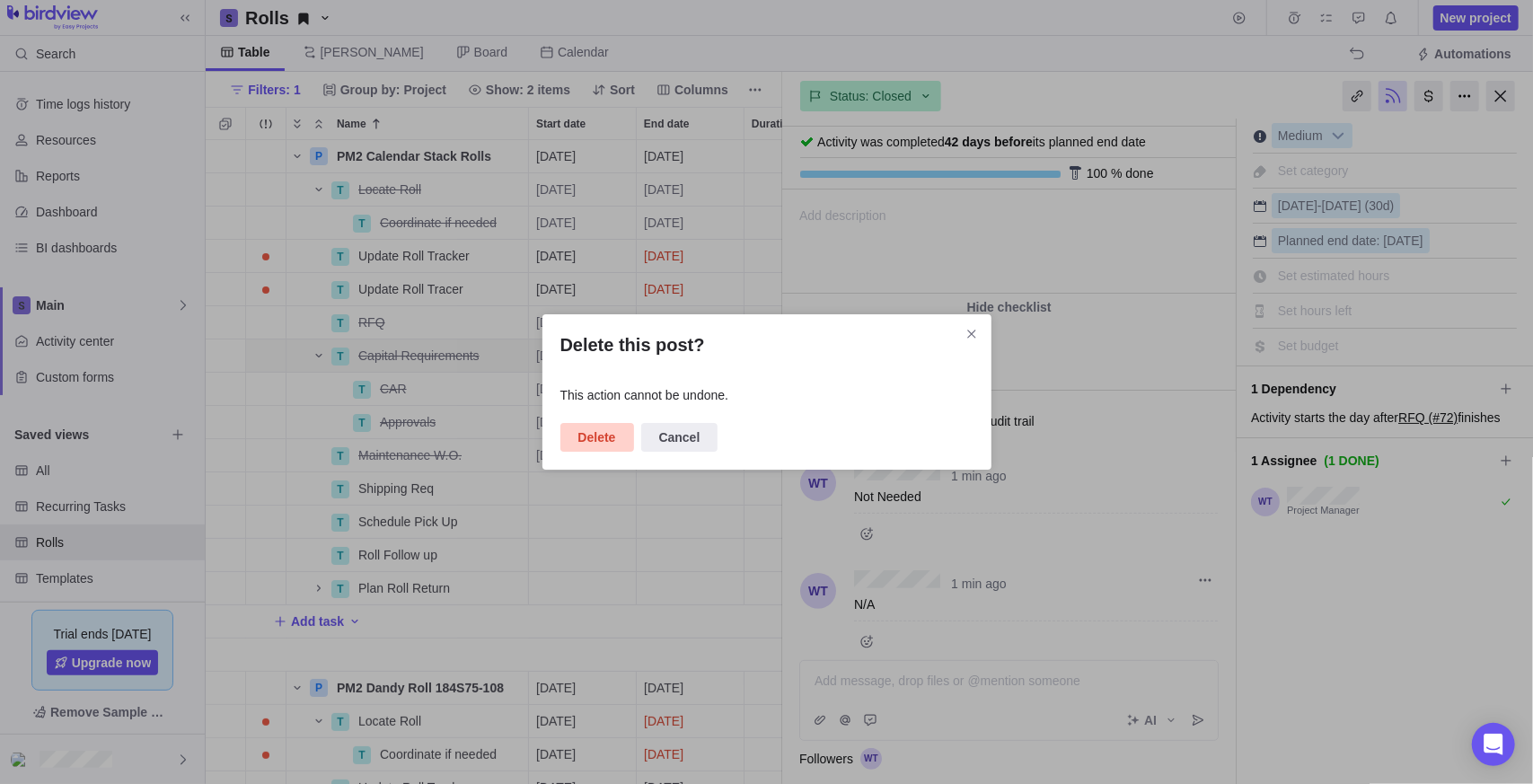
click at [595, 439] on span "Delete" at bounding box center [598, 437] width 38 height 22
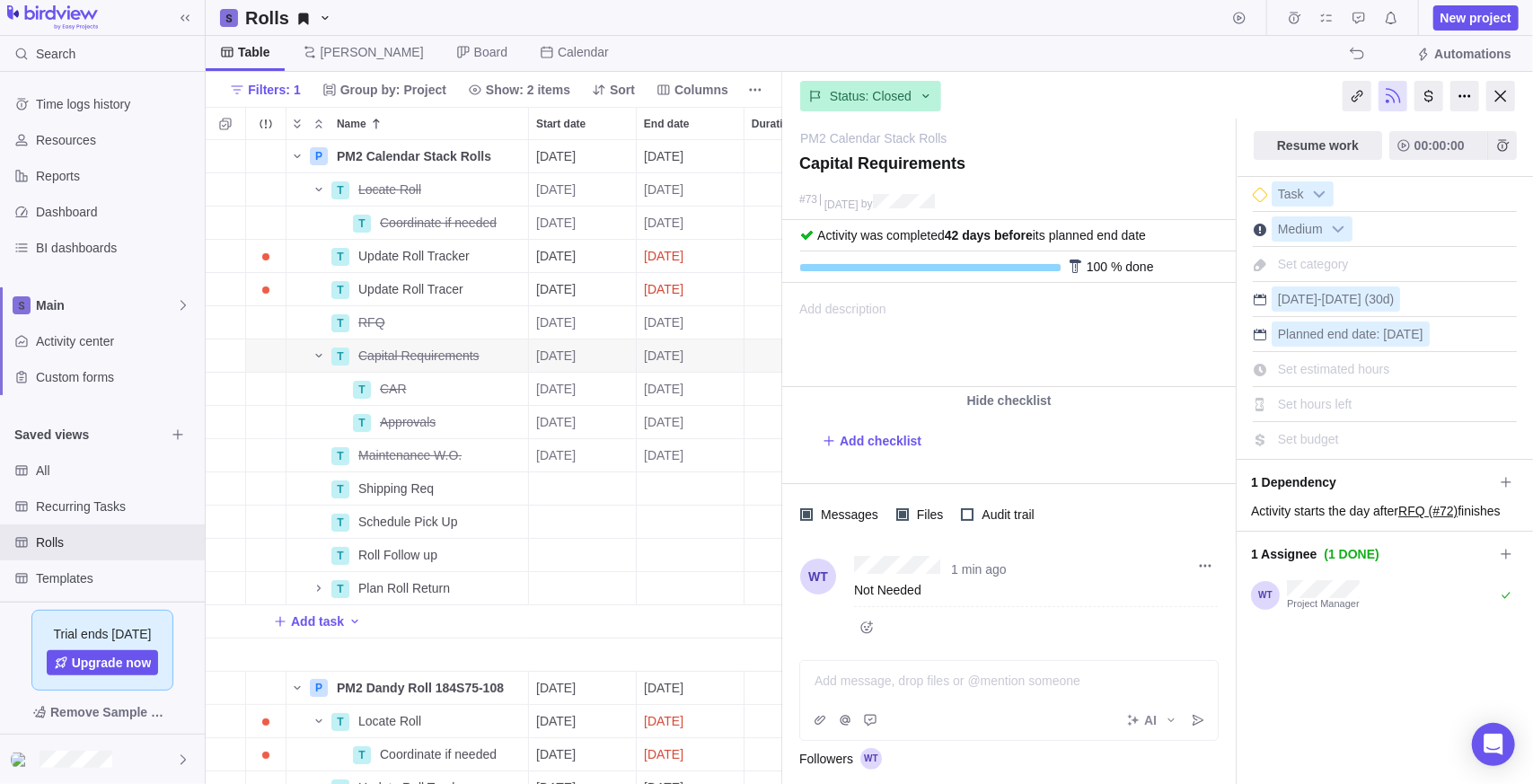
scroll to position [8, 0]
click at [458, 486] on span "Details" at bounding box center [471, 488] width 41 height 18
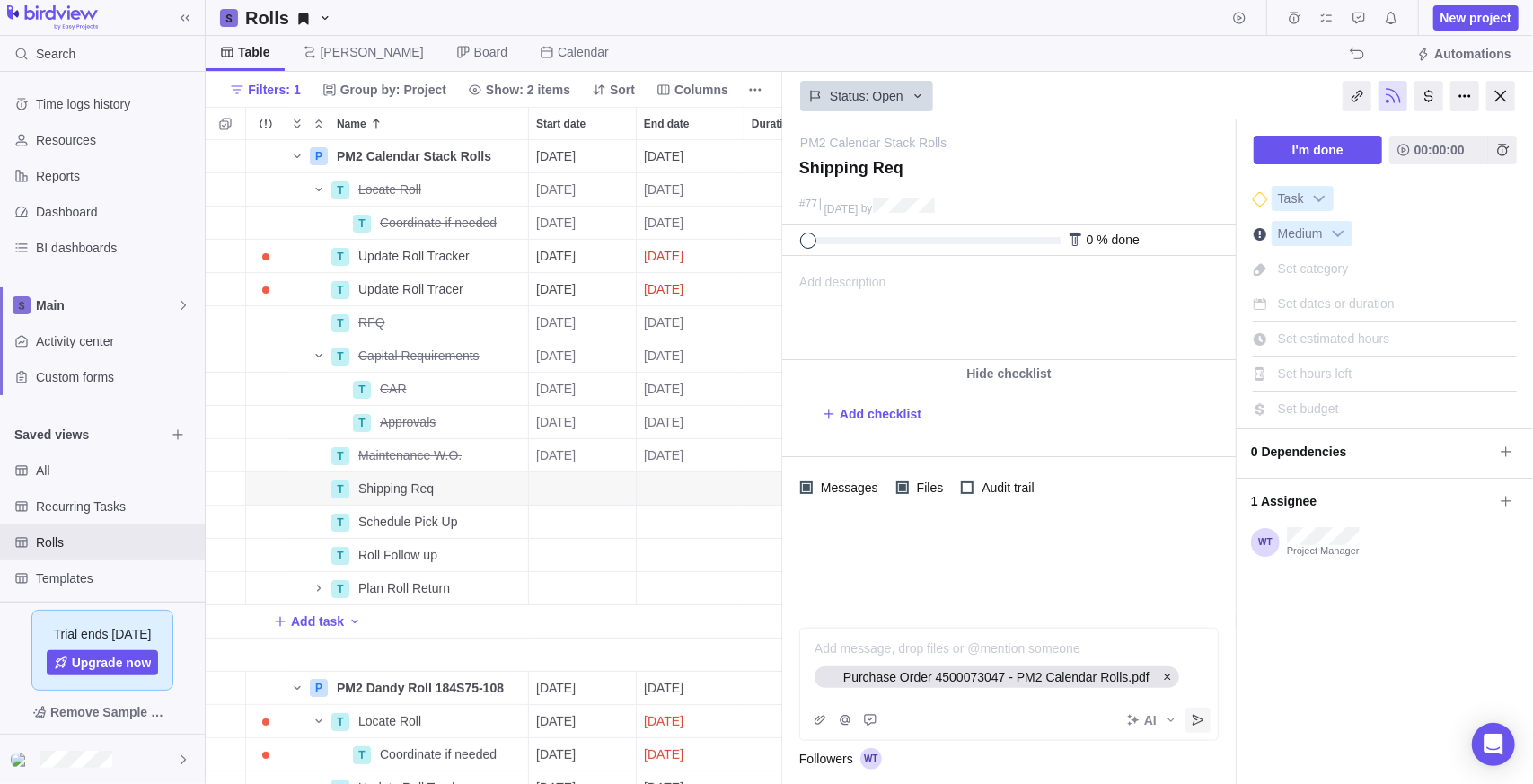
click at [1197, 728] on span "Post" at bounding box center [1198, 720] width 25 height 25
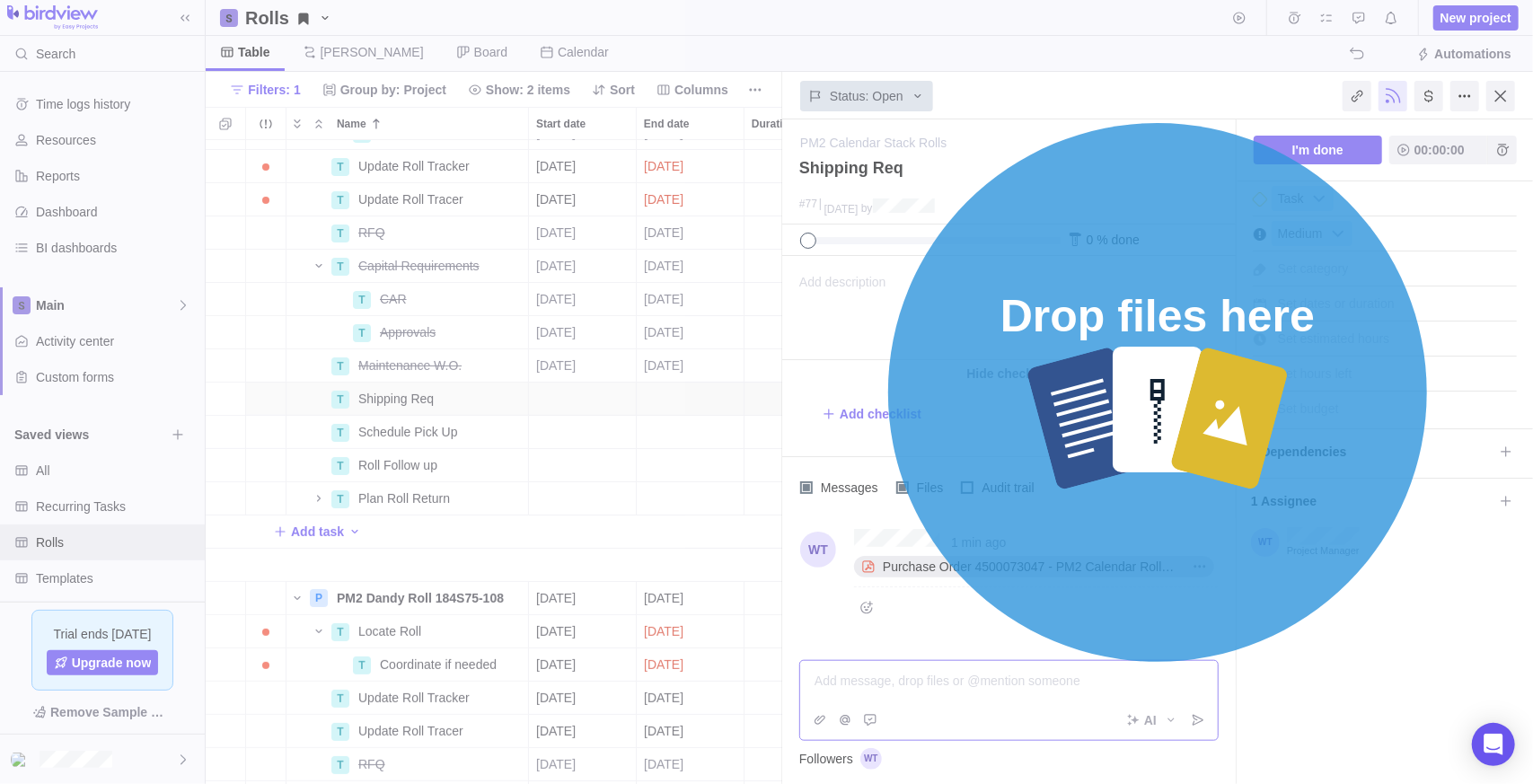
scroll to position [15, 0]
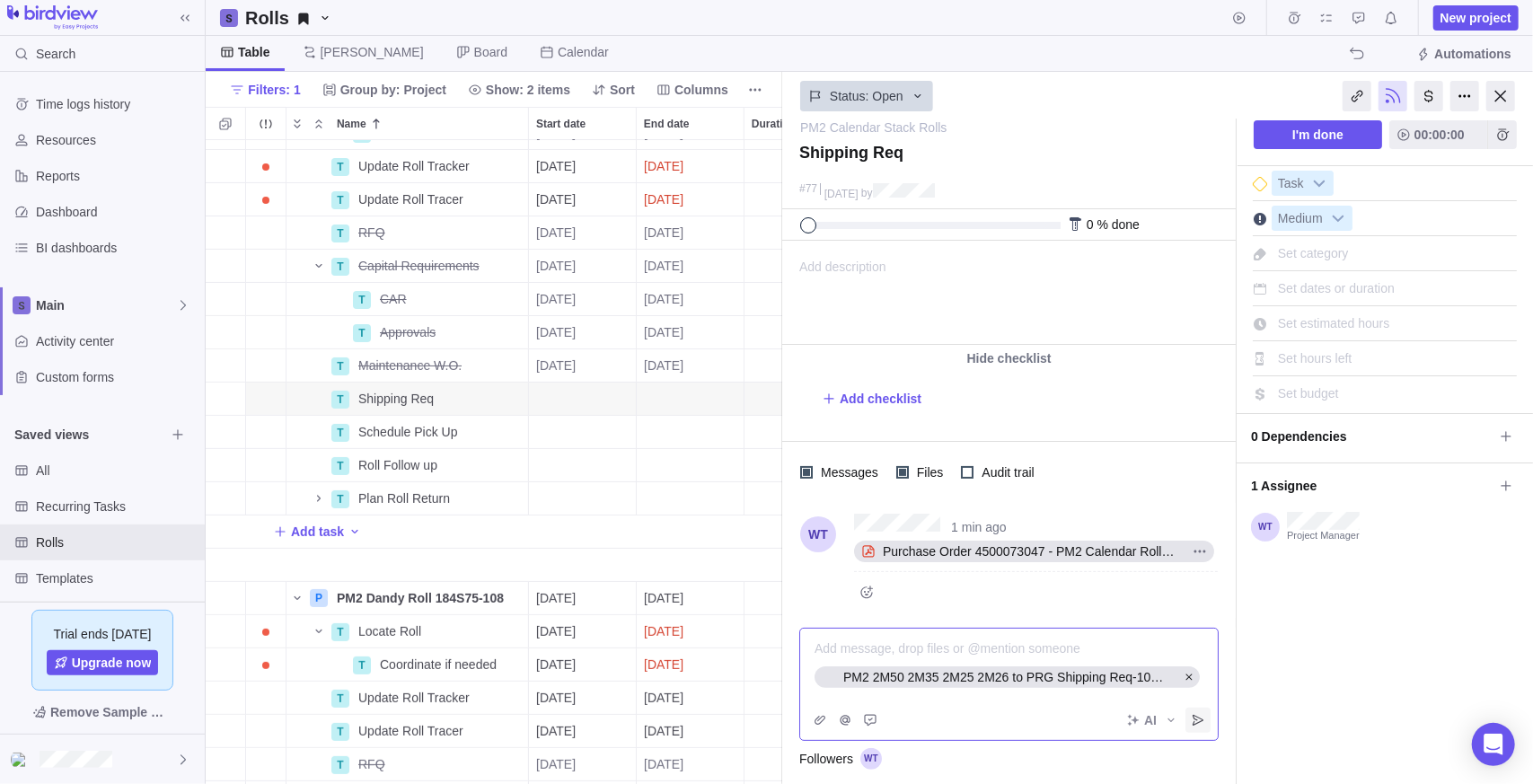
click at [1201, 719] on icon "Post" at bounding box center [1197, 719] width 14 height 14
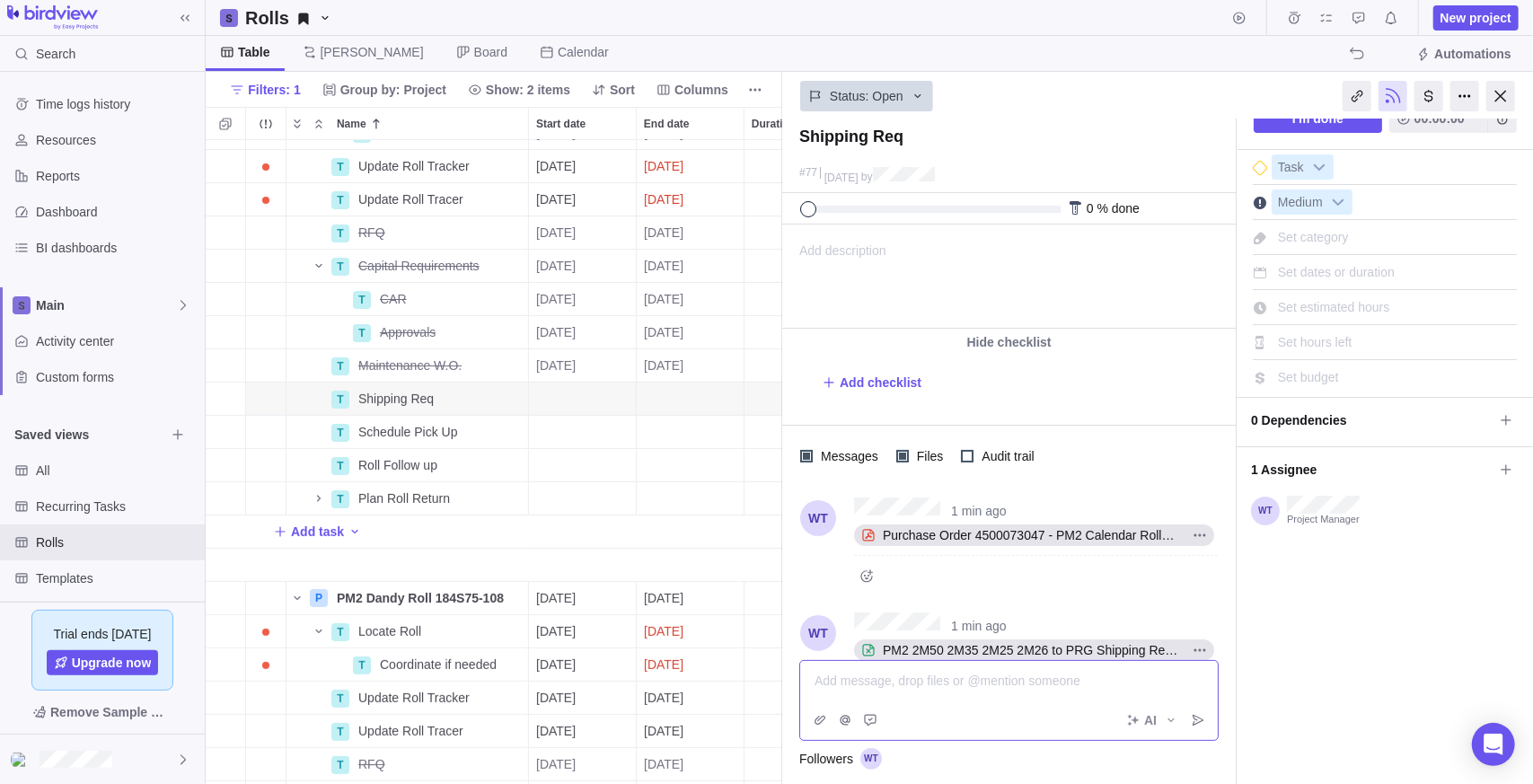
scroll to position [0, 0]
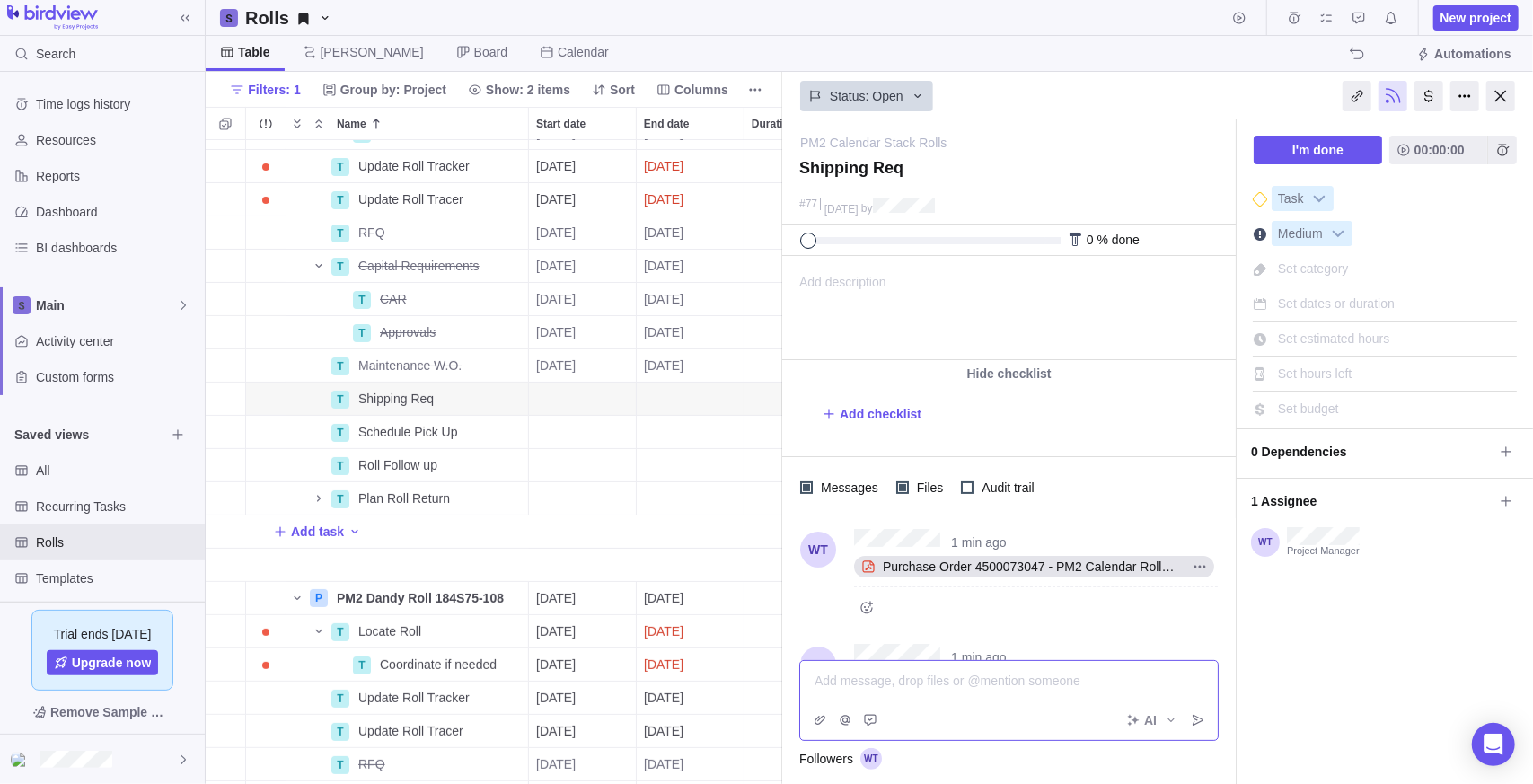
click at [1342, 345] on div "Set estimated hours" at bounding box center [1333, 339] width 125 height 25
type input "2"
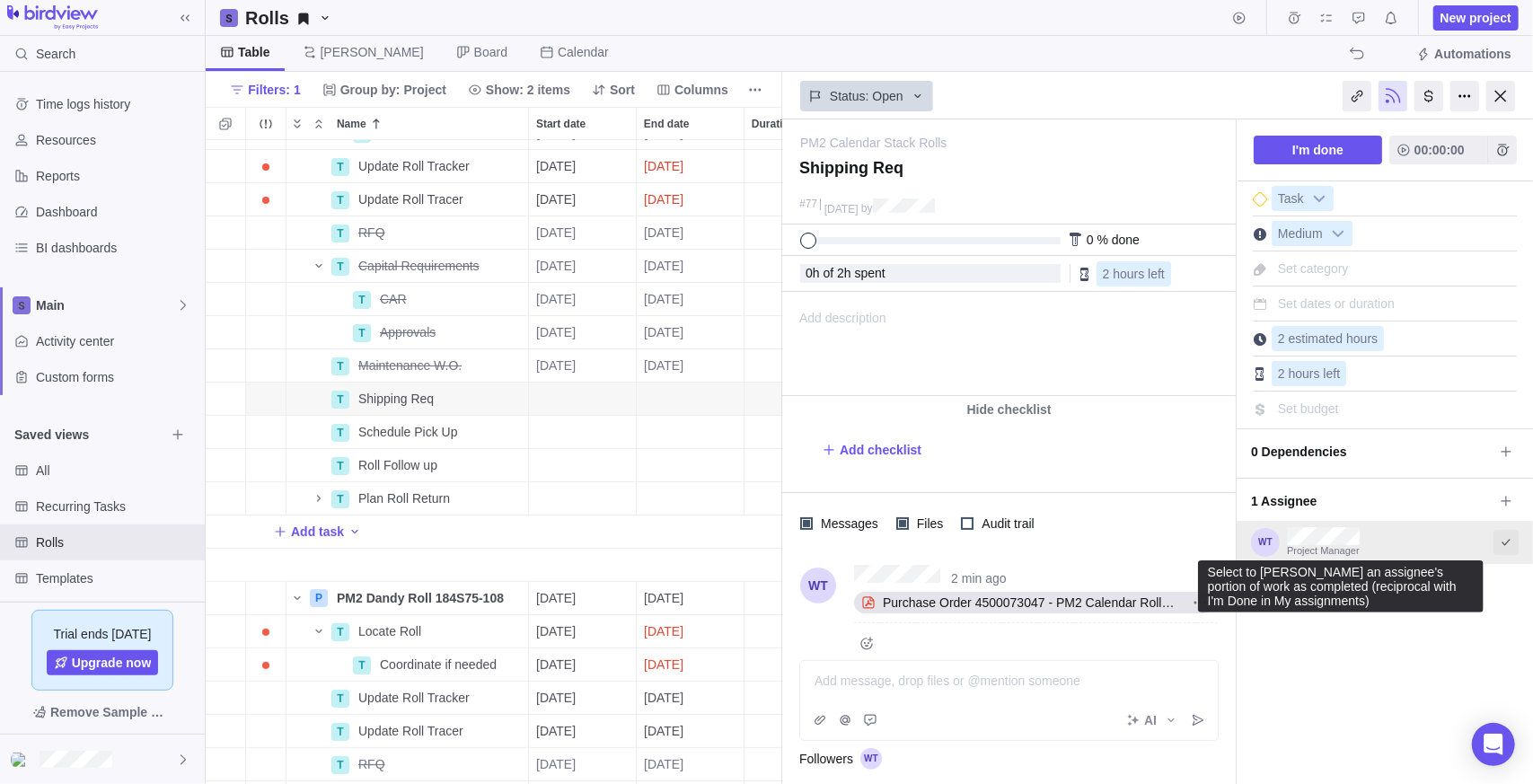
click at [1499, 537] on icon "Select to mark an assignee's portion of work as completed (reciprocal with I'm …" at bounding box center [1505, 541] width 14 height 14
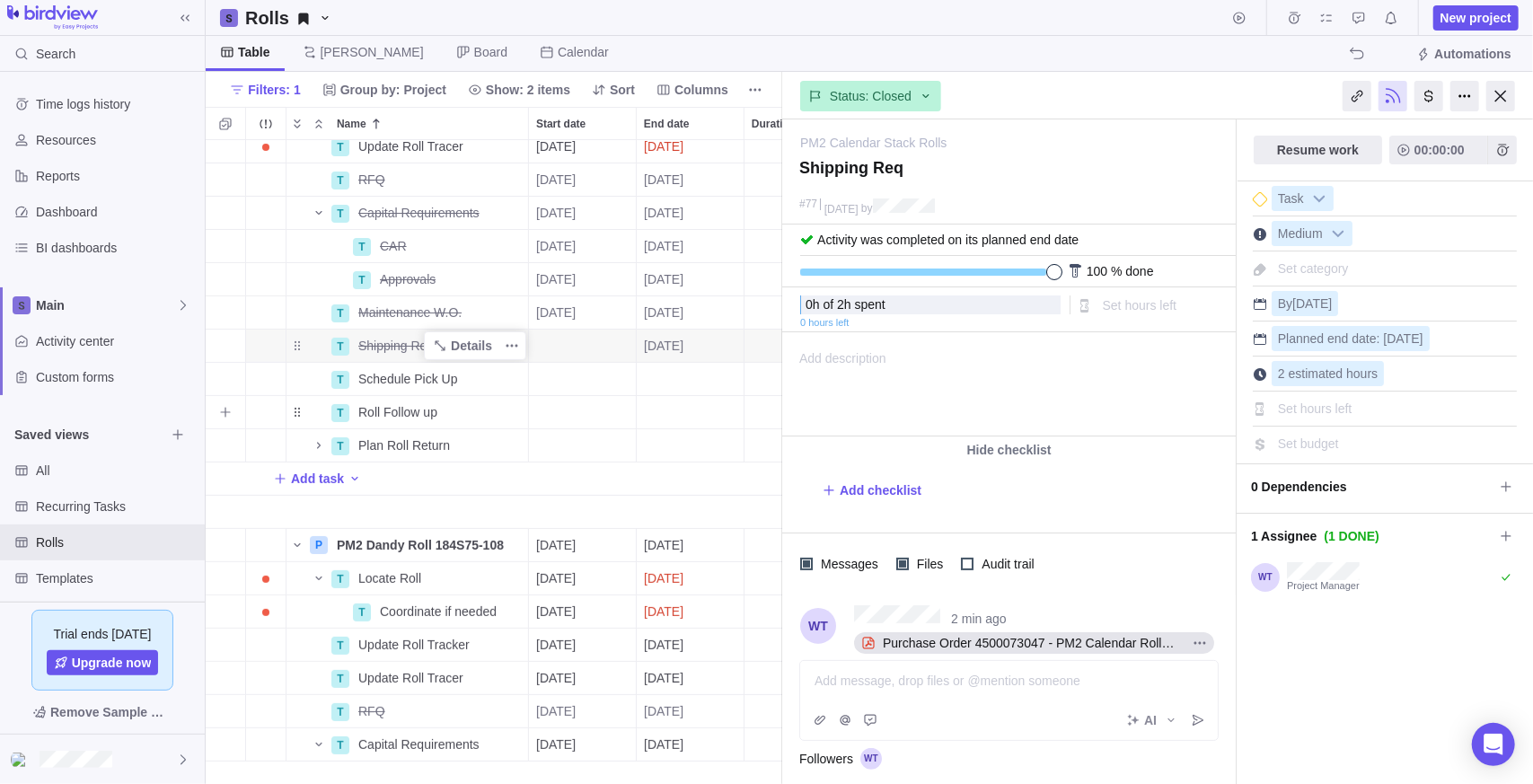
scroll to position [89, 0]
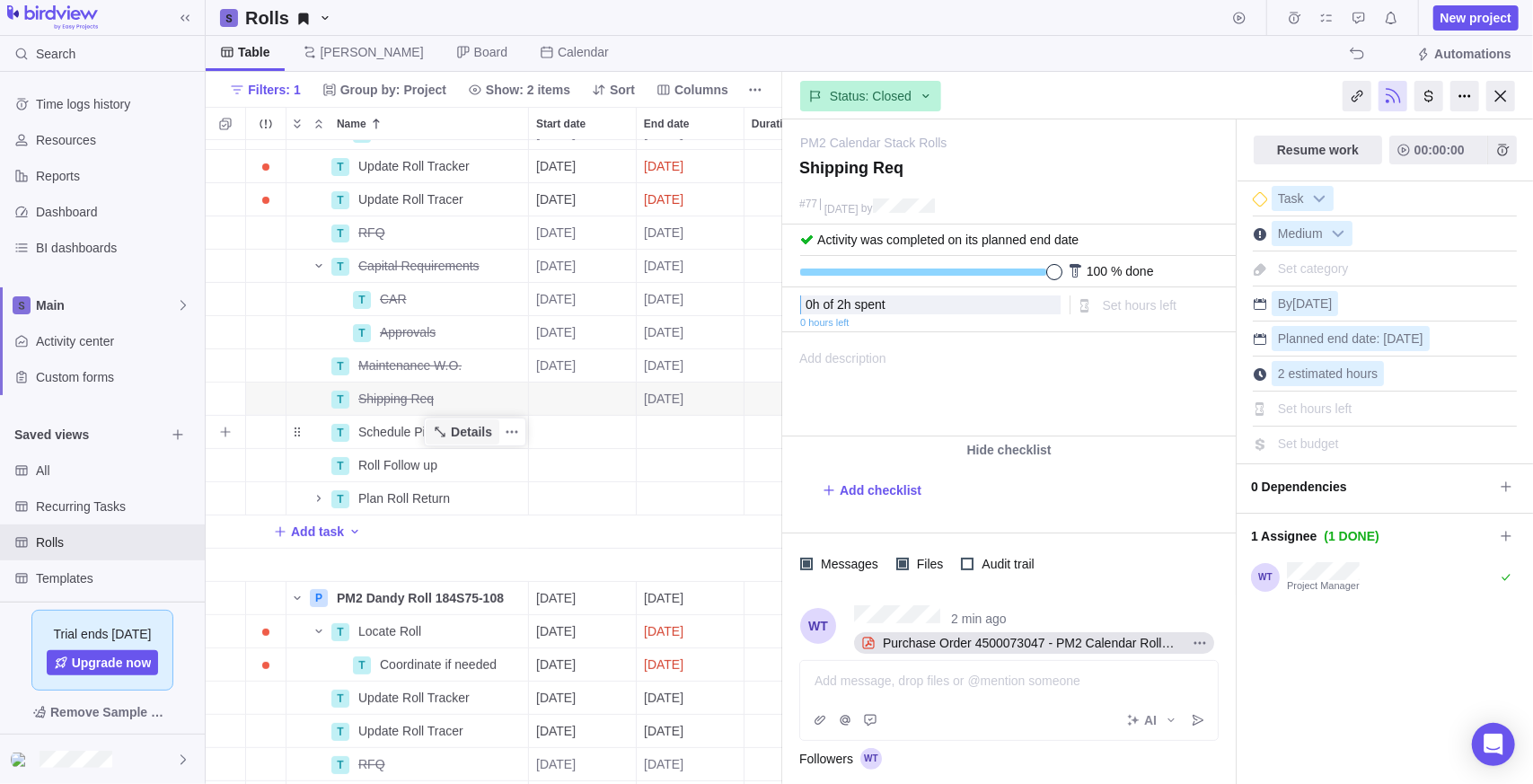
click at [491, 430] on span "Details" at bounding box center [471, 431] width 41 height 18
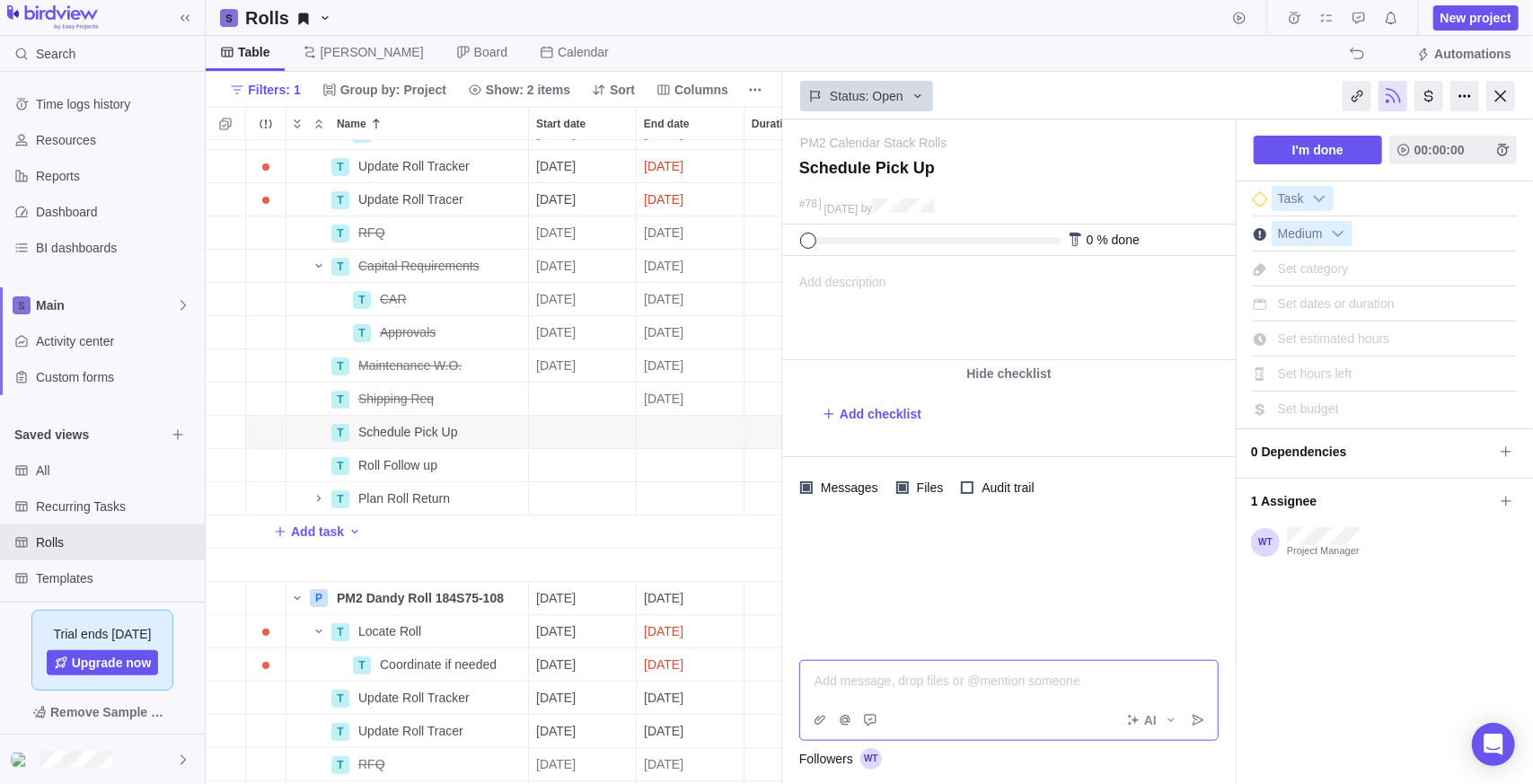
click at [981, 713] on div "Add message, drop files or @mention someone AI" at bounding box center [1009, 700] width 420 height 81
click at [1202, 720] on icon "Post" at bounding box center [1197, 719] width 10 height 10
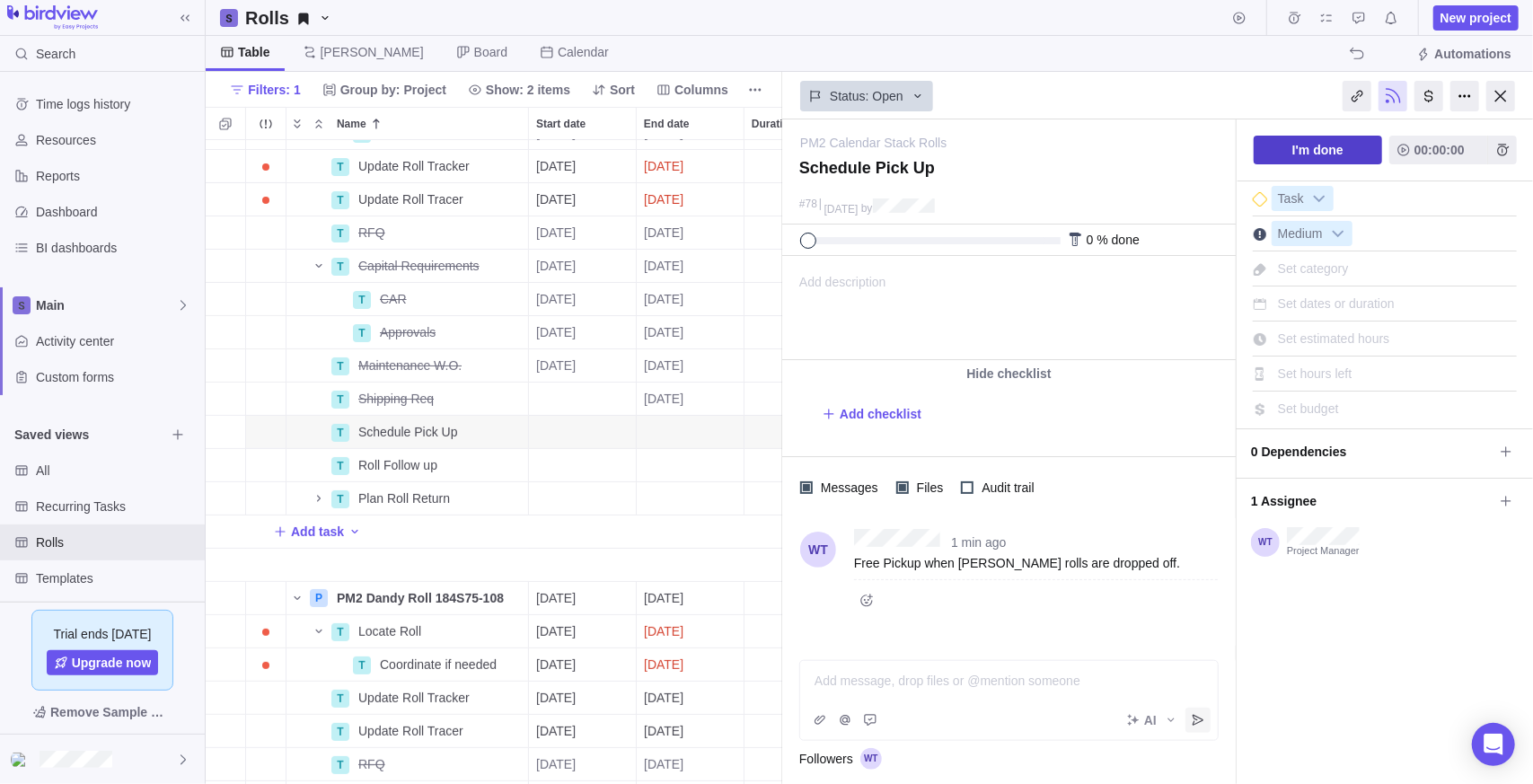
click at [1350, 149] on span "I'm done" at bounding box center [1317, 149] width 128 height 29
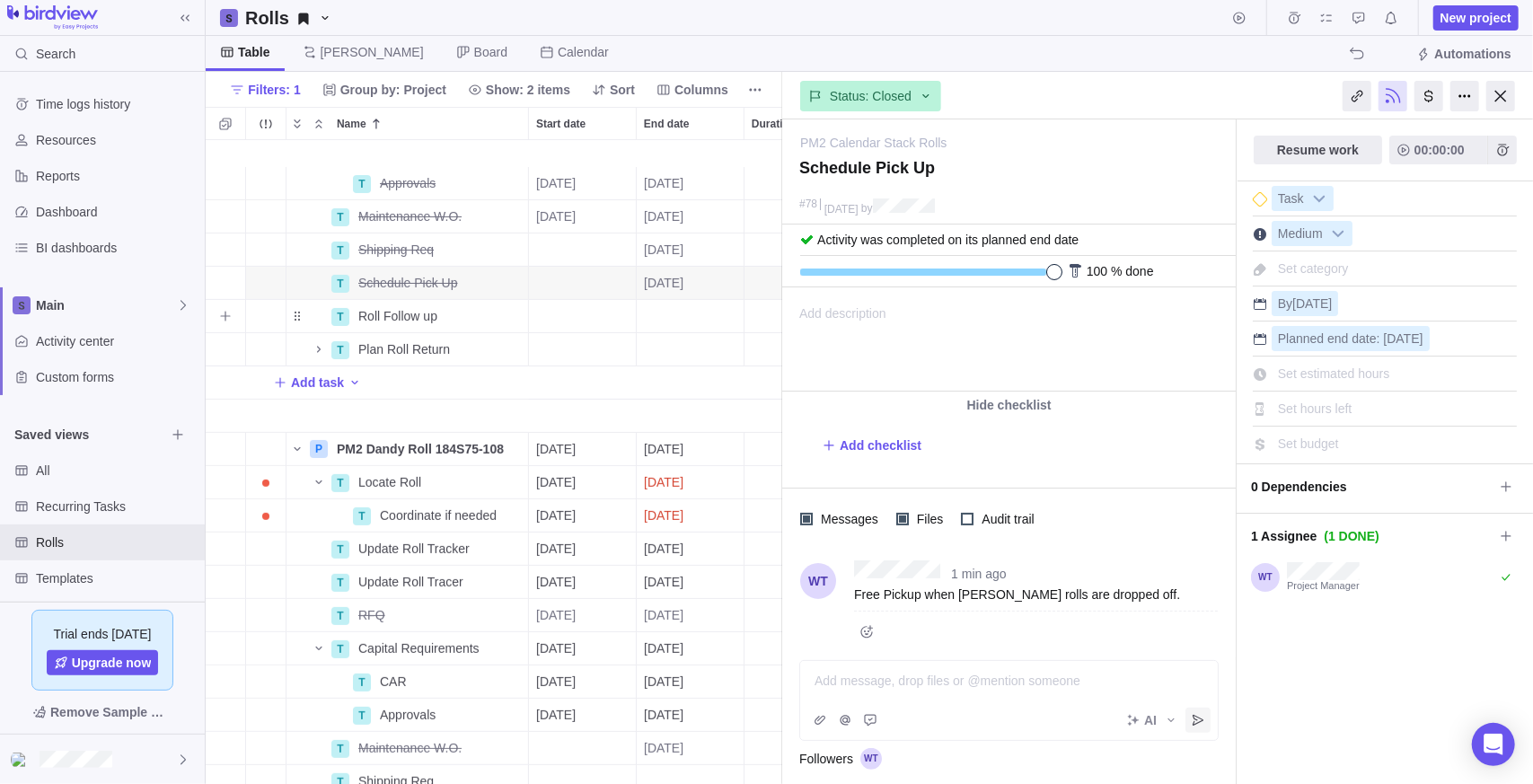
scroll to position [269, 0]
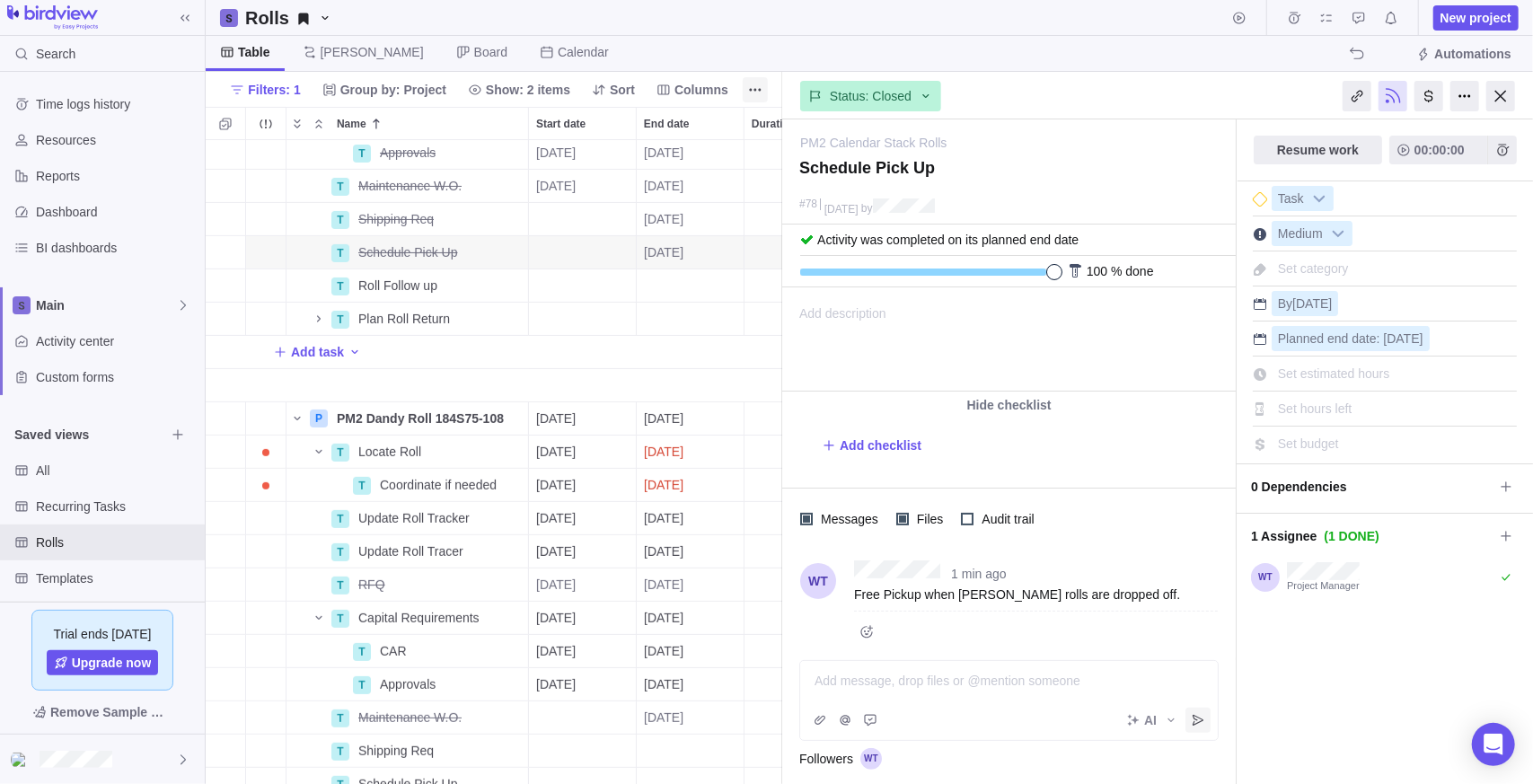
click at [1506, 94] on div at bounding box center [1501, 96] width 29 height 30
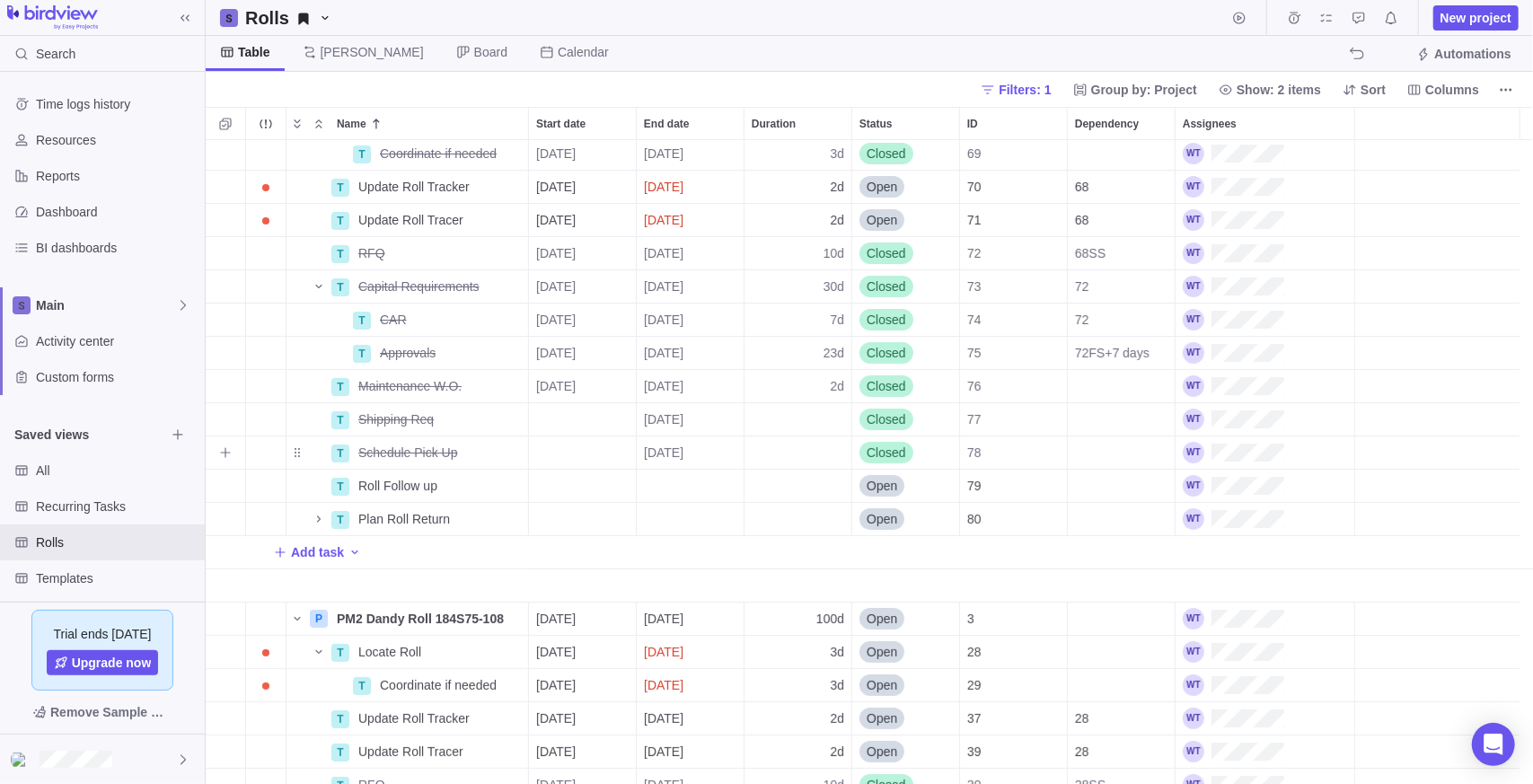
scroll to position [89, 0]
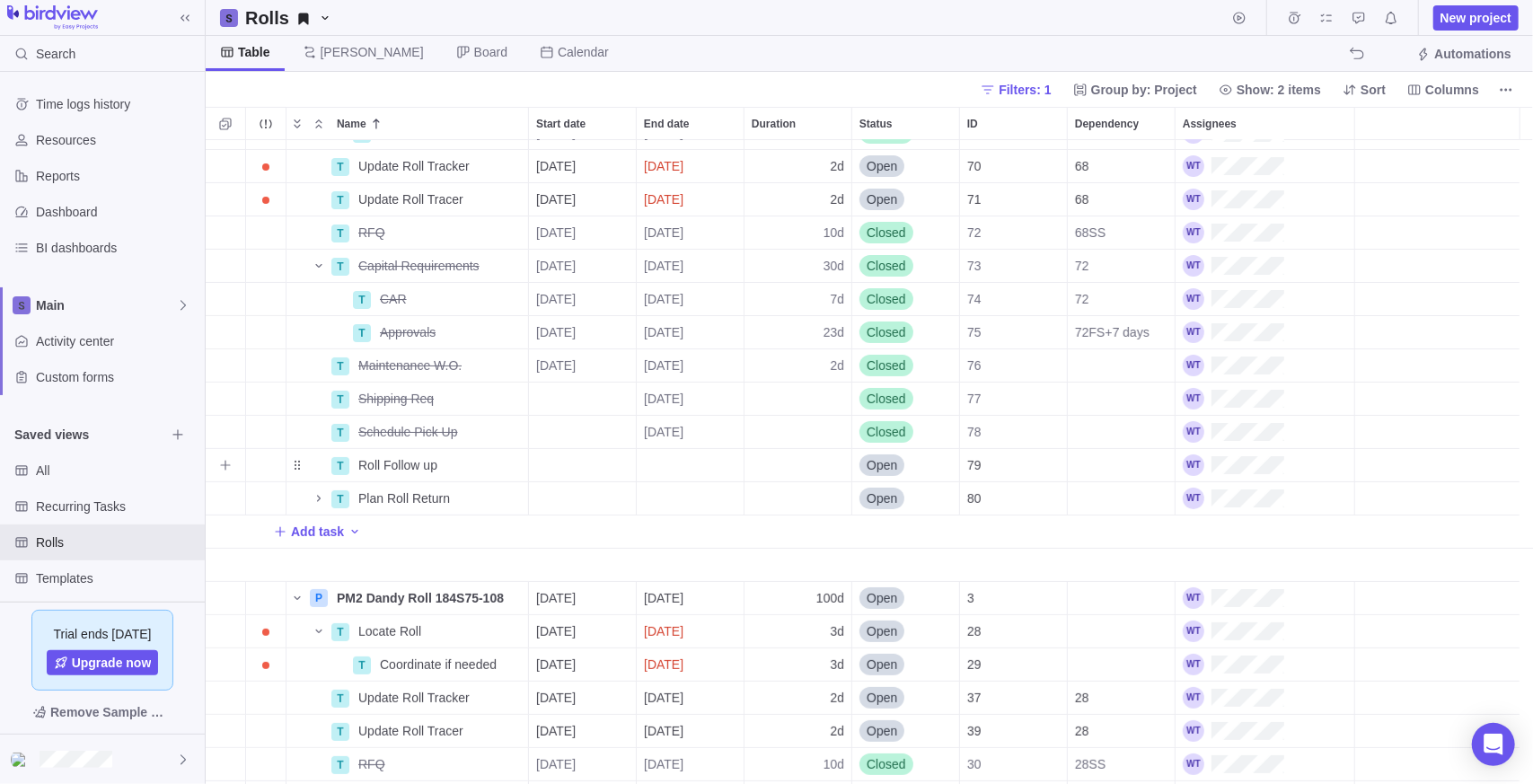
click at [1120, 461] on div "Dependency" at bounding box center [1121, 465] width 107 height 32
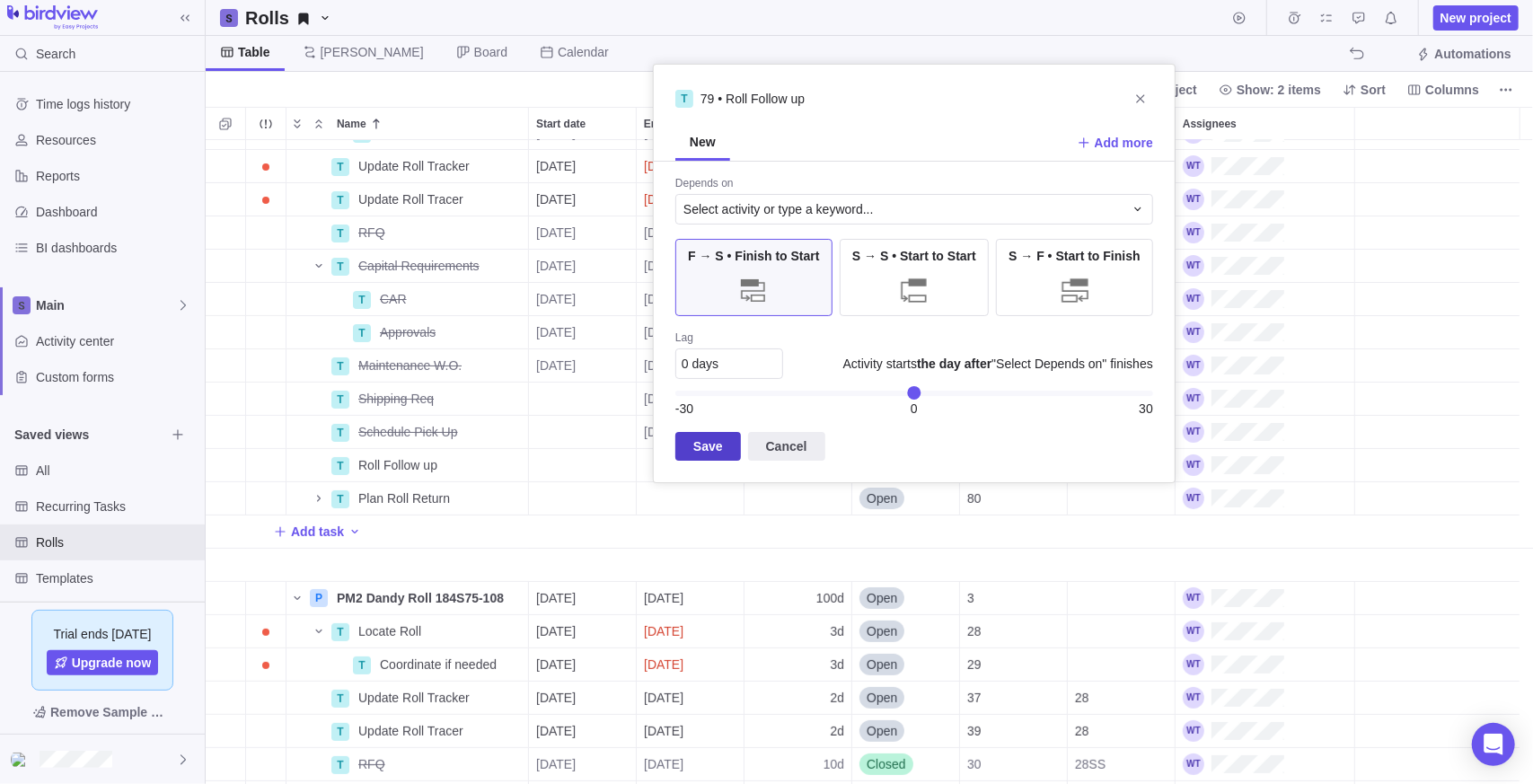
click at [712, 455] on span "Save" at bounding box center [708, 446] width 29 height 22
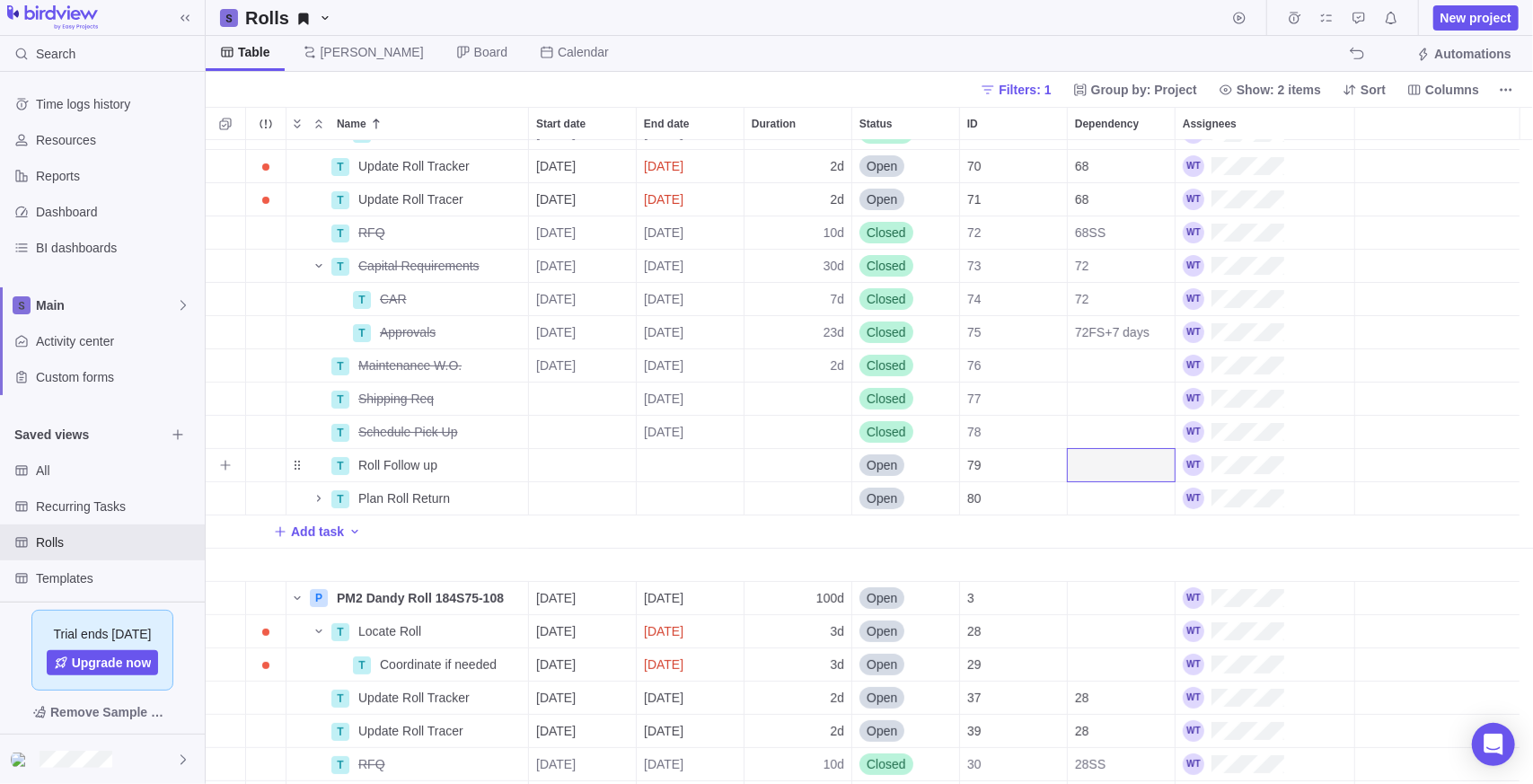
click at [1115, 457] on div "Dependency" at bounding box center [1121, 465] width 107 height 32
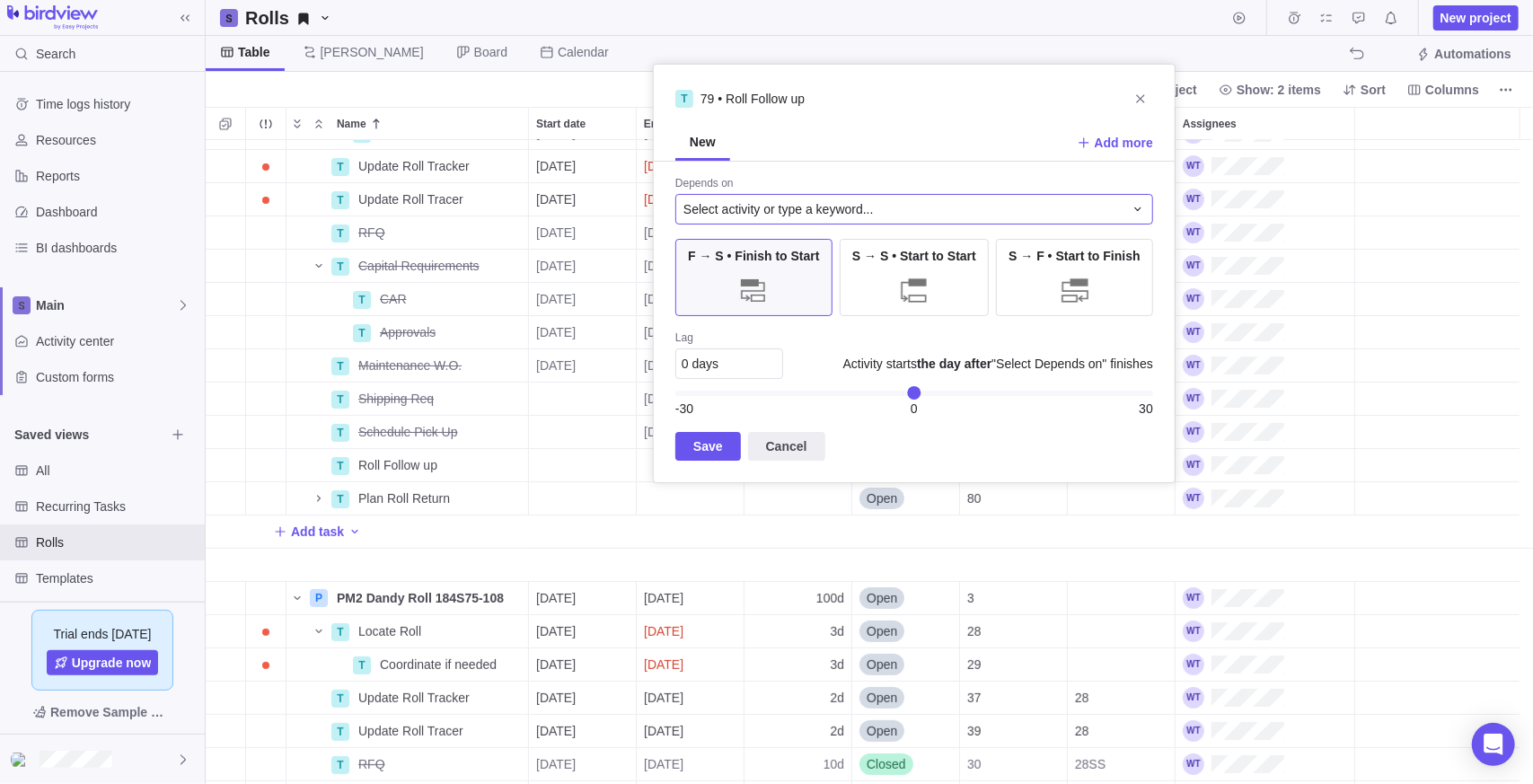
click at [752, 195] on div "Select activity or type a keyword..." at bounding box center [914, 209] width 478 height 30
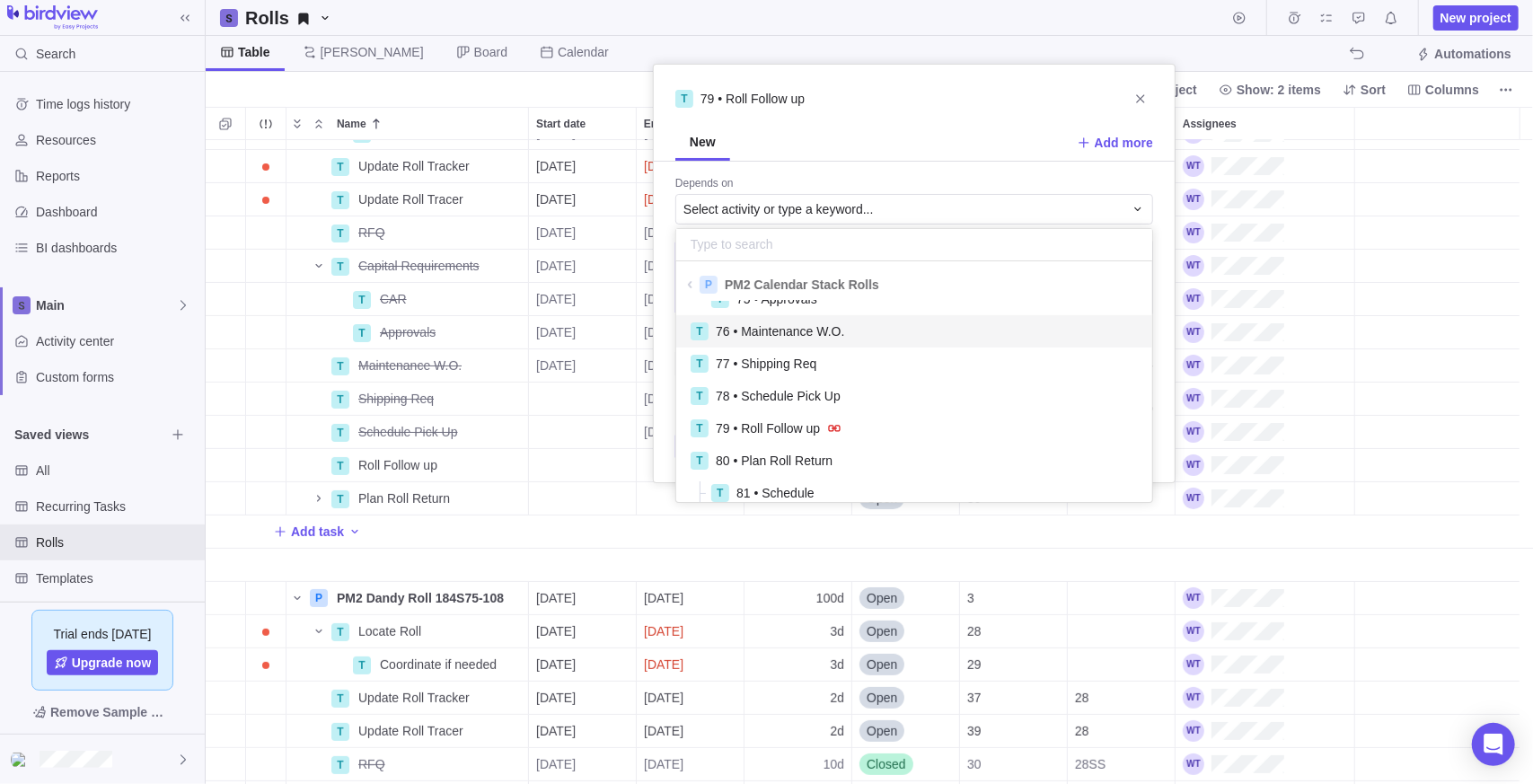
scroll to position [269, 0]
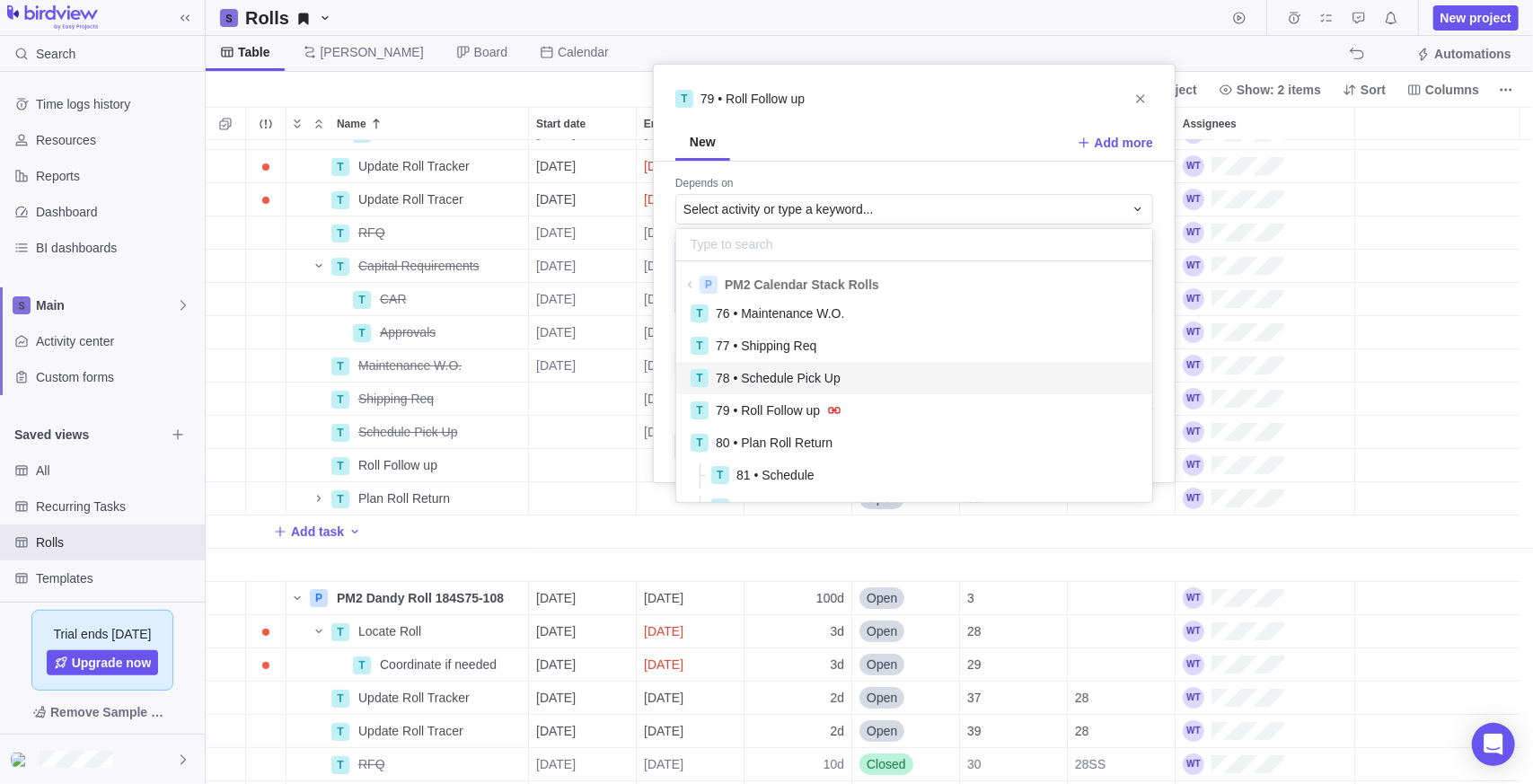
click at [782, 382] on span "78 • Schedule Pick Up" at bounding box center [777, 378] width 125 height 18
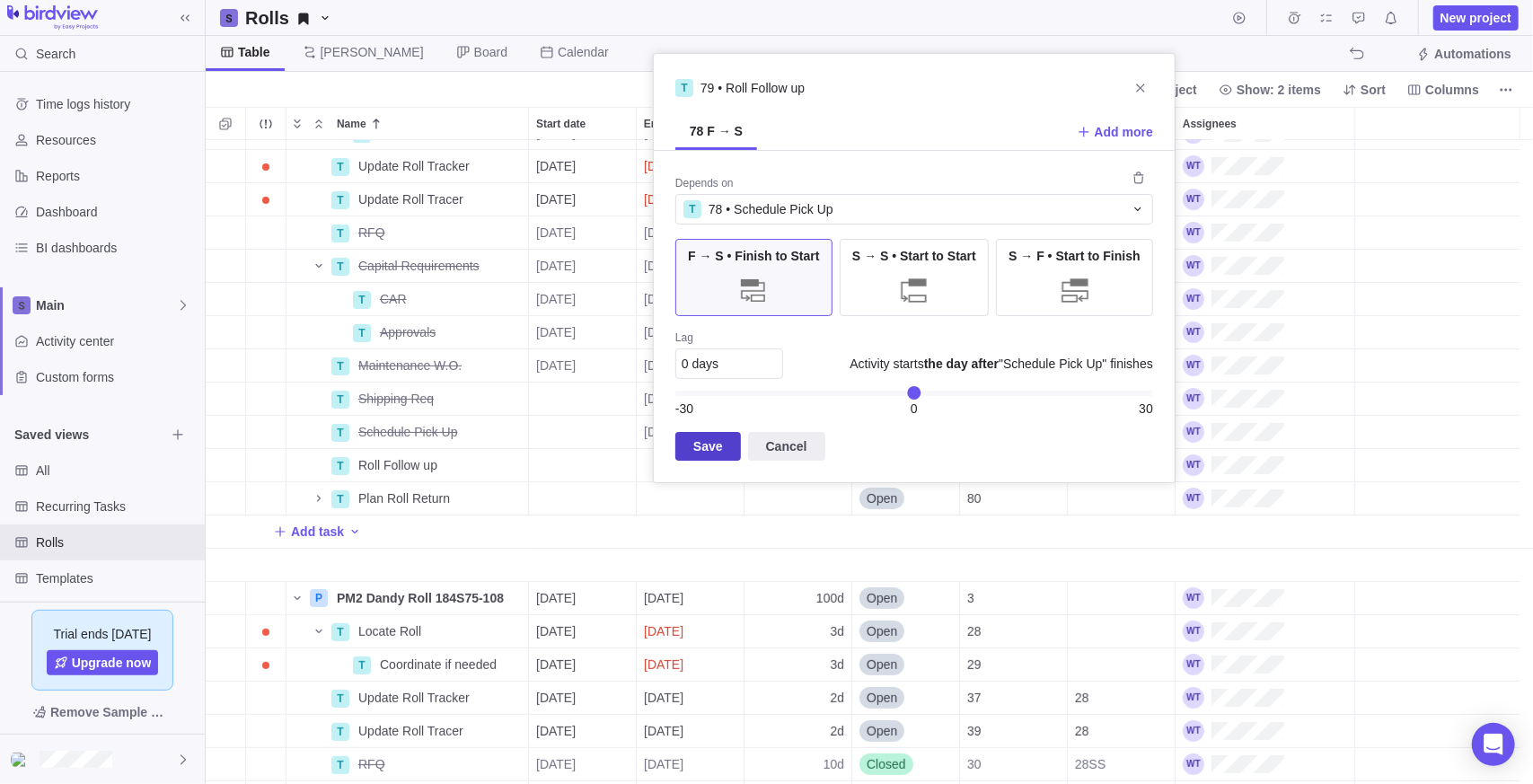
click at [717, 451] on span "Save" at bounding box center [708, 446] width 29 height 22
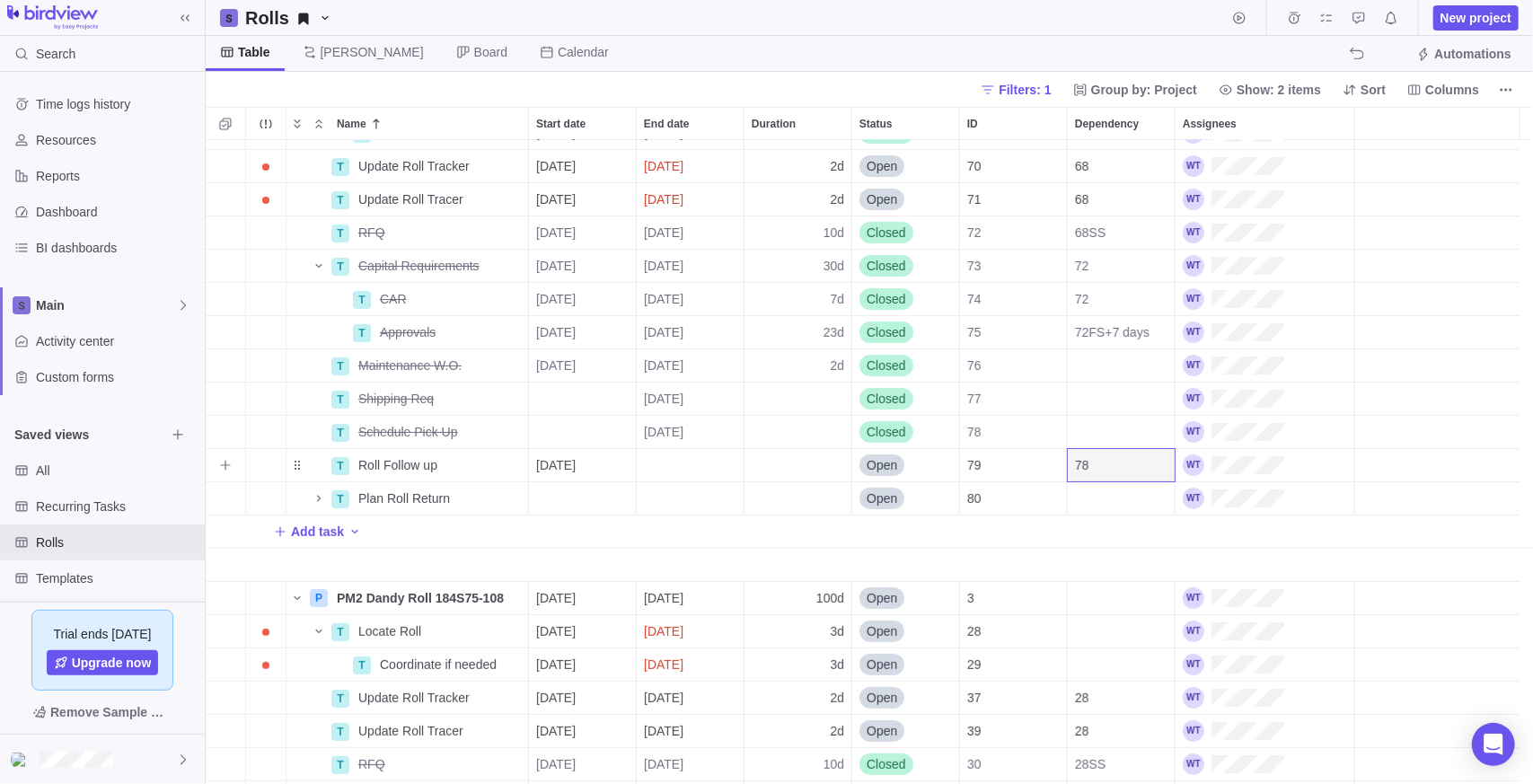
click at [781, 467] on div "Duration" at bounding box center [797, 465] width 107 height 32
click at [1073, 455] on div "T Coordinate if needed Details [DATE] [DATE] 3d Closed 69 T Update Roll Tracker…" at bounding box center [869, 462] width 1327 height 645
click at [1078, 460] on span "78" at bounding box center [1082, 464] width 14 height 18
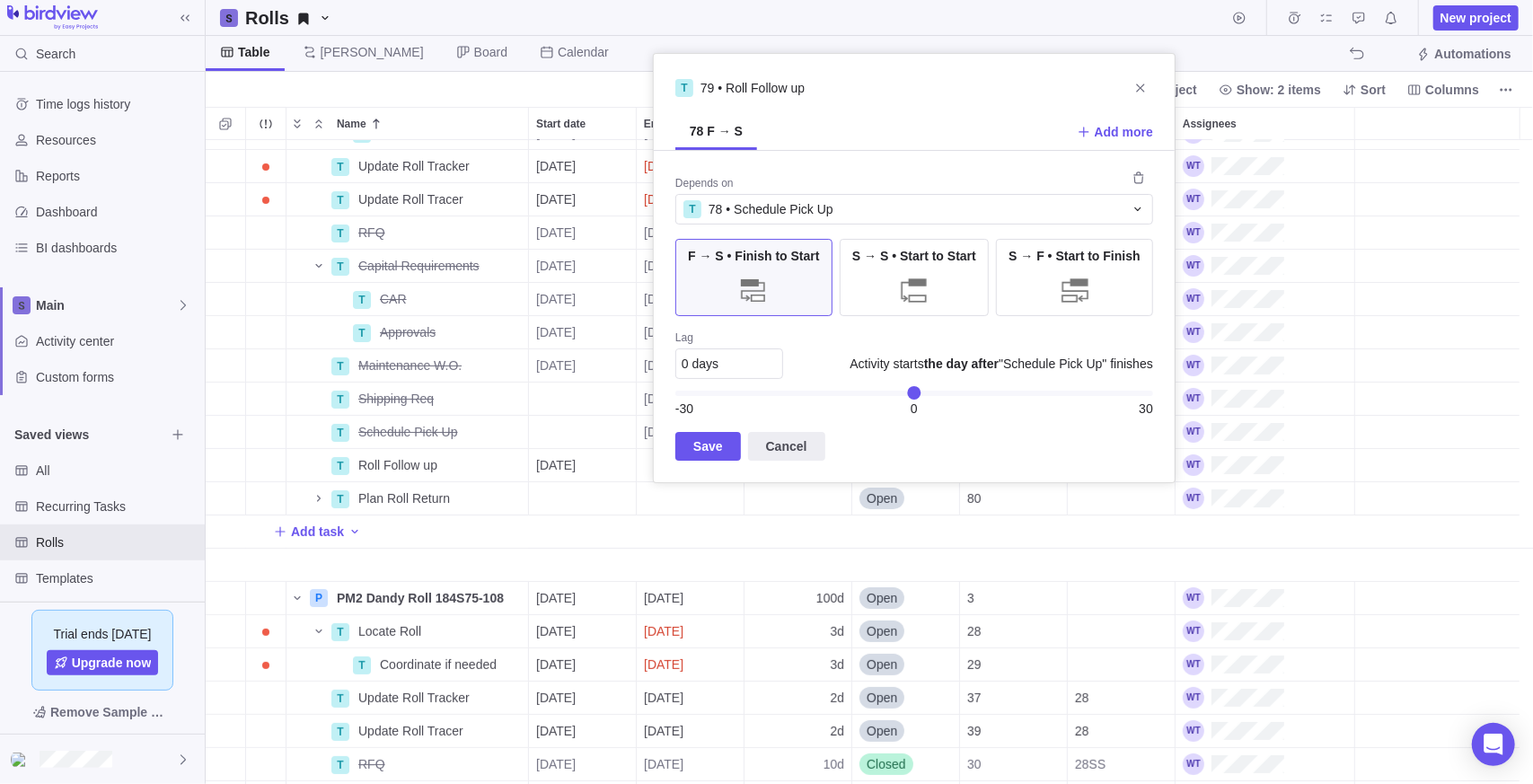
click at [734, 359] on div "0 days" at bounding box center [729, 363] width 108 height 30
type input "14"
click at [735, 439] on span "Save" at bounding box center [708, 446] width 66 height 29
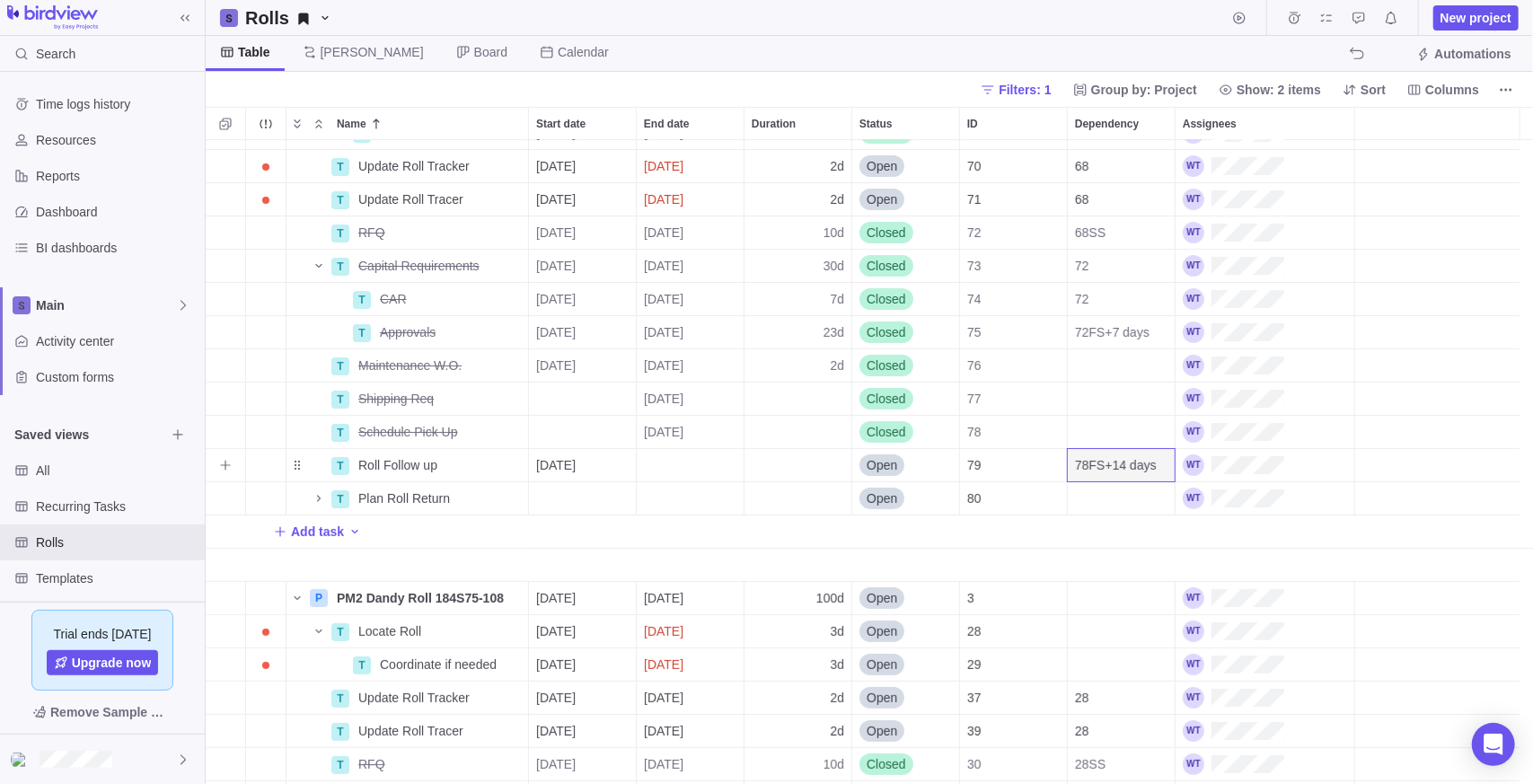
click at [741, 461] on div "End date" at bounding box center [690, 465] width 107 height 32
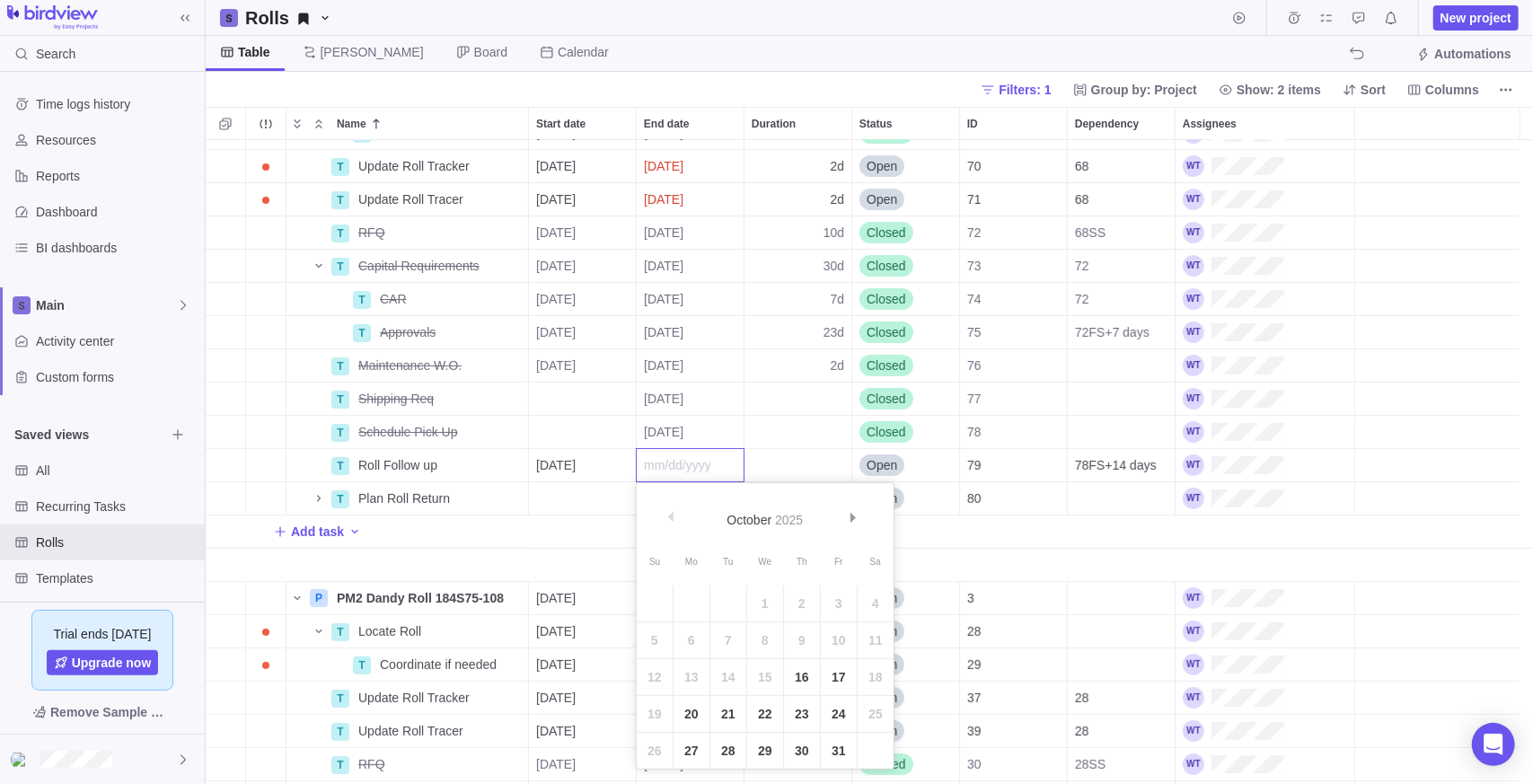
click at [773, 468] on div "T Coordinate if needed Details [DATE] [DATE] 3d Closed 69 T Update Roll Tracker…" at bounding box center [869, 462] width 1327 height 645
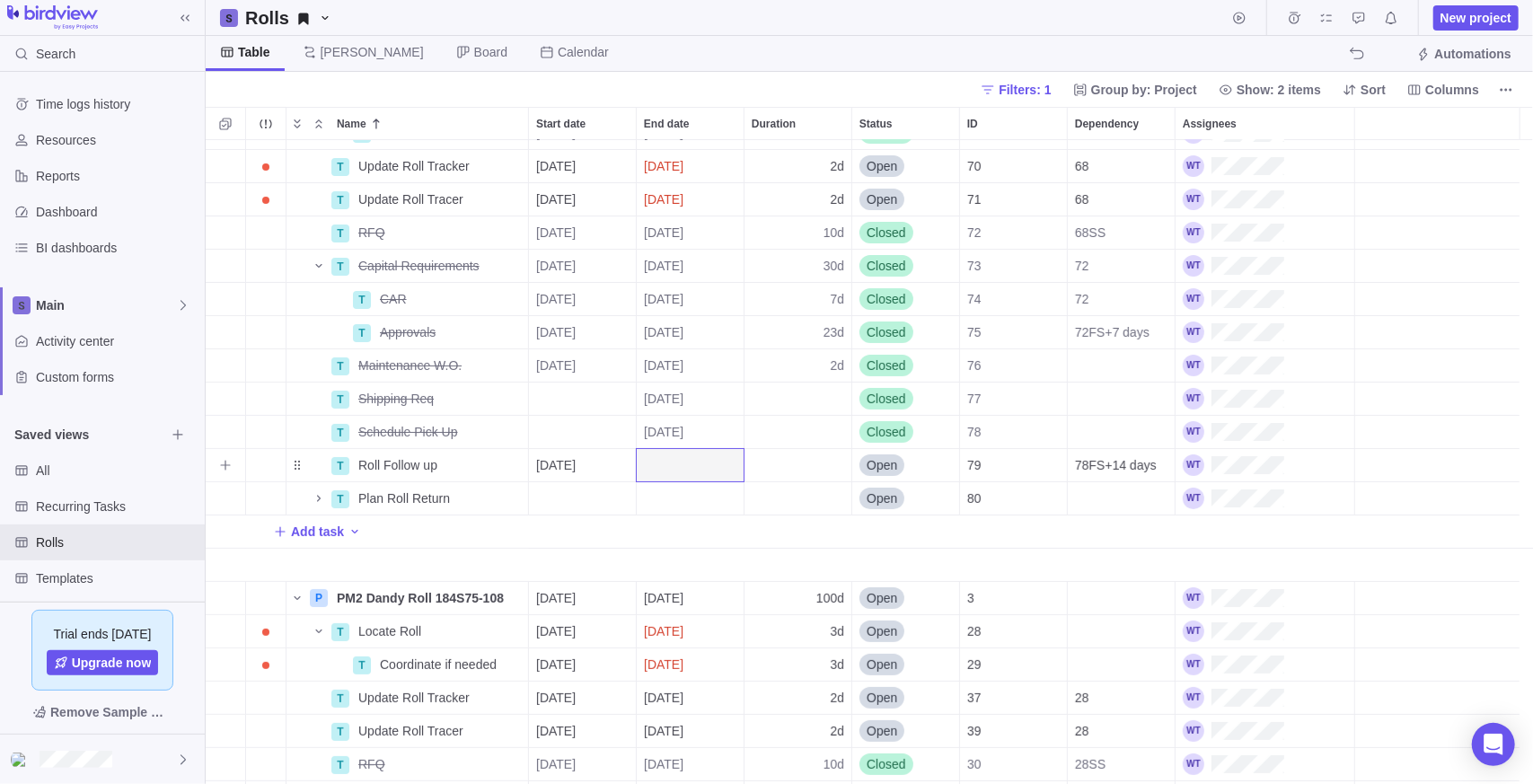
click at [773, 468] on div "Duration" at bounding box center [797, 465] width 107 height 32
type input "10"
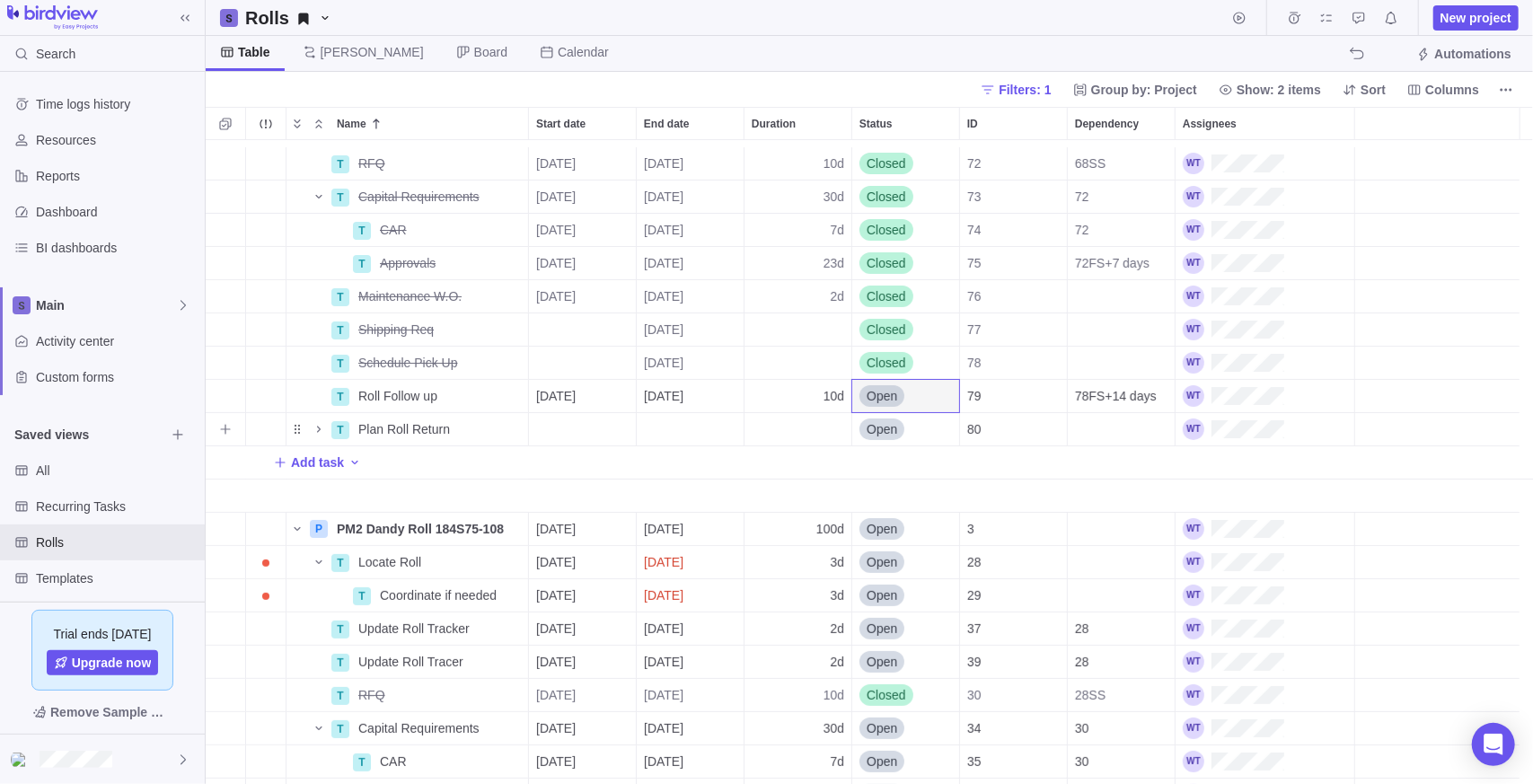
scroll to position [180, 0]
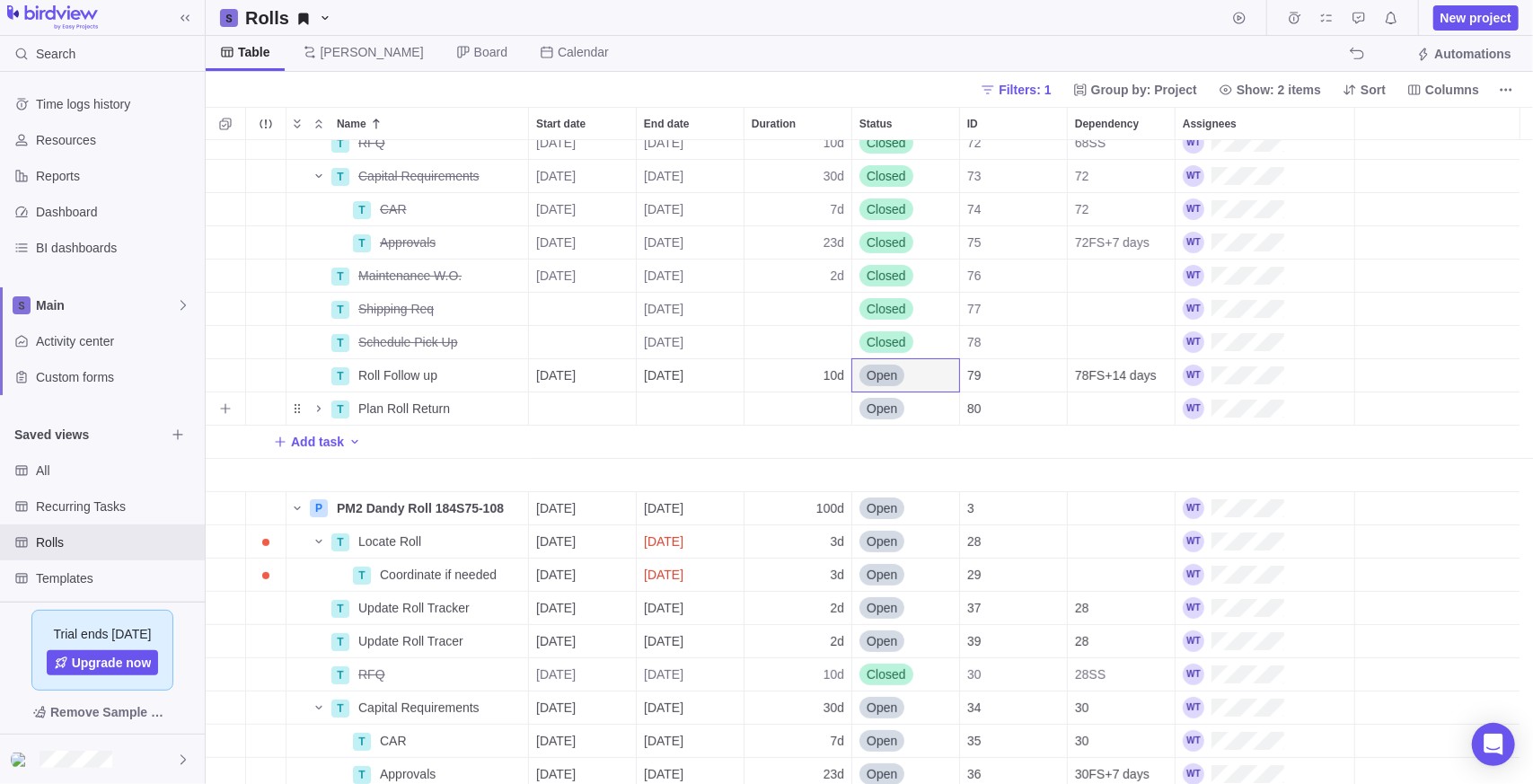
click at [1115, 402] on div "Dependency" at bounding box center [1121, 408] width 107 height 32
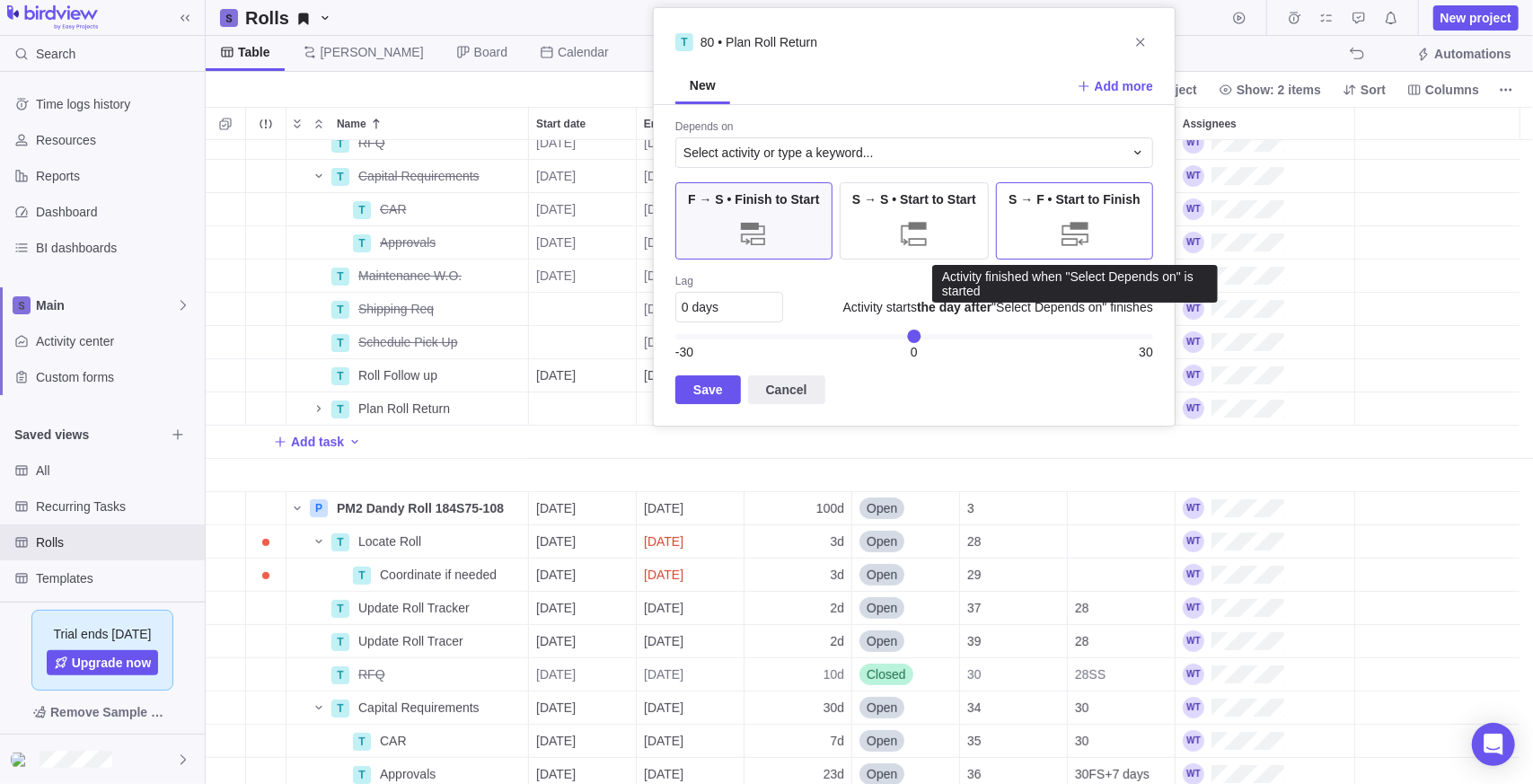
click at [1110, 234] on div "S → F • Start to Finish" at bounding box center [1074, 221] width 157 height 77
